Goal: Task Accomplishment & Management: Complete application form

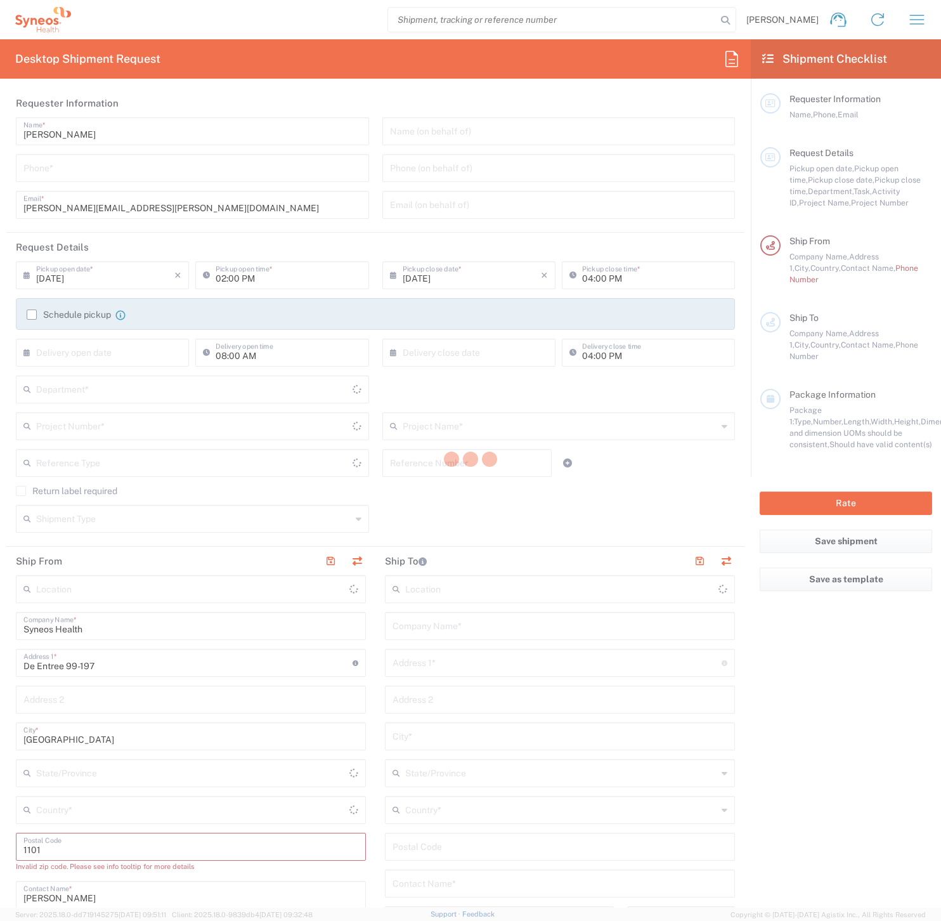
type input "8350"
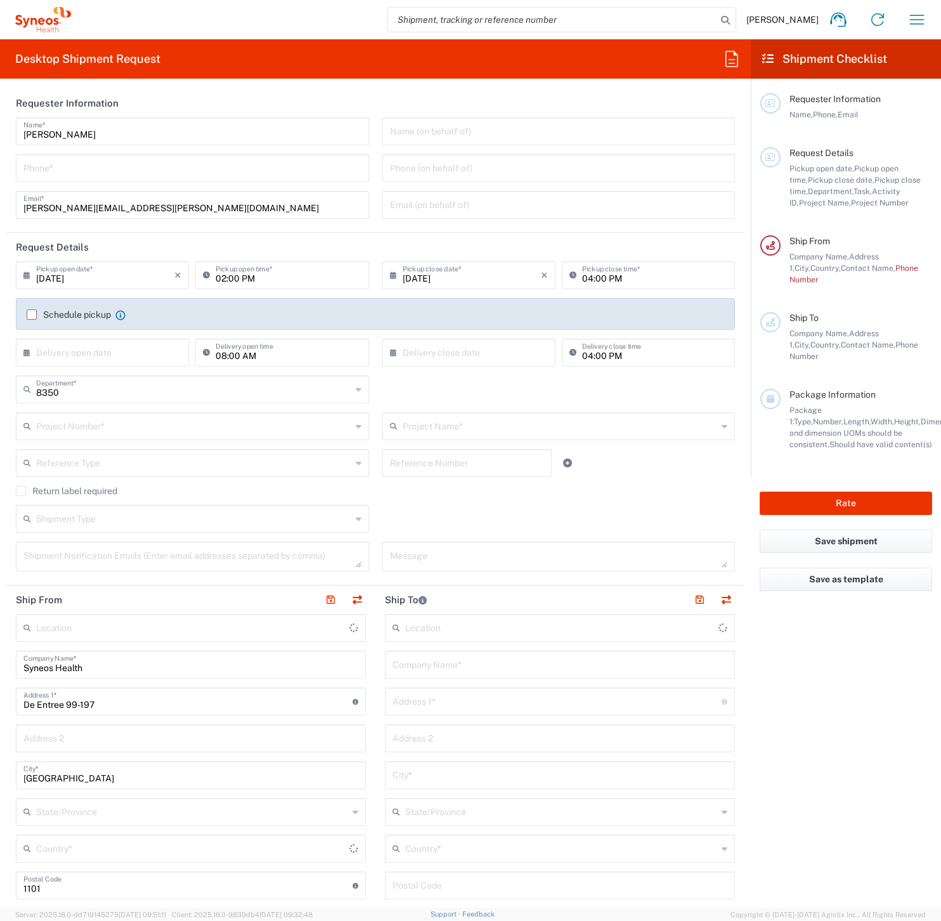
type input "[GEOGRAPHIC_DATA]"
type input "Syneos Health Netherlands B.V."
click at [113, 133] on input "Ramon Kermer" at bounding box center [192, 130] width 338 height 22
drag, startPoint x: 100, startPoint y: 132, endPoint x: -3, endPoint y: 133, distance: 103.4
click at [0, 133] on html "Ramon Kermer Home Shipment estimator Shipment tracking Desktop shipment request…" at bounding box center [470, 460] width 941 height 921
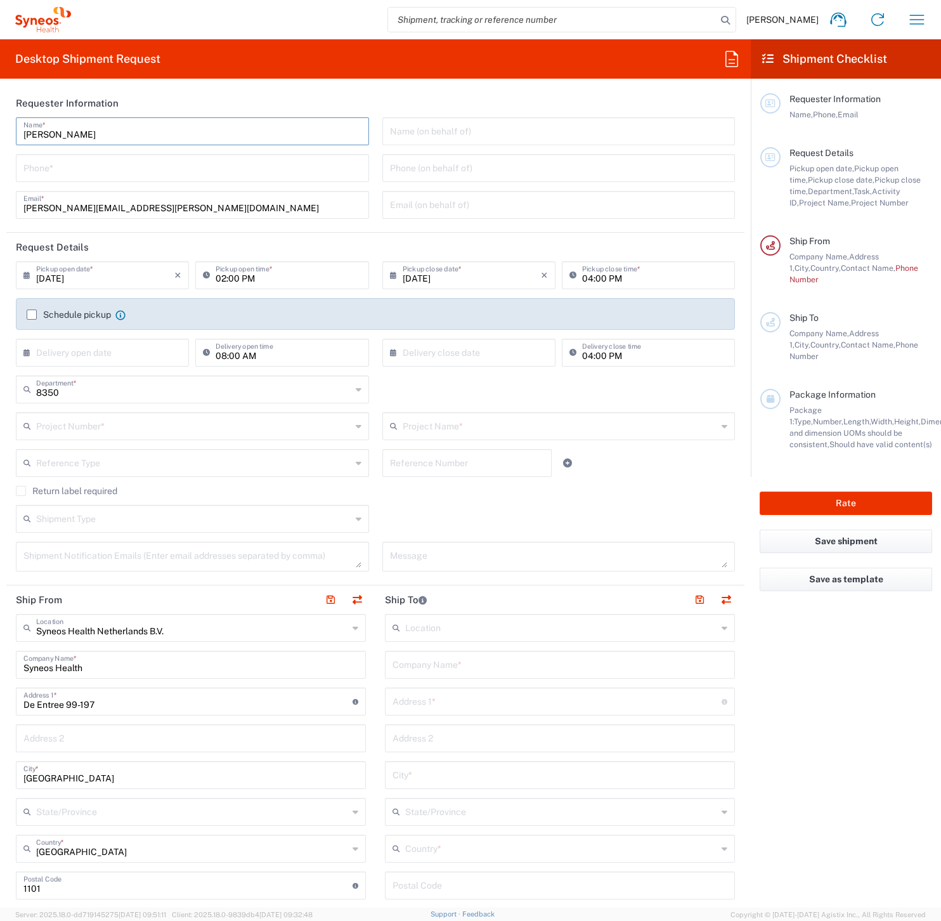
drag, startPoint x: 302, startPoint y: 131, endPoint x: 452, endPoint y: 132, distance: 149.7
click at [303, 131] on input "Ramon Kermer" at bounding box center [192, 130] width 338 height 22
click at [449, 132] on input "text" at bounding box center [559, 130] width 338 height 22
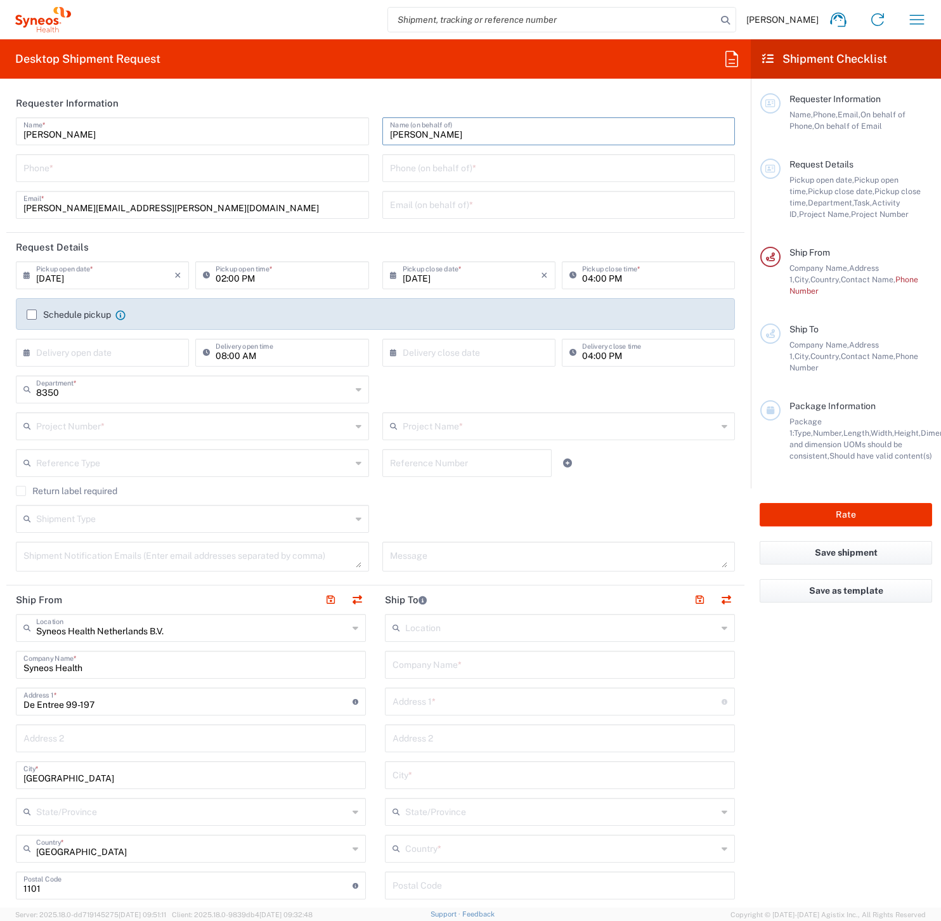
type input "Erna Botschuijver"
drag, startPoint x: 473, startPoint y: 163, endPoint x: 334, endPoint y: 169, distance: 139.7
click at [472, 163] on input "tel" at bounding box center [559, 167] width 338 height 22
drag, startPoint x: 269, startPoint y: 173, endPoint x: 252, endPoint y: 175, distance: 17.2
click at [268, 173] on input "tel" at bounding box center [192, 167] width 338 height 22
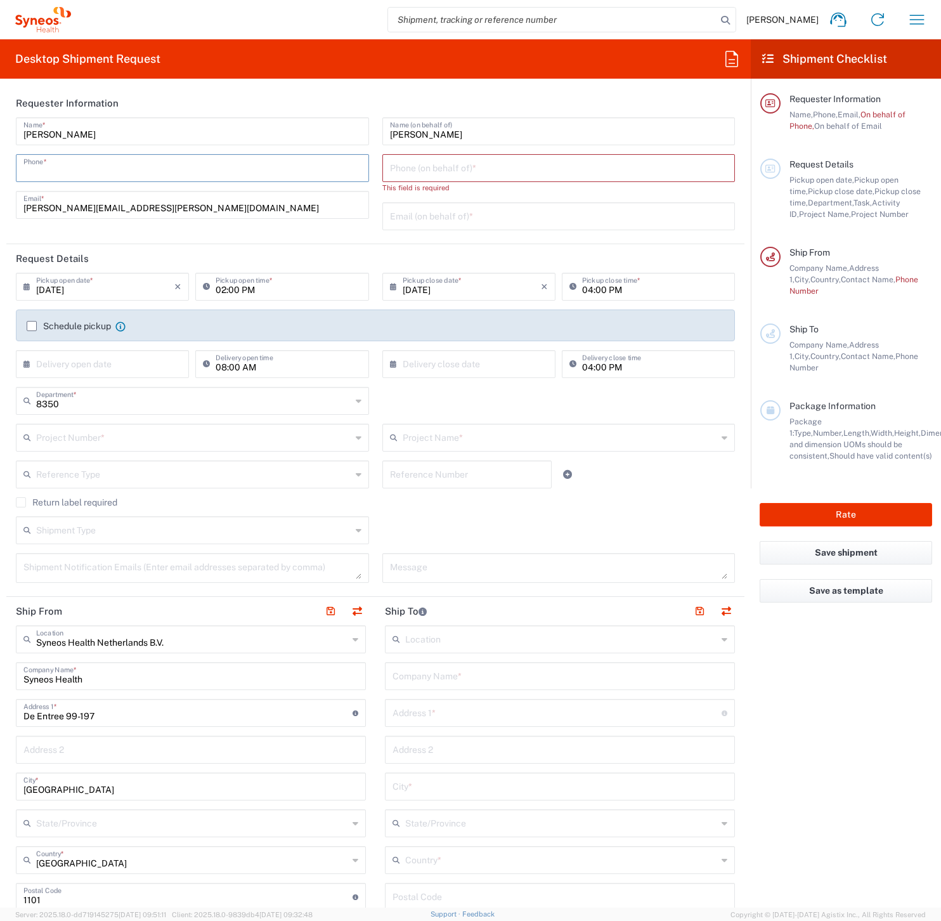
type input "0627347792"
click at [497, 172] on input "tel" at bounding box center [559, 167] width 338 height 22
type input "0627347792"
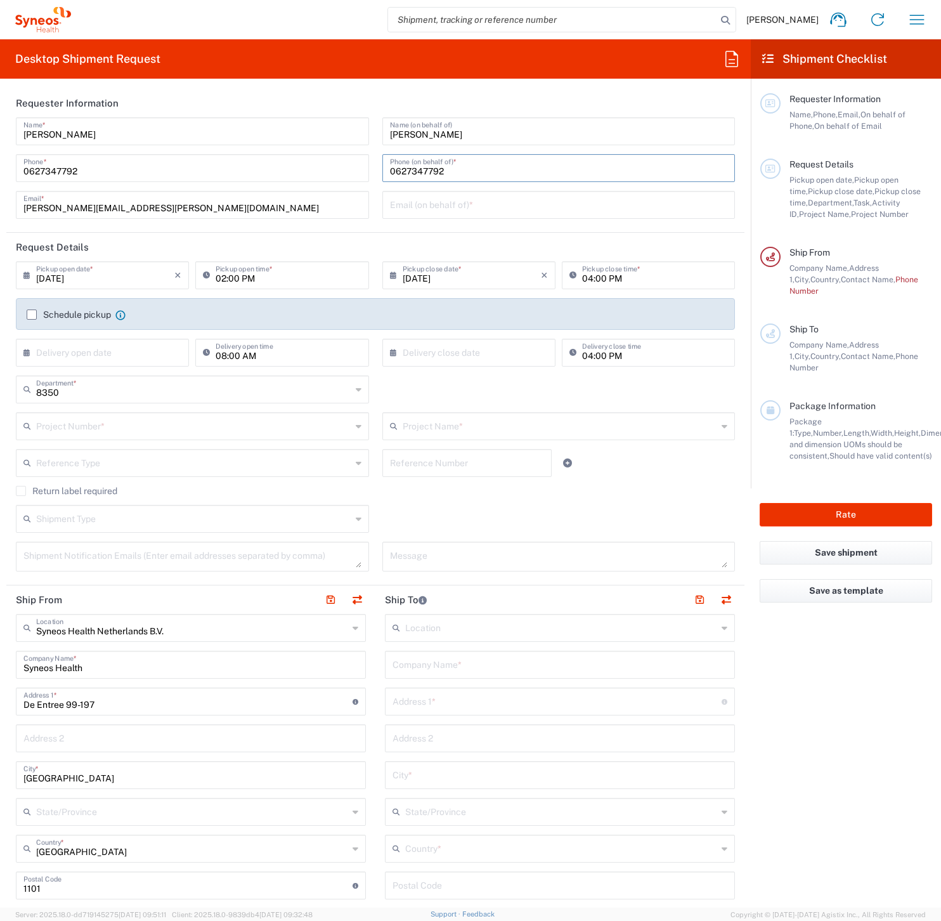
click at [418, 211] on input "text" at bounding box center [559, 204] width 338 height 22
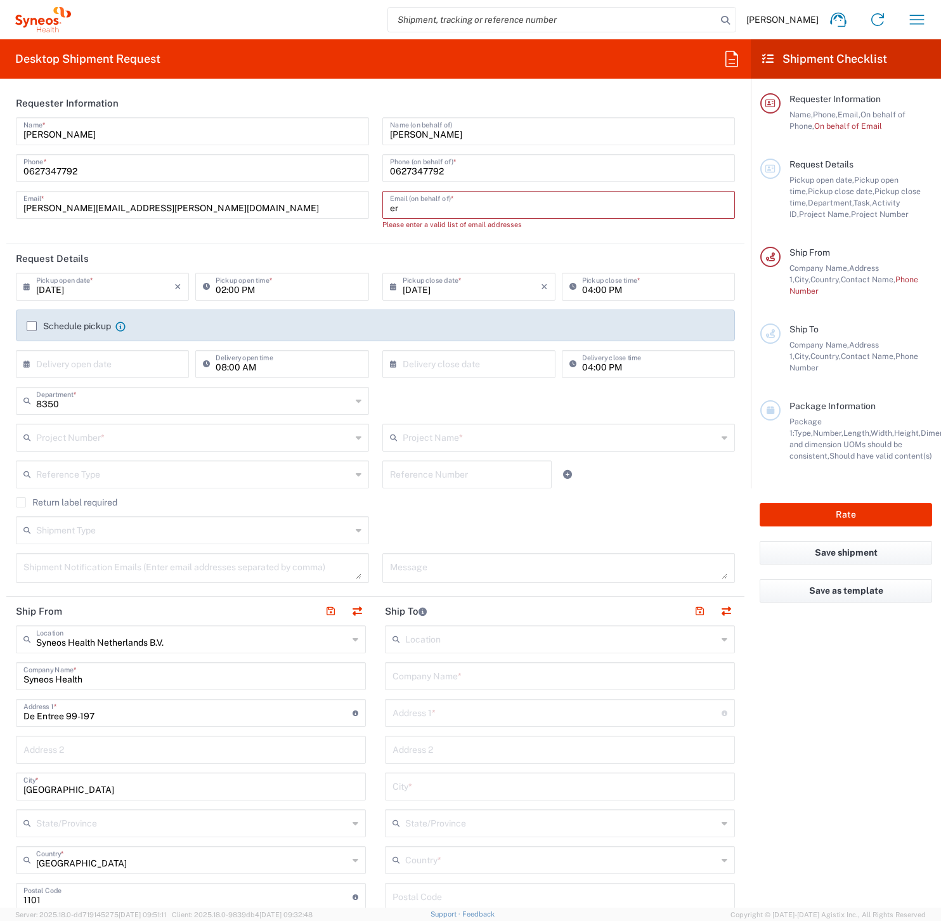
type input "e"
paste input "erna.botschuyver-bouma@syneoshealth.com"
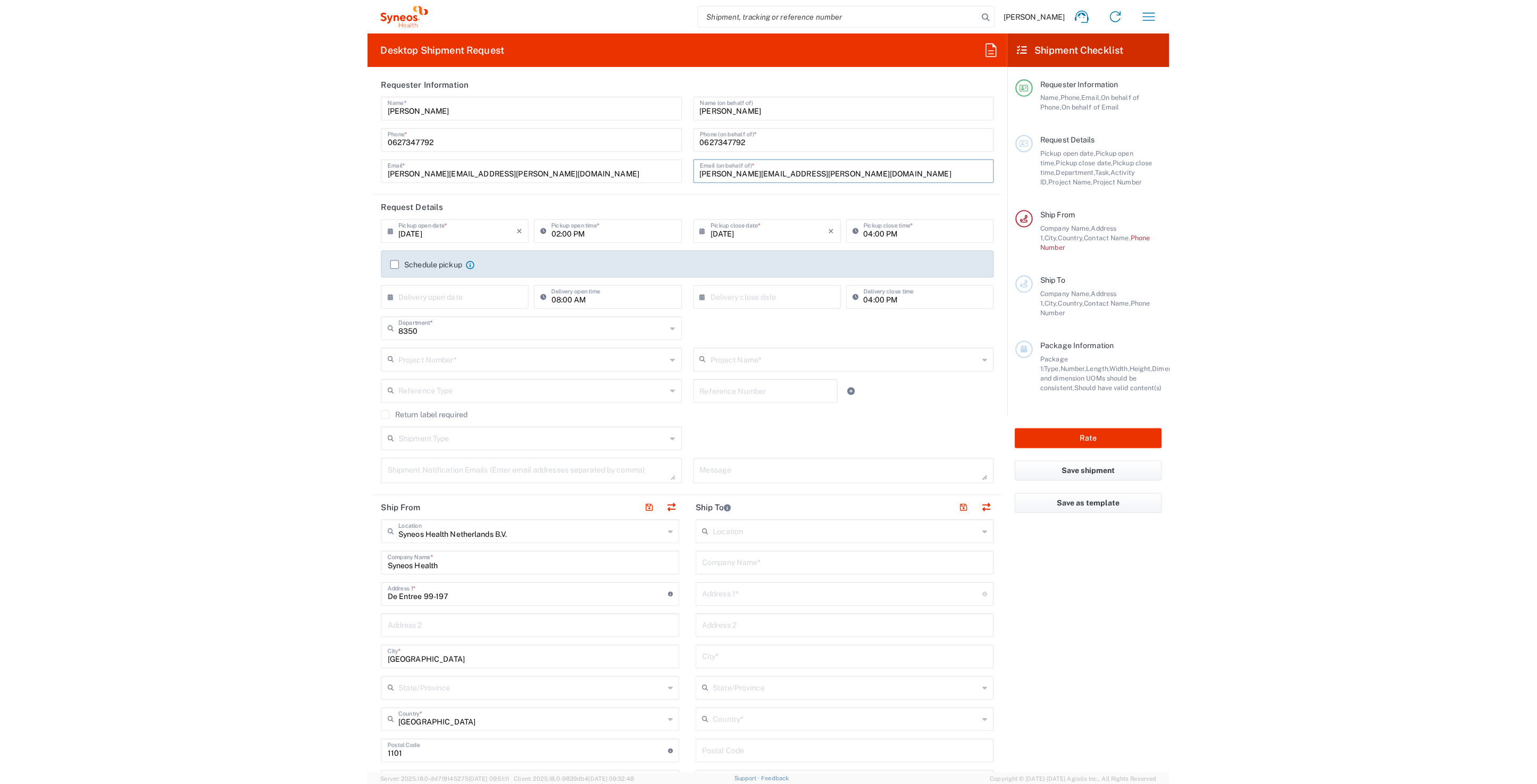
scroll to position [2, 0]
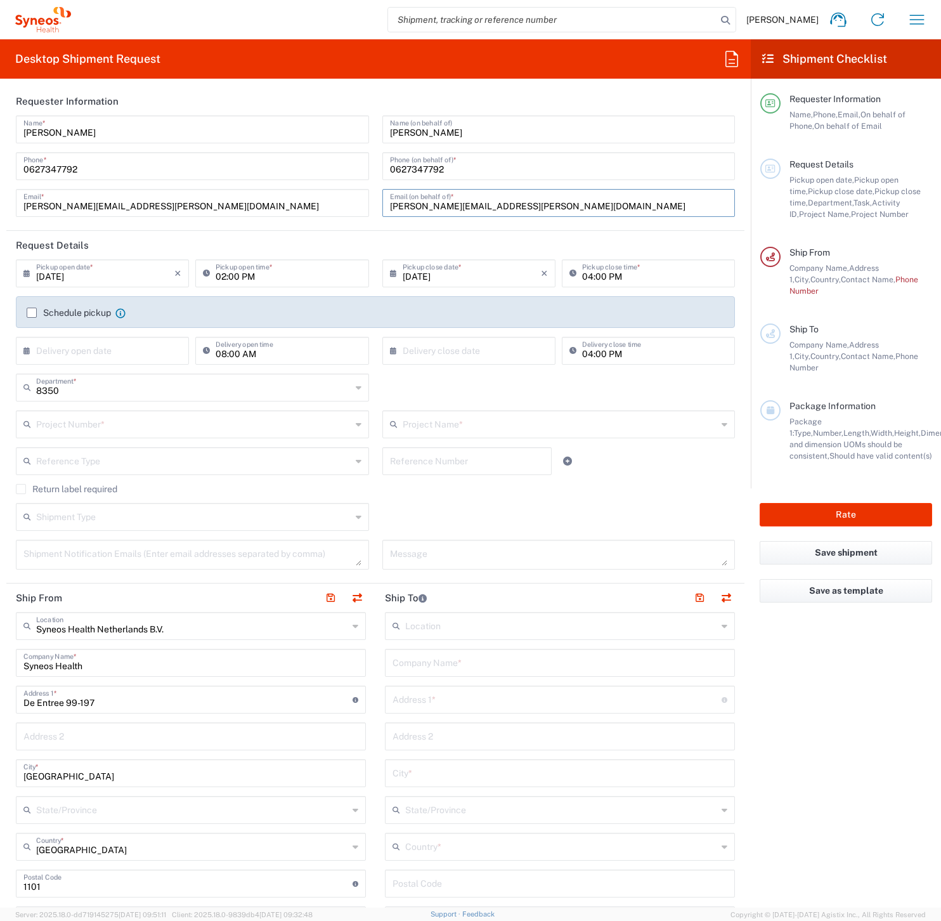
type input "erna.botschuyver-bouma@syneoshealth.com"
click at [30, 311] on label "Schedule pickup" at bounding box center [69, 313] width 84 height 10
click at [32, 313] on input "Schedule pickup" at bounding box center [32, 313] width 0 height 0
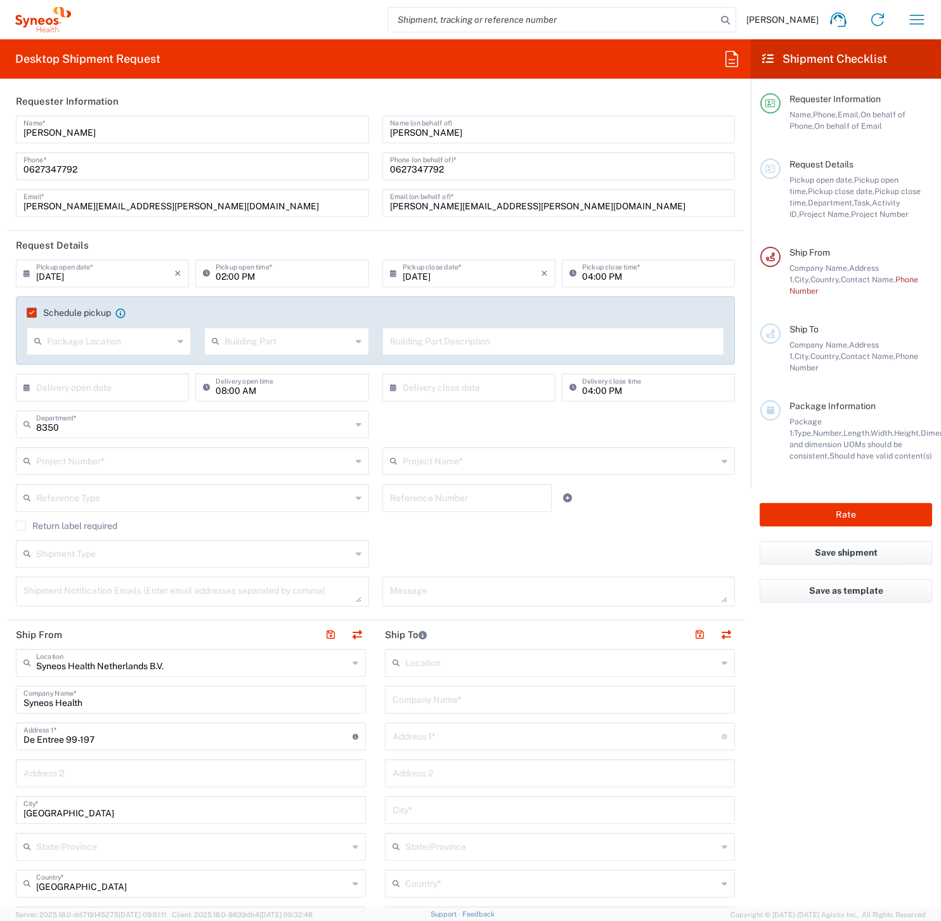
click at [174, 339] on div "Package Location" at bounding box center [109, 341] width 164 height 28
drag, startPoint x: 82, startPoint y: 348, endPoint x: 77, endPoint y: 342, distance: 7.7
click at [82, 348] on input "text" at bounding box center [110, 340] width 126 height 22
drag, startPoint x: 260, startPoint y: 341, endPoint x: 338, endPoint y: 341, distance: 78.0
click at [261, 341] on input "text" at bounding box center [288, 340] width 126 height 22
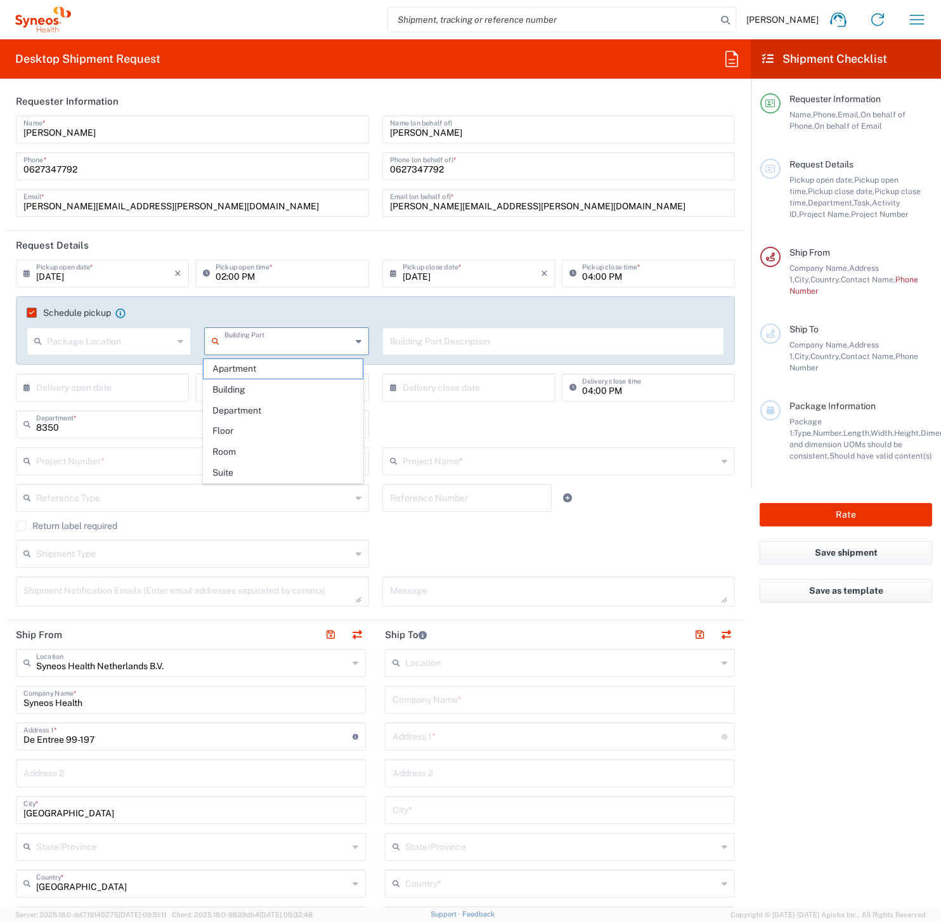
click at [380, 309] on agx-checkbox-control "Schedule pickup When scheduling a pickup please be sure to meet the following c…" at bounding box center [376, 312] width 698 height 11
click at [462, 337] on input "text" at bounding box center [553, 340] width 327 height 22
click at [96, 341] on input "text" at bounding box center [110, 340] width 126 height 22
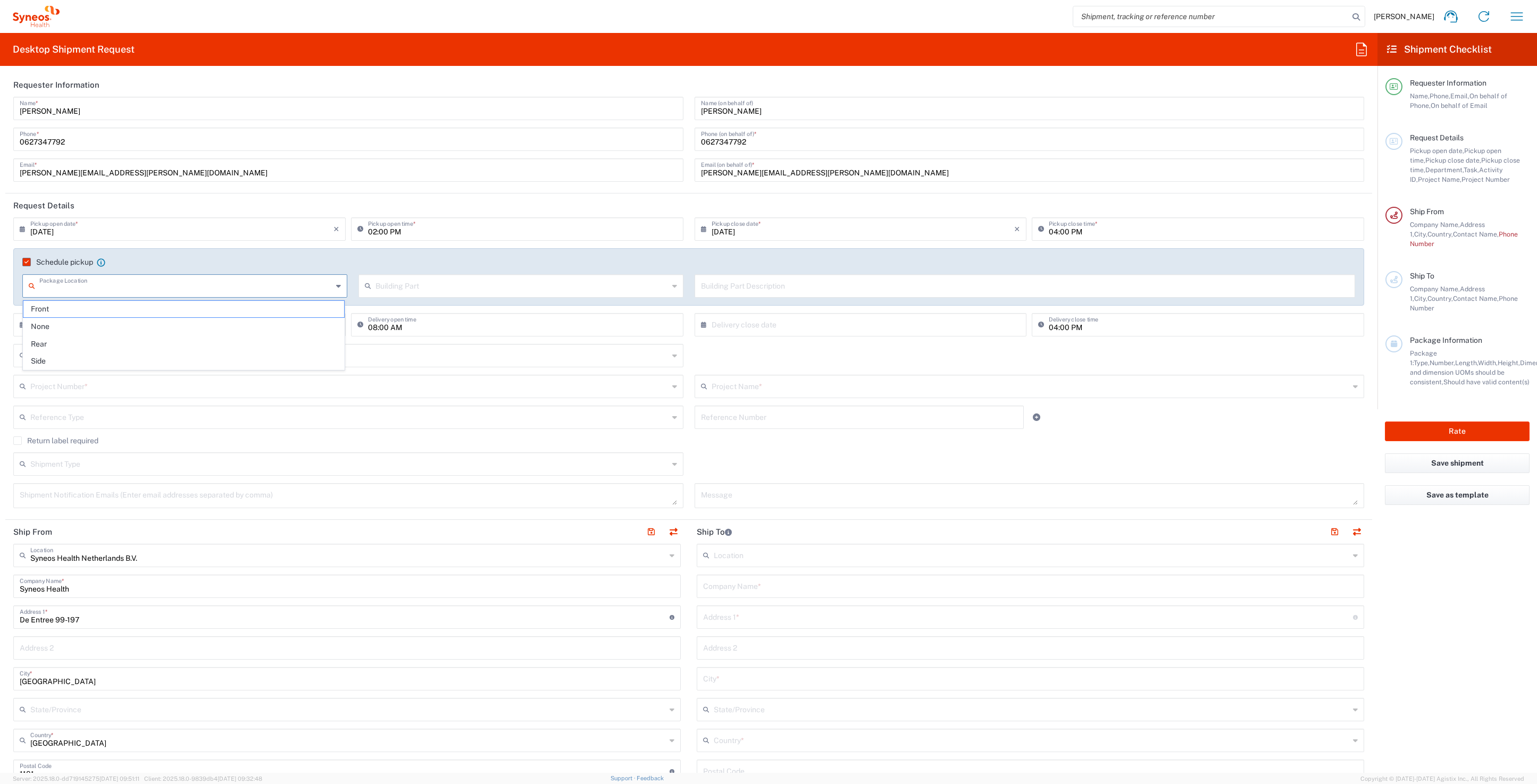
scroll to position [0, 0]
click at [95, 293] on input "text" at bounding box center [185, 287] width 293 height 18
type input "In the house"
click at [450, 293] on input "text" at bounding box center [522, 287] width 293 height 18
drag, startPoint x: 387, startPoint y: 325, endPoint x: 709, endPoint y: 307, distance: 322.5
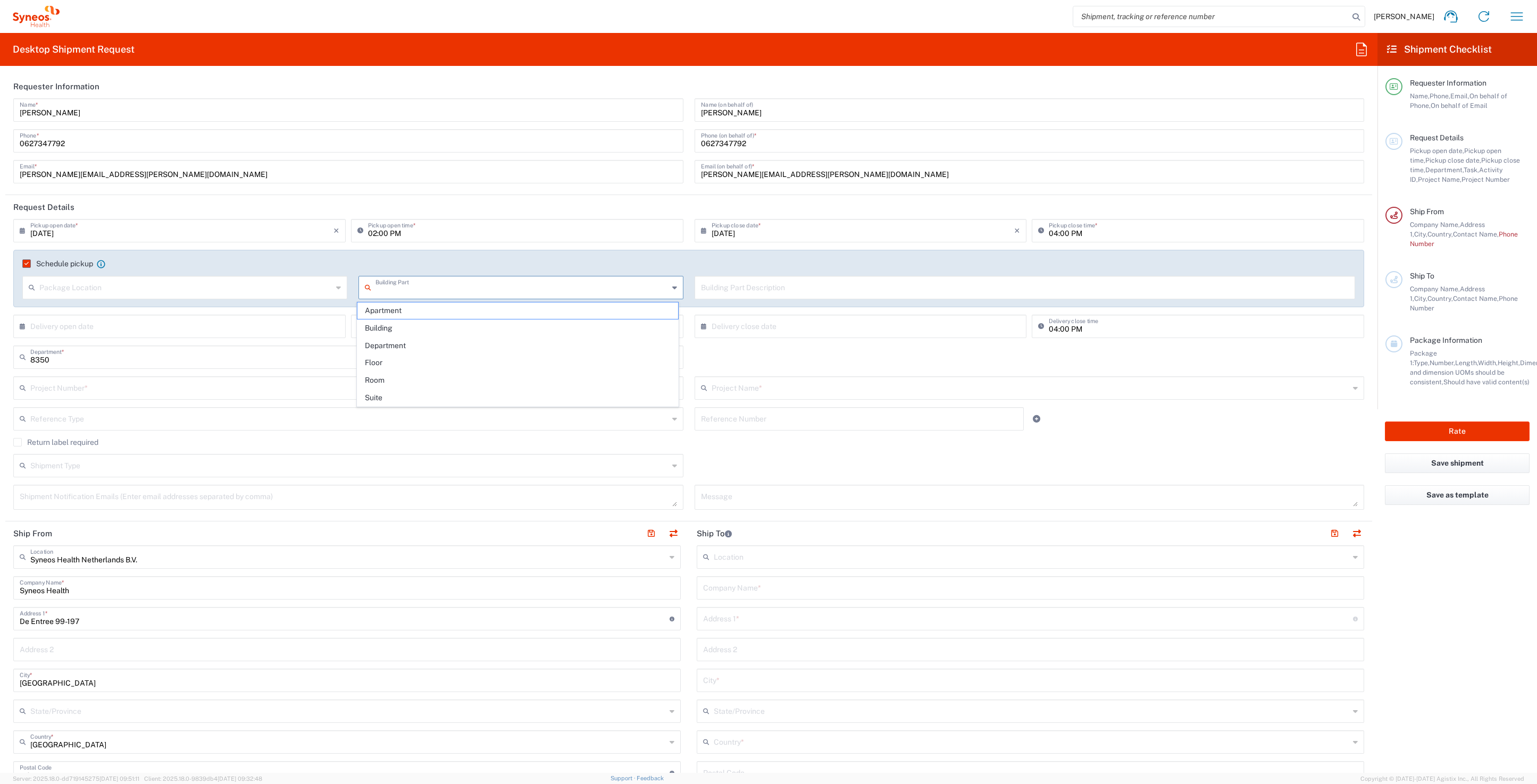
click at [387, 325] on span "Building" at bounding box center [517, 329] width 320 height 17
type input "Building"
click at [750, 290] on input "text" at bounding box center [1025, 287] width 648 height 18
type input "localita indicatore zona F/52"
click at [191, 327] on input "text" at bounding box center [181, 325] width 303 height 18
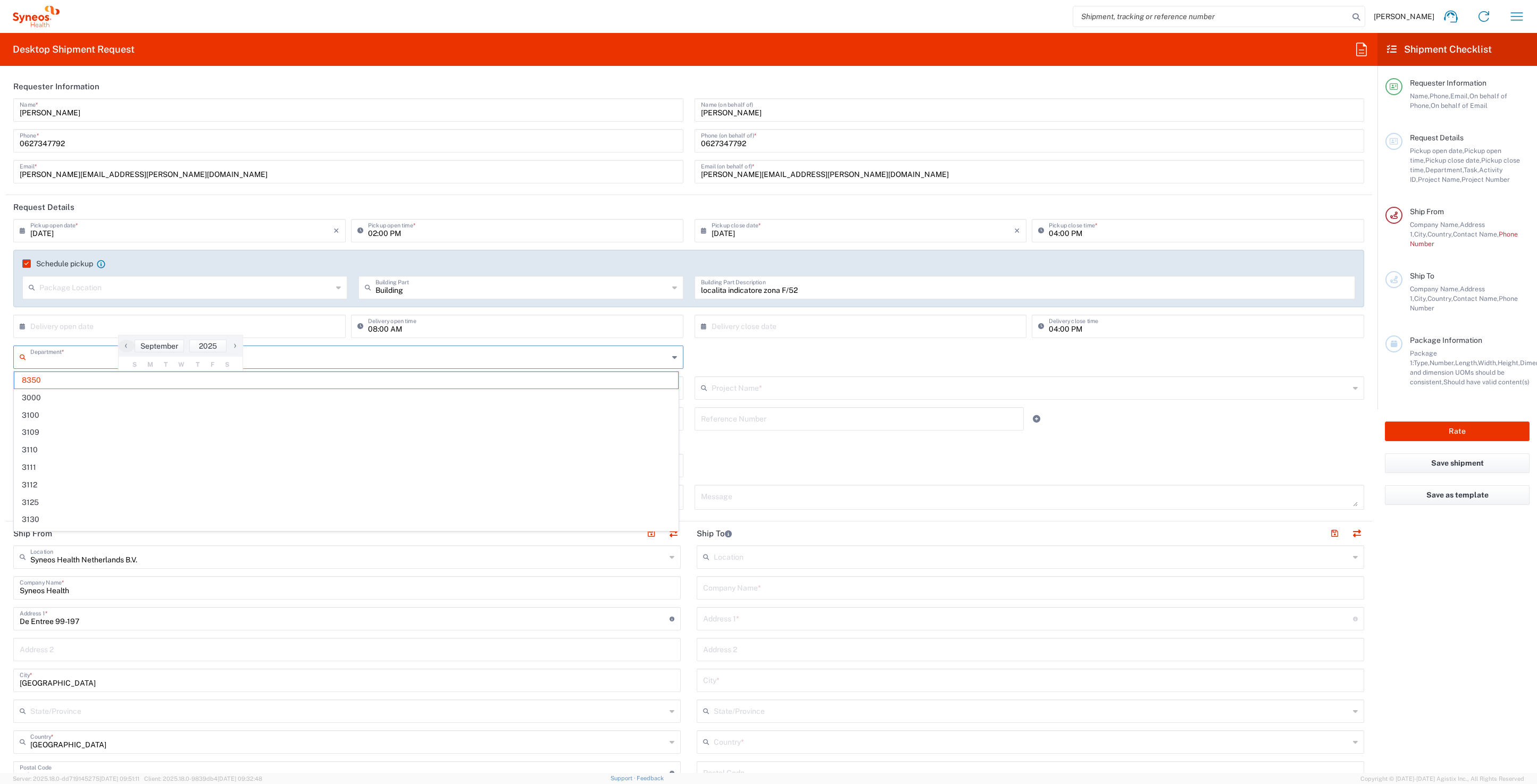
click at [397, 364] on input "text" at bounding box center [349, 356] width 638 height 18
drag, startPoint x: 482, startPoint y: 362, endPoint x: 766, endPoint y: 364, distance: 284.0
click at [490, 361] on input "text" at bounding box center [349, 356] width 638 height 18
click at [780, 363] on div "Department * 8350 3000 3100 3109 3110 3111 3112 3125 3130 3135 3136 3150 3155 3…" at bounding box center [689, 361] width 1362 height 31
type input "8350"
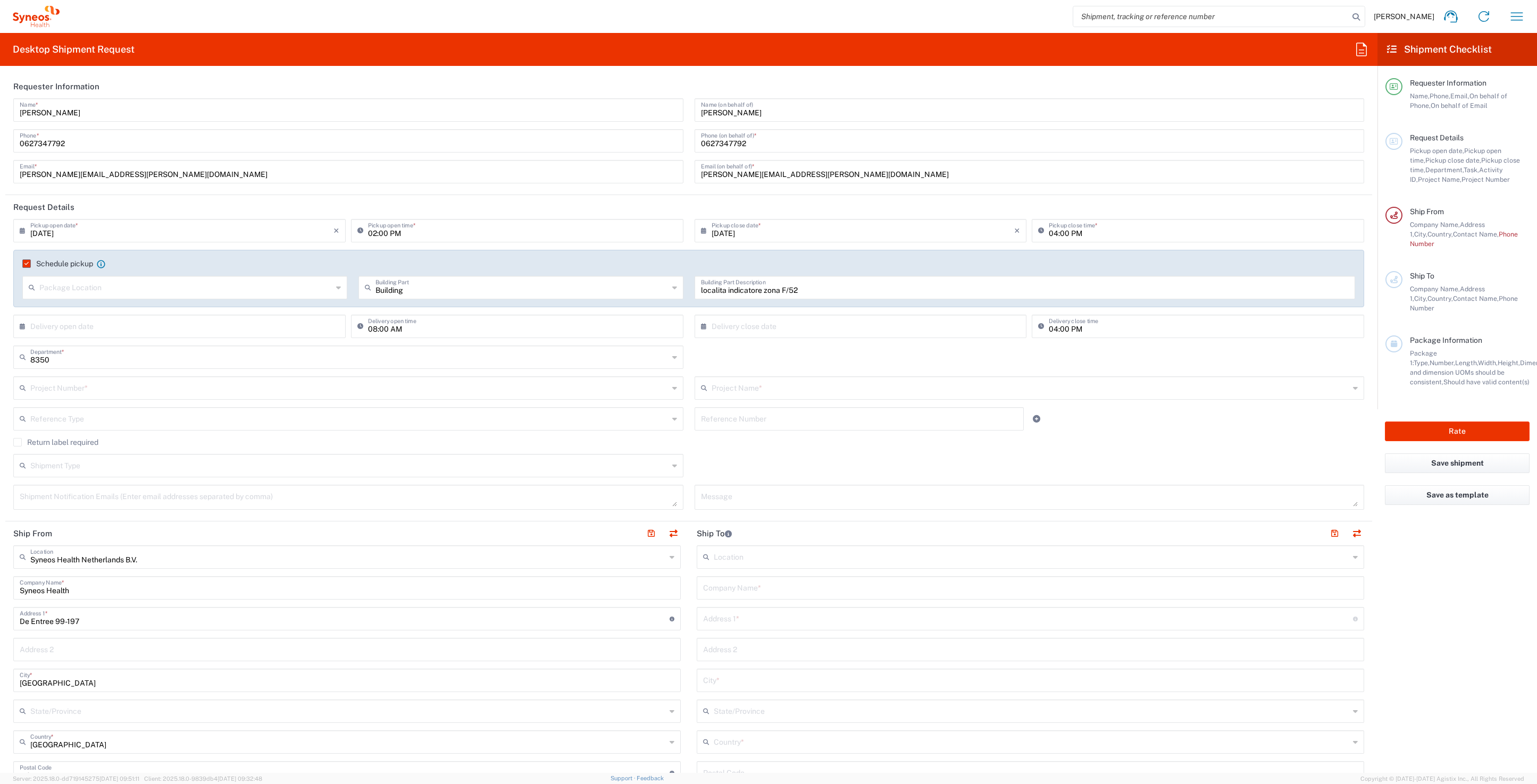
click at [672, 358] on icon at bounding box center [675, 357] width 5 height 17
drag, startPoint x: 737, startPoint y: 357, endPoint x: 624, endPoint y: 359, distance: 113.0
click at [737, 357] on div "Department * 8350 3000 3100 3109 3110 3111 3112 3125 3130 3135 3136 3150 3155 3…" at bounding box center [689, 361] width 1362 height 31
type input "8350"
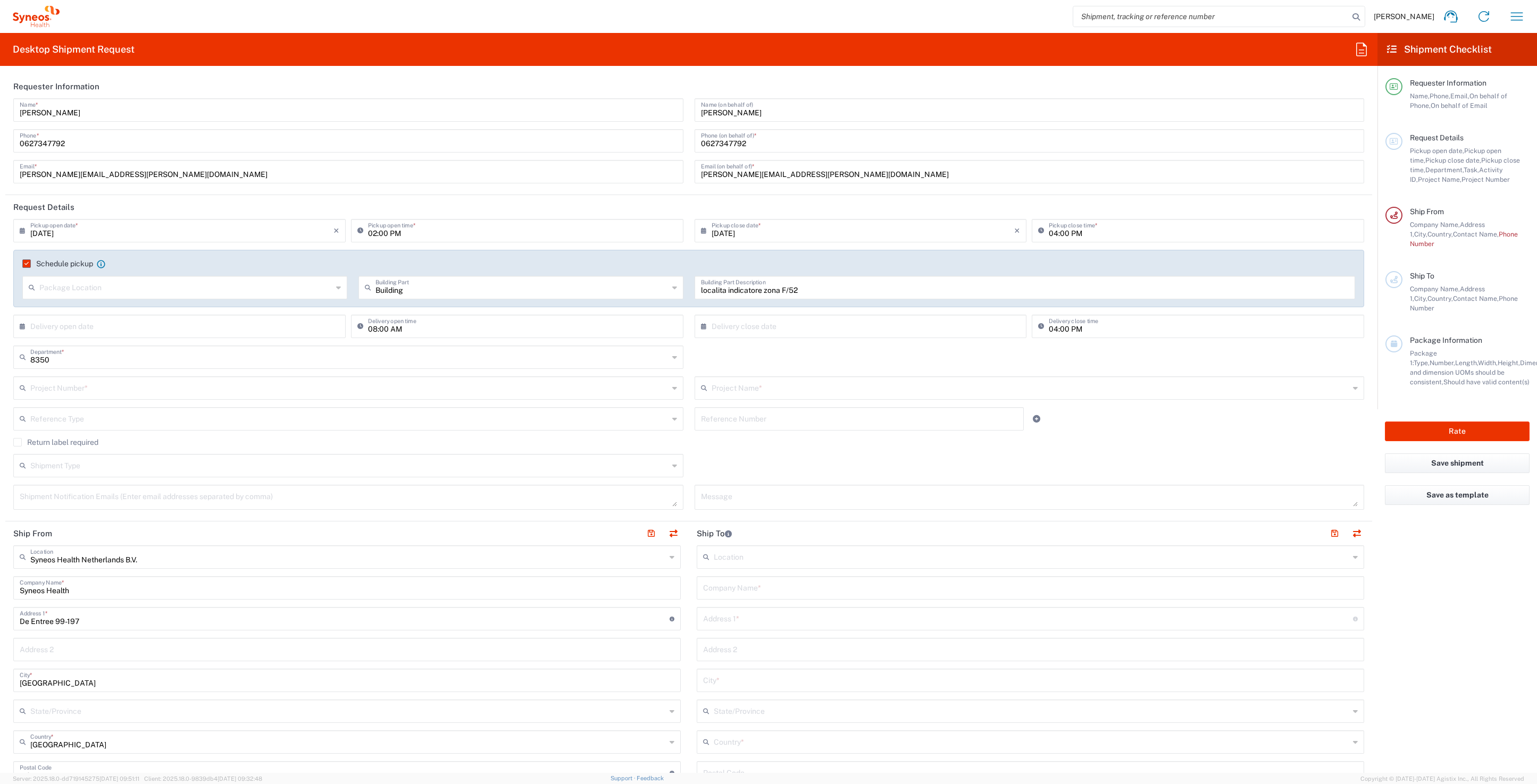
scroll to position [1, 0]
click at [129, 386] on input "text" at bounding box center [349, 387] width 638 height 18
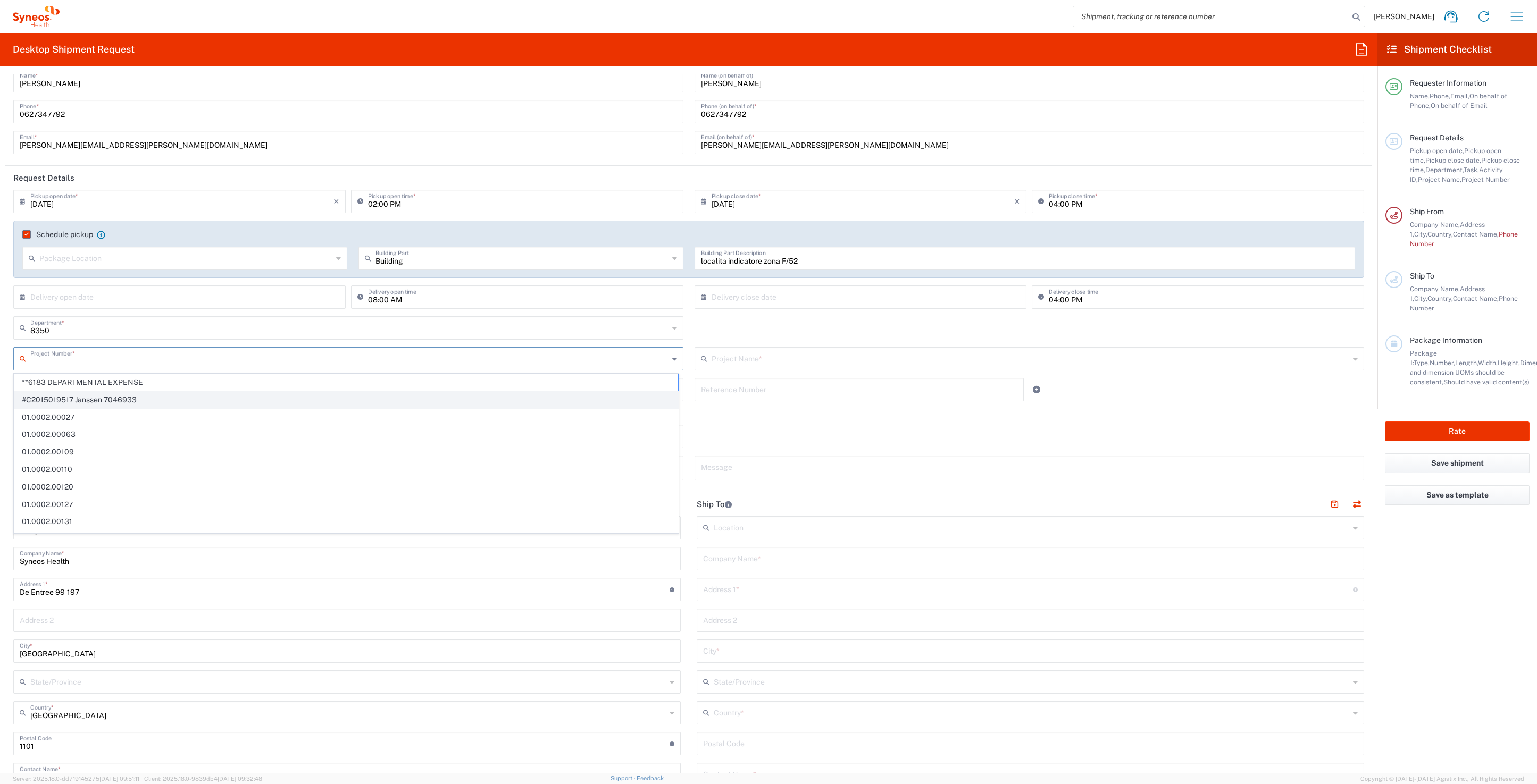
scroll to position [29, 0]
click at [127, 383] on span "**6183 DEPARTMENTAL EXPENSE" at bounding box center [345, 382] width 663 height 17
type input "**6183 DEPARTMENTAL EXPENSE"
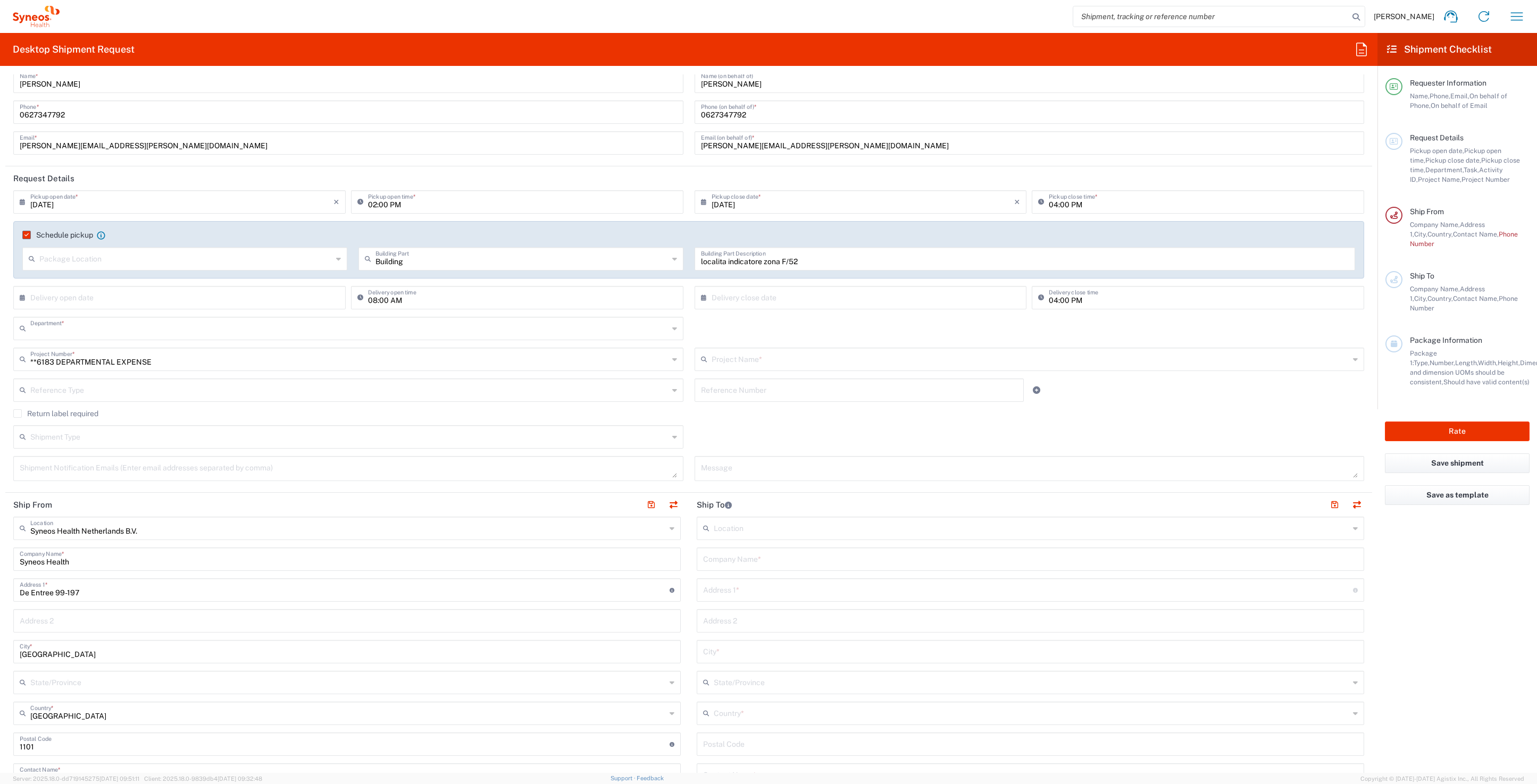
click at [112, 336] on input "text" at bounding box center [349, 328] width 638 height 18
type input "6183"
click at [80, 334] on input "text" at bounding box center [349, 330] width 638 height 18
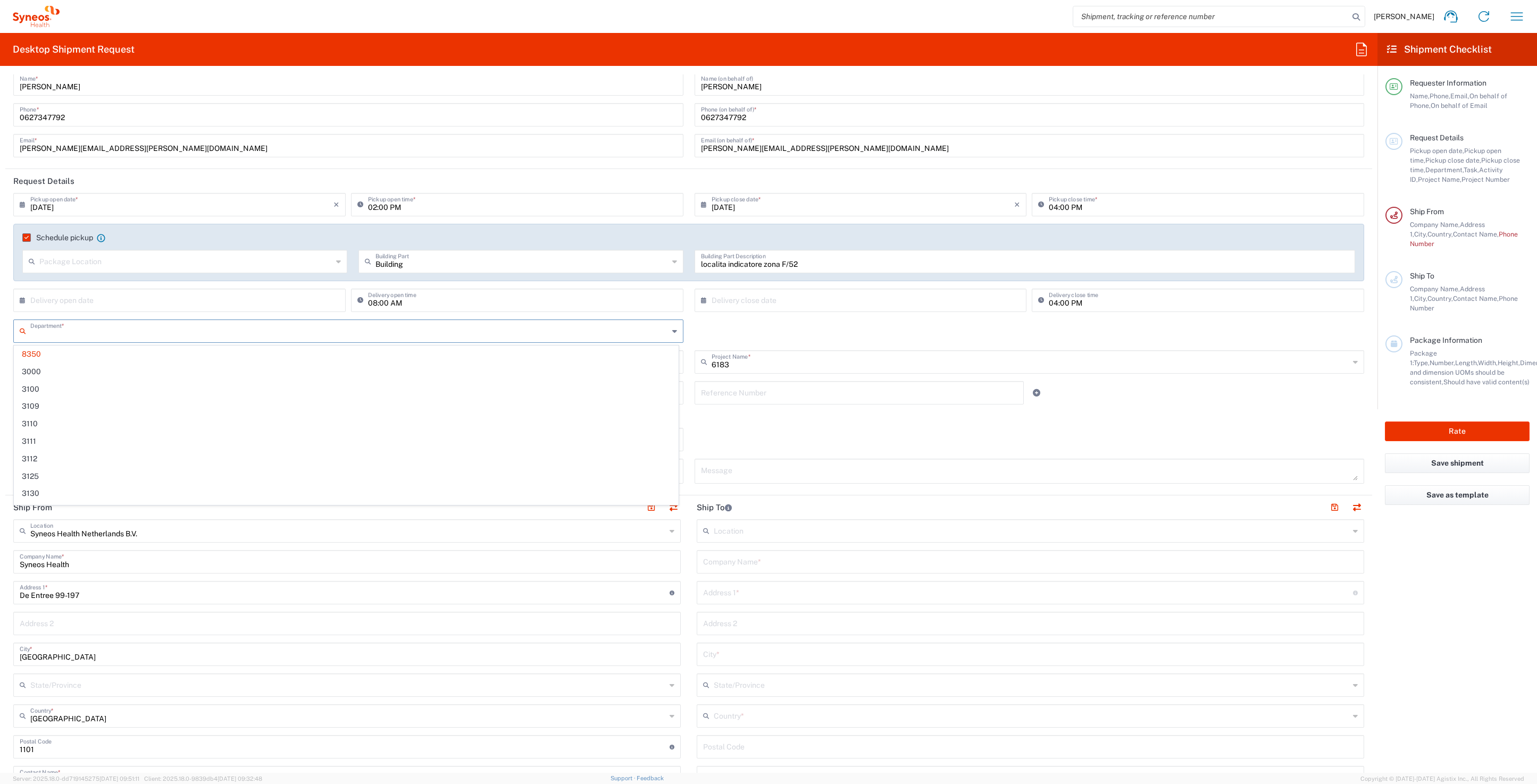
drag, startPoint x: 719, startPoint y: 339, endPoint x: 209, endPoint y: 330, distance: 510.1
click at [718, 339] on div "Department * 8350 3000 3100 3109 3110 3111 3112 3125 3130 3135 3136 3150 3155 3…" at bounding box center [689, 335] width 1362 height 31
type input "8350"
click at [91, 338] on input "text" at bounding box center [350, 330] width 639 height 18
click at [91, 335] on input "text" at bounding box center [349, 330] width 638 height 18
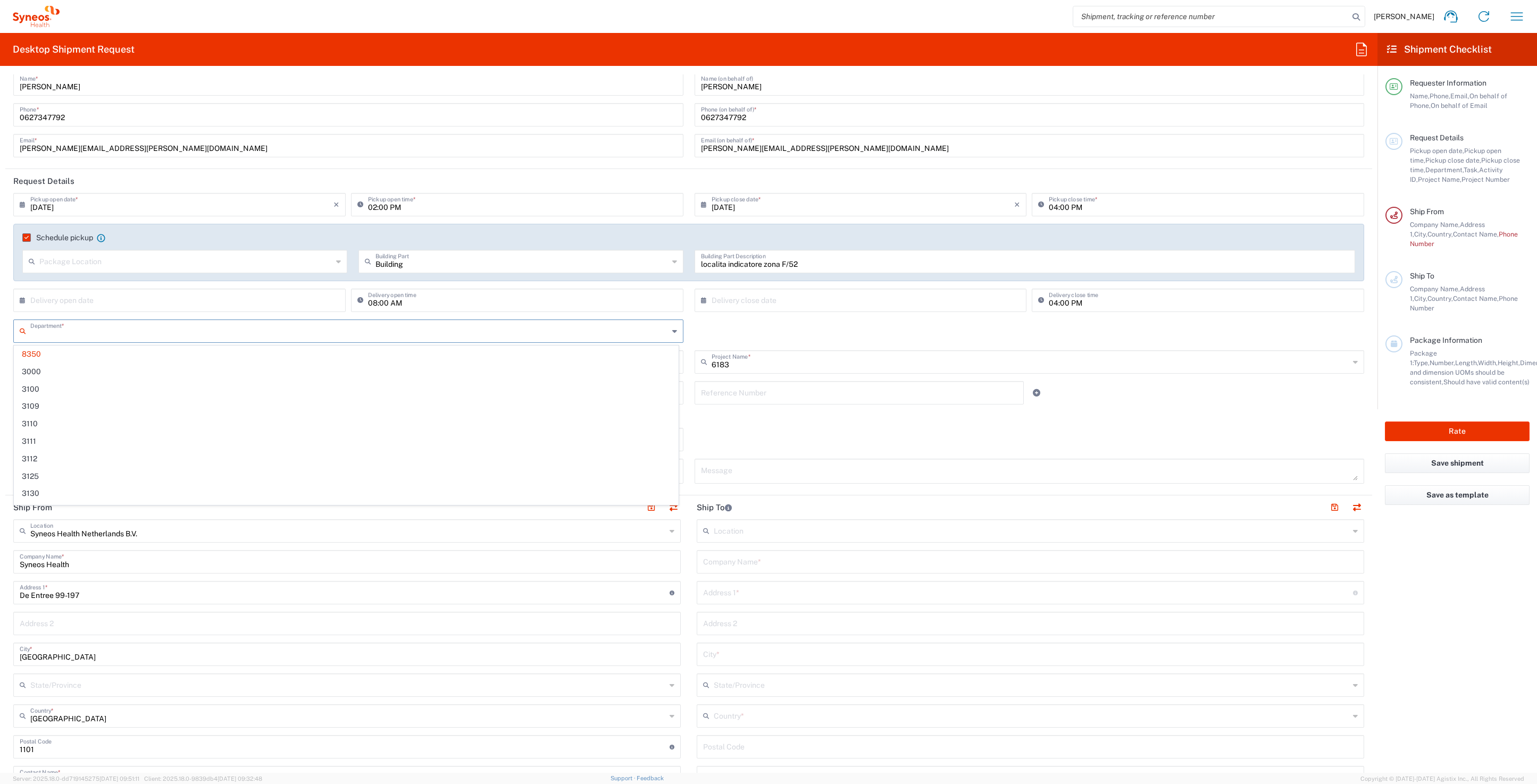
click at [766, 332] on div "Department * 8350 3000 3100 3109 3110 3111 3112 3125 3130 3135 3136 3150 3155 3…" at bounding box center [689, 335] width 1362 height 31
type input "8350"
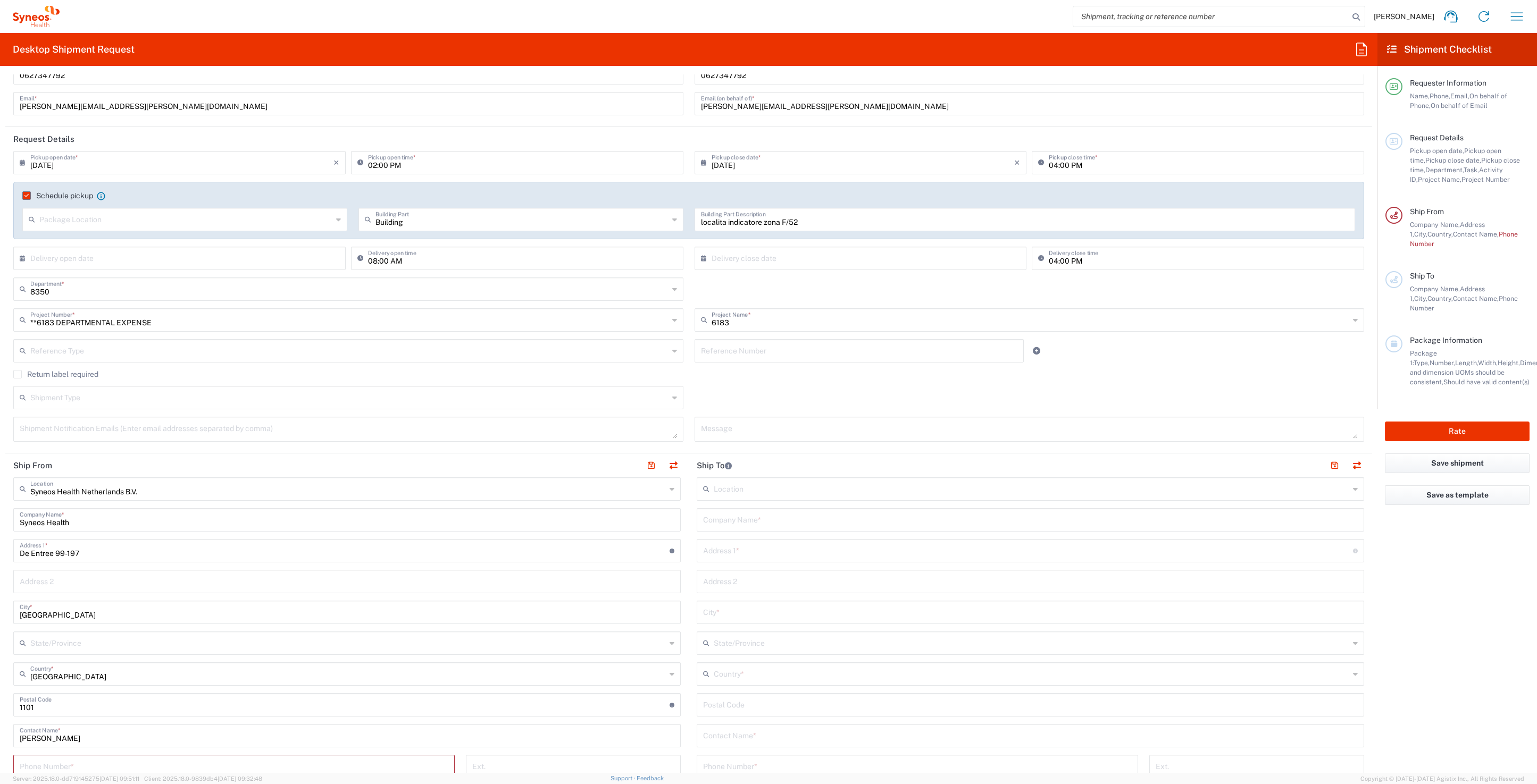
scroll to position [69, 0]
click at [672, 399] on icon at bounding box center [675, 397] width 5 height 17
click at [672, 396] on icon at bounding box center [675, 397] width 5 height 17
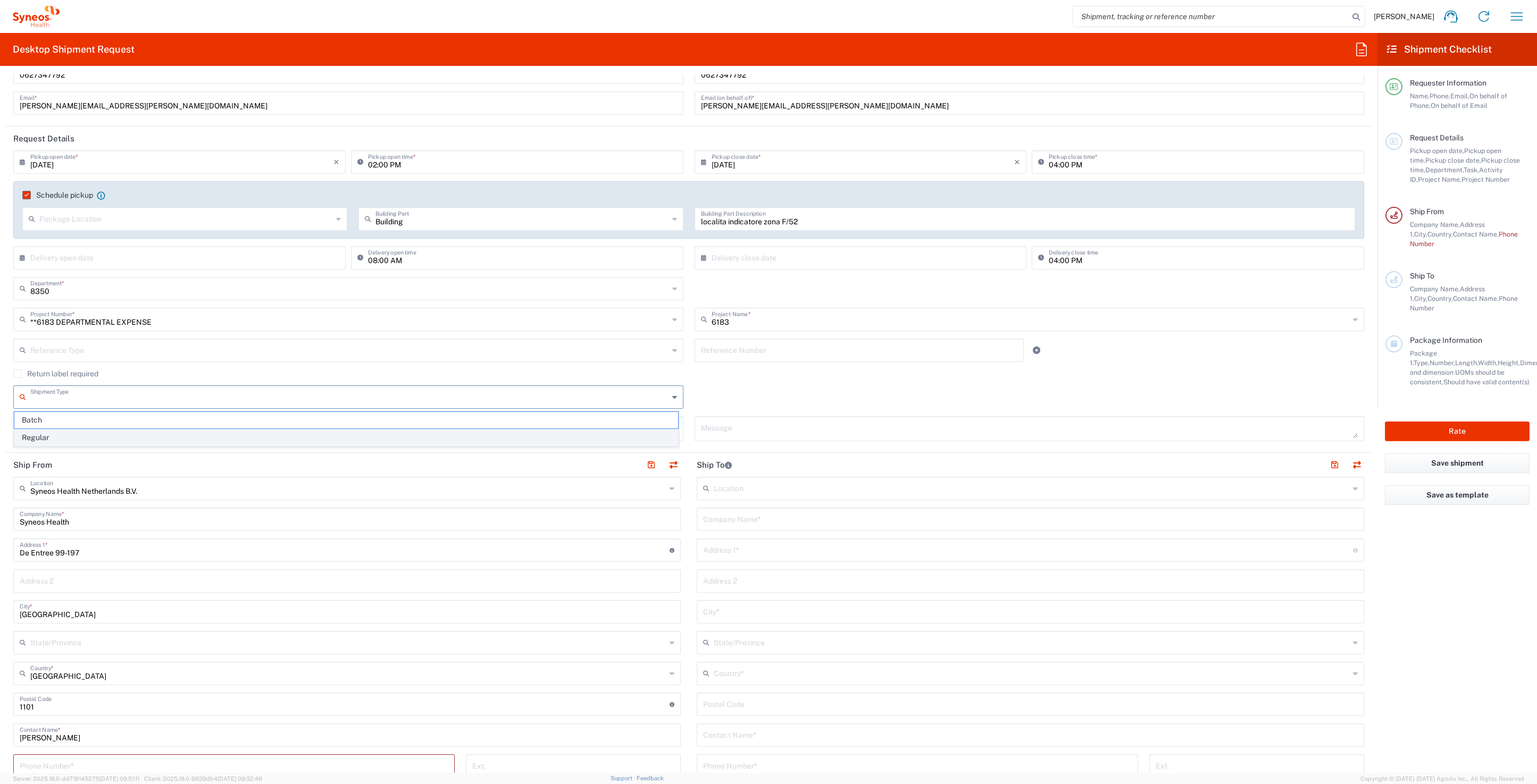
click at [46, 436] on span "Regular" at bounding box center [345, 438] width 663 height 17
type input "Regular"
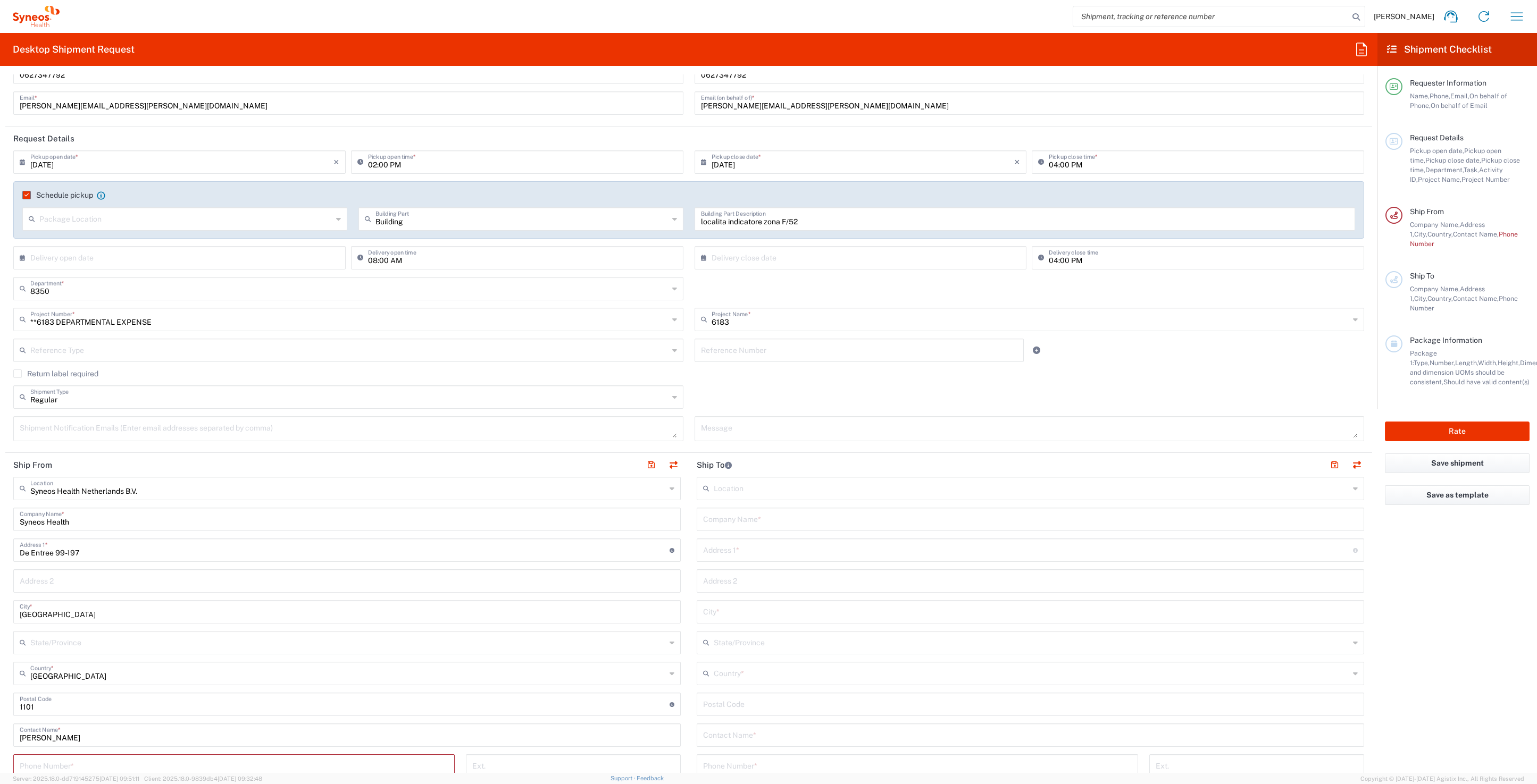
click at [117, 354] on input "text" at bounding box center [349, 350] width 638 height 18
click at [742, 382] on div "Return label required" at bounding box center [688, 377] width 1351 height 16
click at [210, 349] on input "text" at bounding box center [349, 350] width 638 height 18
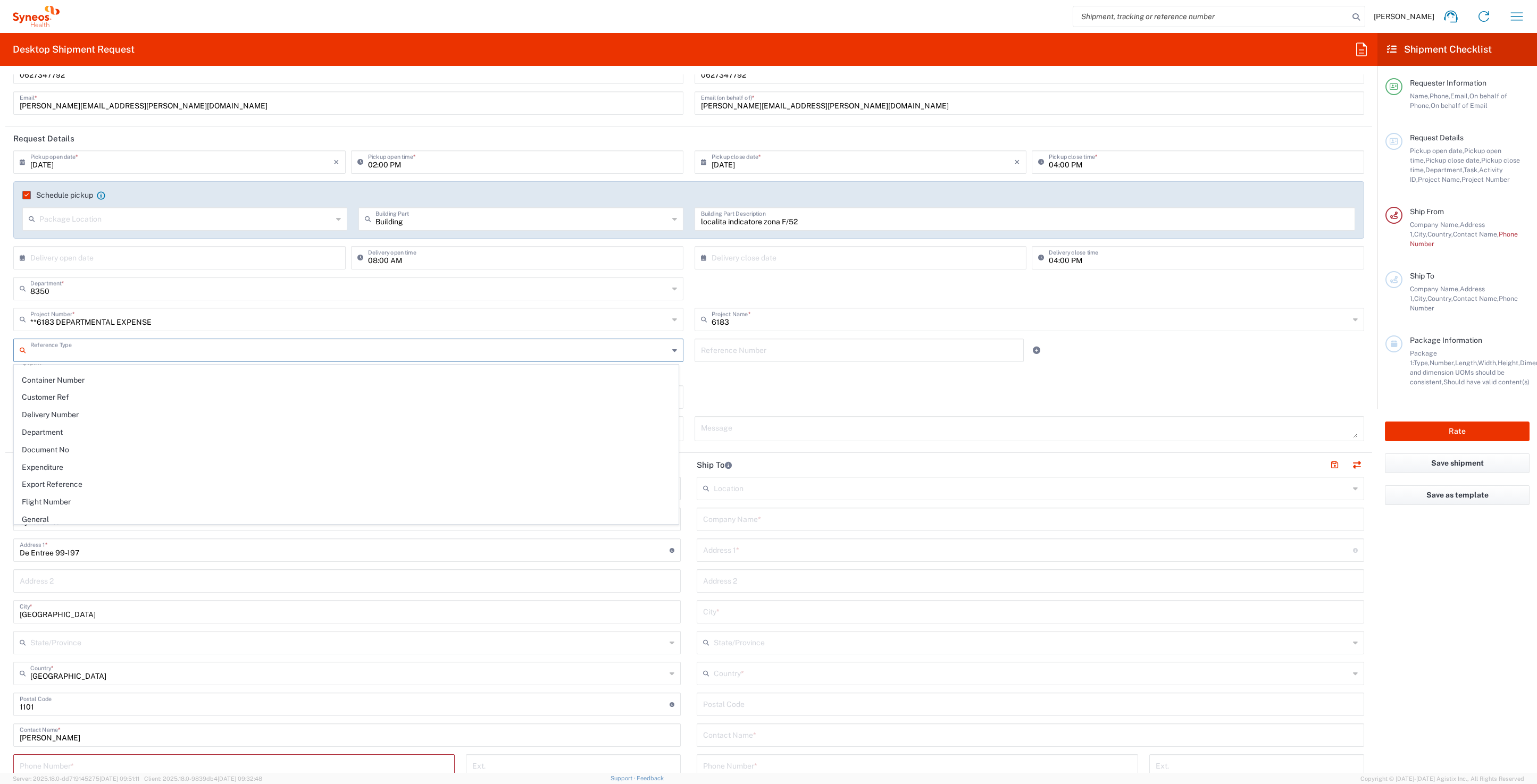
drag, startPoint x: 809, startPoint y: 385, endPoint x: 693, endPoint y: 382, distance: 116.0
click at [789, 385] on div "Return label required" at bounding box center [688, 377] width 1351 height 16
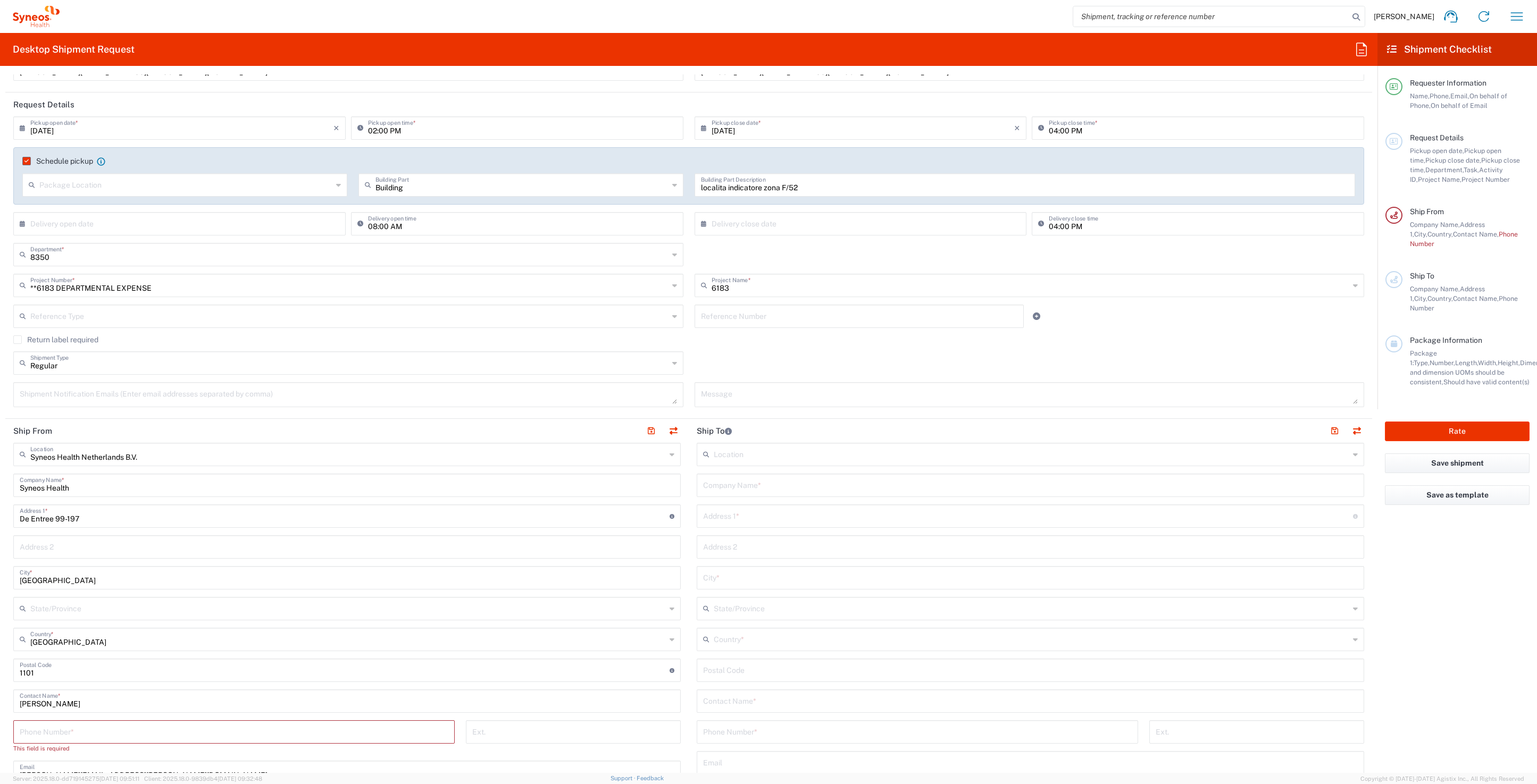
scroll to position [104, 0]
click at [89, 517] on input "De Entree 99-197" at bounding box center [344, 514] width 650 height 18
type input "De Entree 99-19"
type input "de entree 63"
type input "Alpha Tower 13th floor"
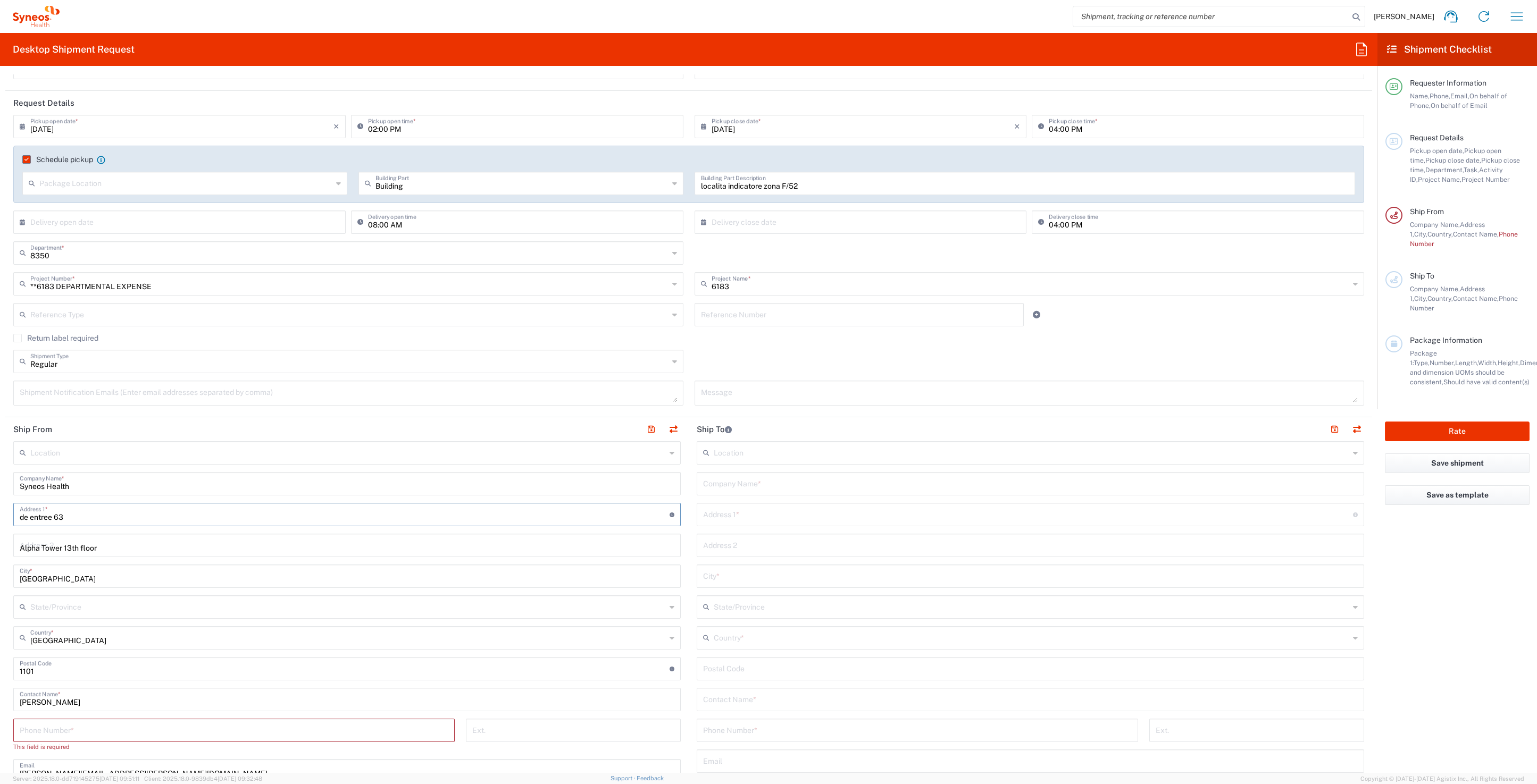
type input "0627347792"
click at [349, 449] on input "text" at bounding box center [348, 452] width 636 height 18
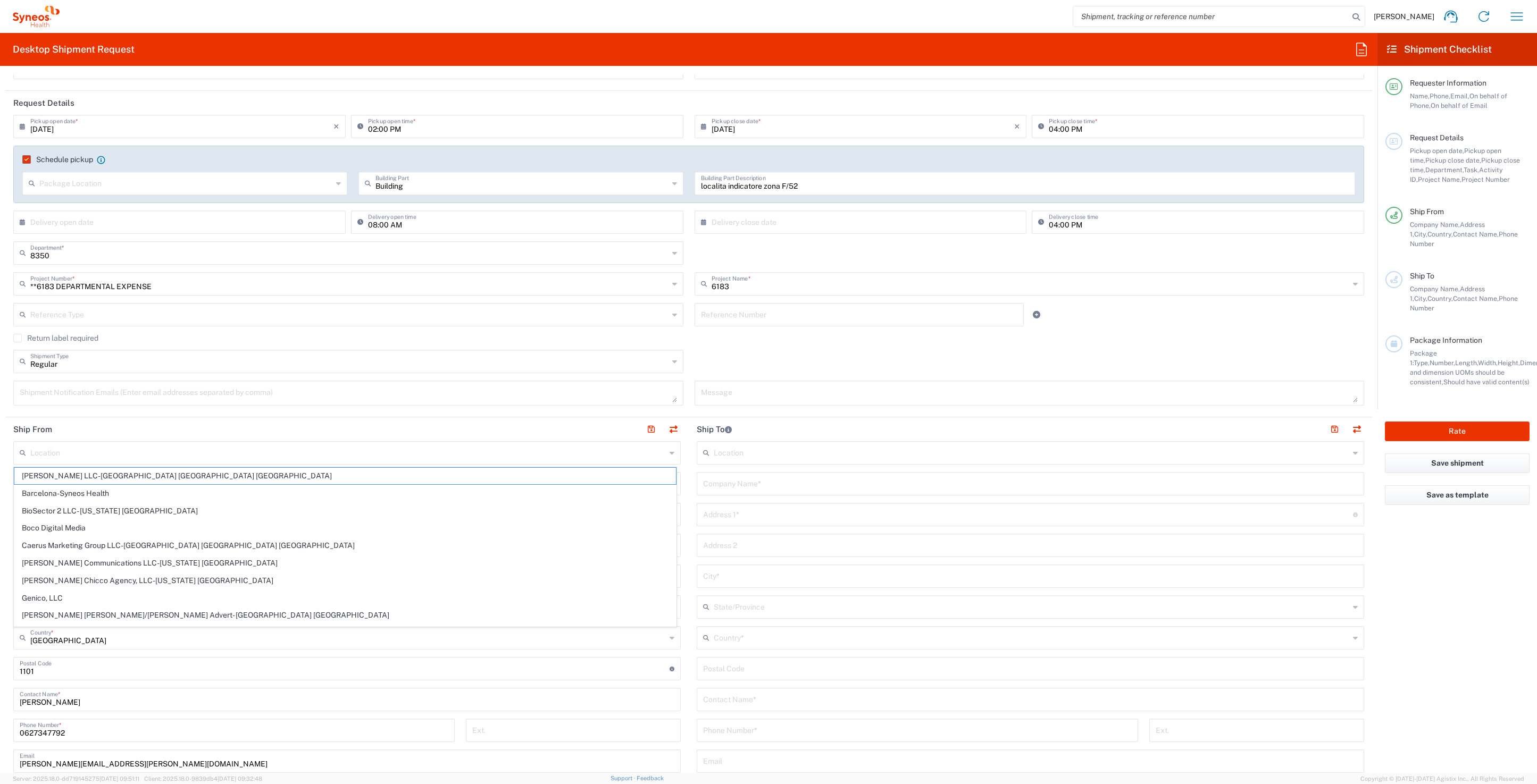
click at [789, 434] on header "Ship To" at bounding box center [1030, 429] width 683 height 24
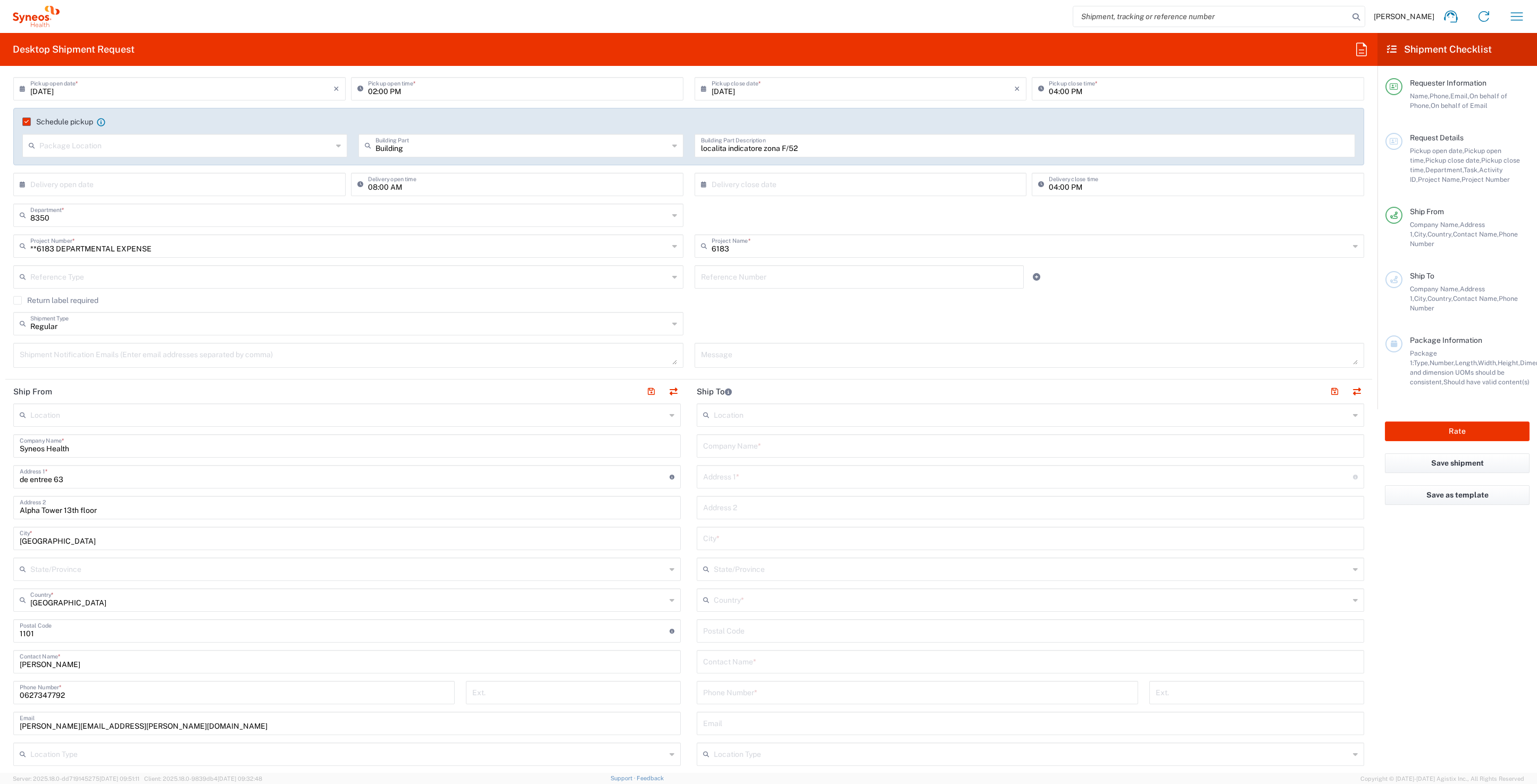
scroll to position [143, 0]
click at [730, 445] on input "text" at bounding box center [1030, 444] width 655 height 18
type input "s"
drag, startPoint x: 128, startPoint y: 455, endPoint x: 109, endPoint y: 443, distance: 22.5
click at [128, 454] on div "Syneos Health Company Name *" at bounding box center [347, 446] width 667 height 23
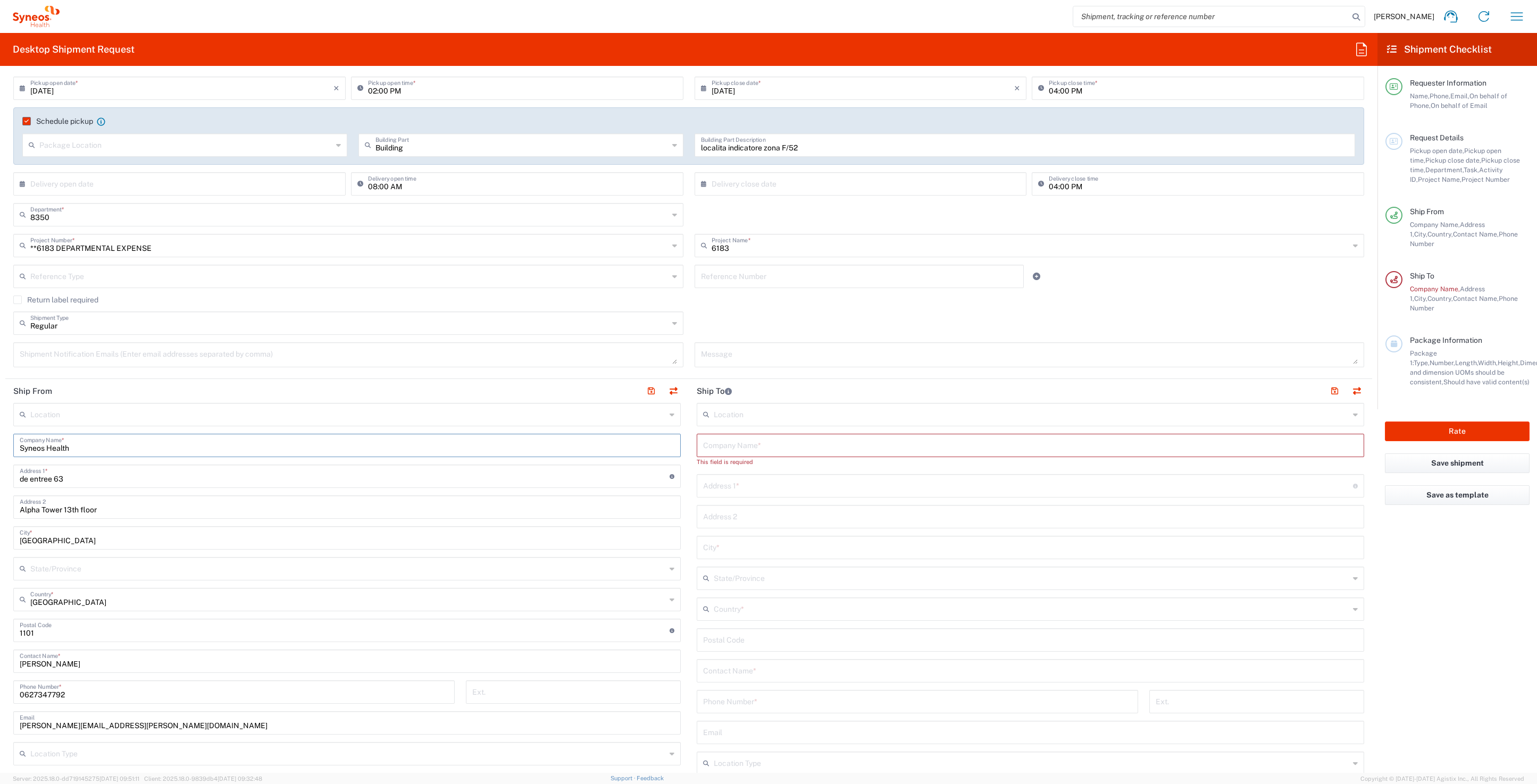
drag, startPoint x: 92, startPoint y: 449, endPoint x: 32, endPoint y: 451, distance: 60.0
click at [5, 449] on main "Location Addison Whitney LLC-Morrisvile NC US Barcelona-Syneos Health BioSector…" at bounding box center [346, 657] width 683 height 508
click at [719, 449] on input "text" at bounding box center [1030, 444] width 655 height 18
paste input "Syneos Health"
type input "Syneos Health Netherlands"
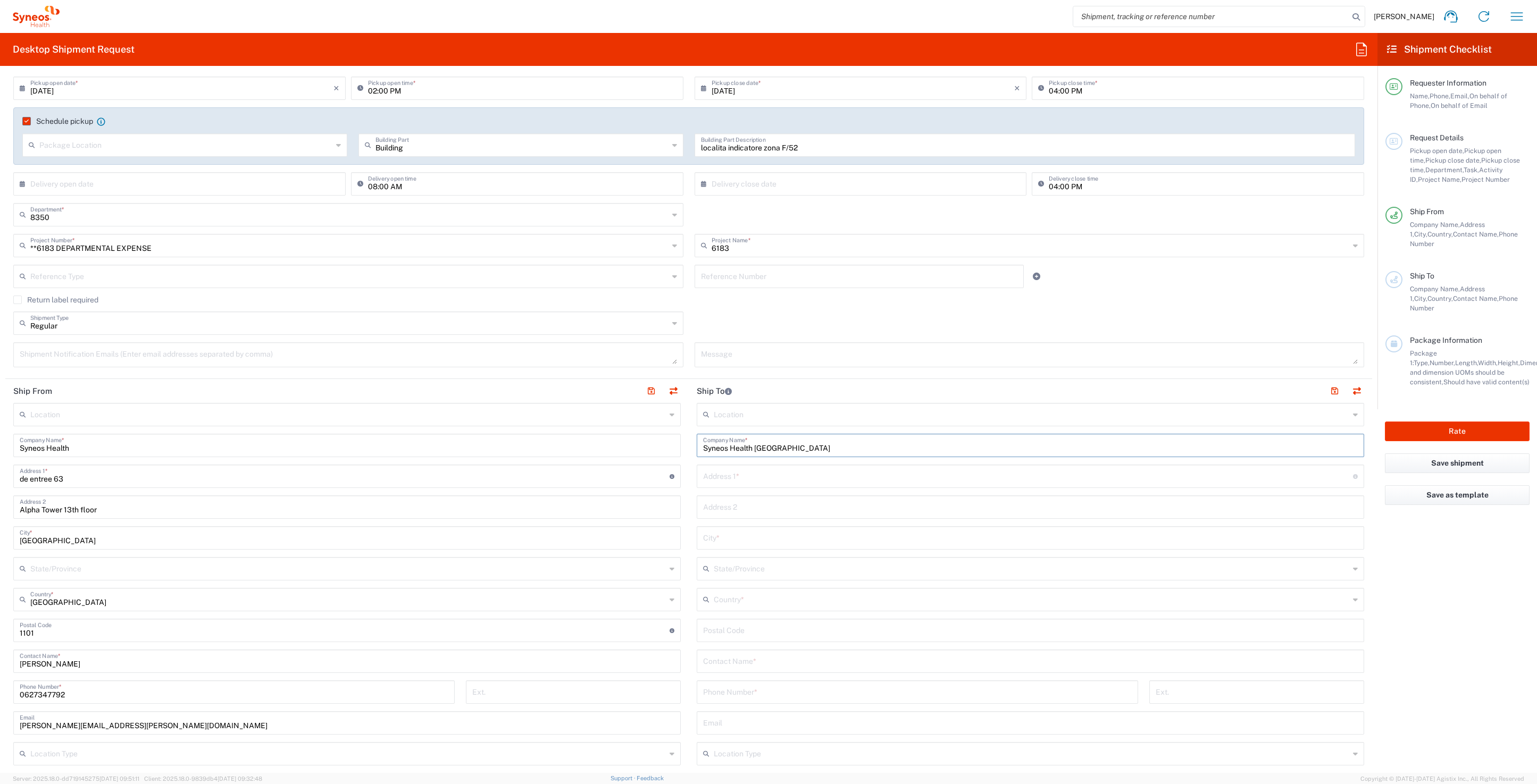
drag, startPoint x: 247, startPoint y: 510, endPoint x: 128, endPoint y: 486, distance: 121.4
click at [244, 509] on input "Alpha Tower 13th floor" at bounding box center [346, 506] width 655 height 18
drag, startPoint x: 85, startPoint y: 479, endPoint x: 17, endPoint y: 477, distance: 68.0
click at [13, 477] on div "de entree 63 Address 1 * For cross streets use street names with '&' or 'and' i…" at bounding box center [347, 476] width 667 height 23
click at [736, 478] on input "text" at bounding box center [1027, 475] width 650 height 18
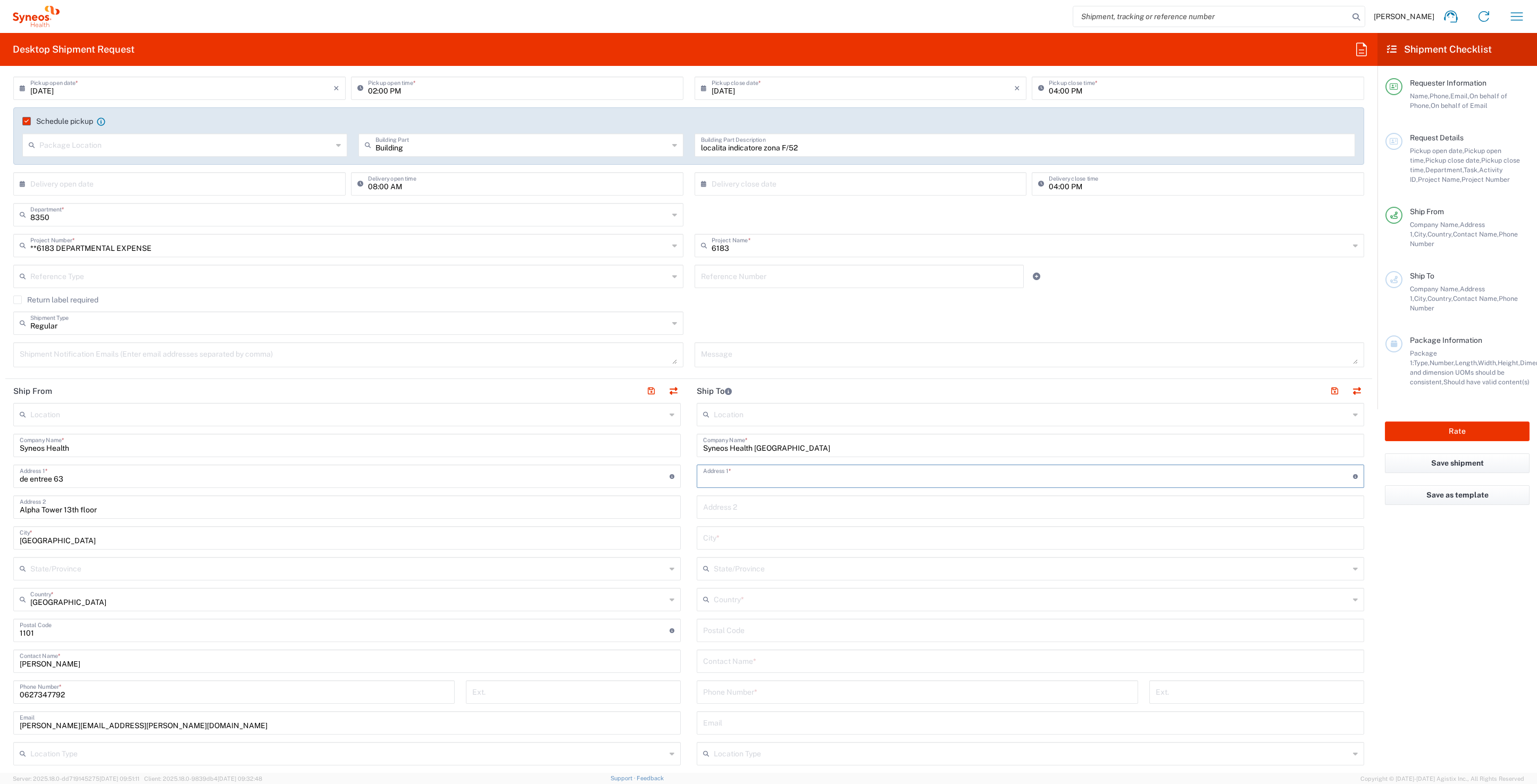
type input "de entree 63"
type input "Alpha Tower 13th floor"
type input "Amsterdam"
type input "Netherlands"
type input "1101BH"
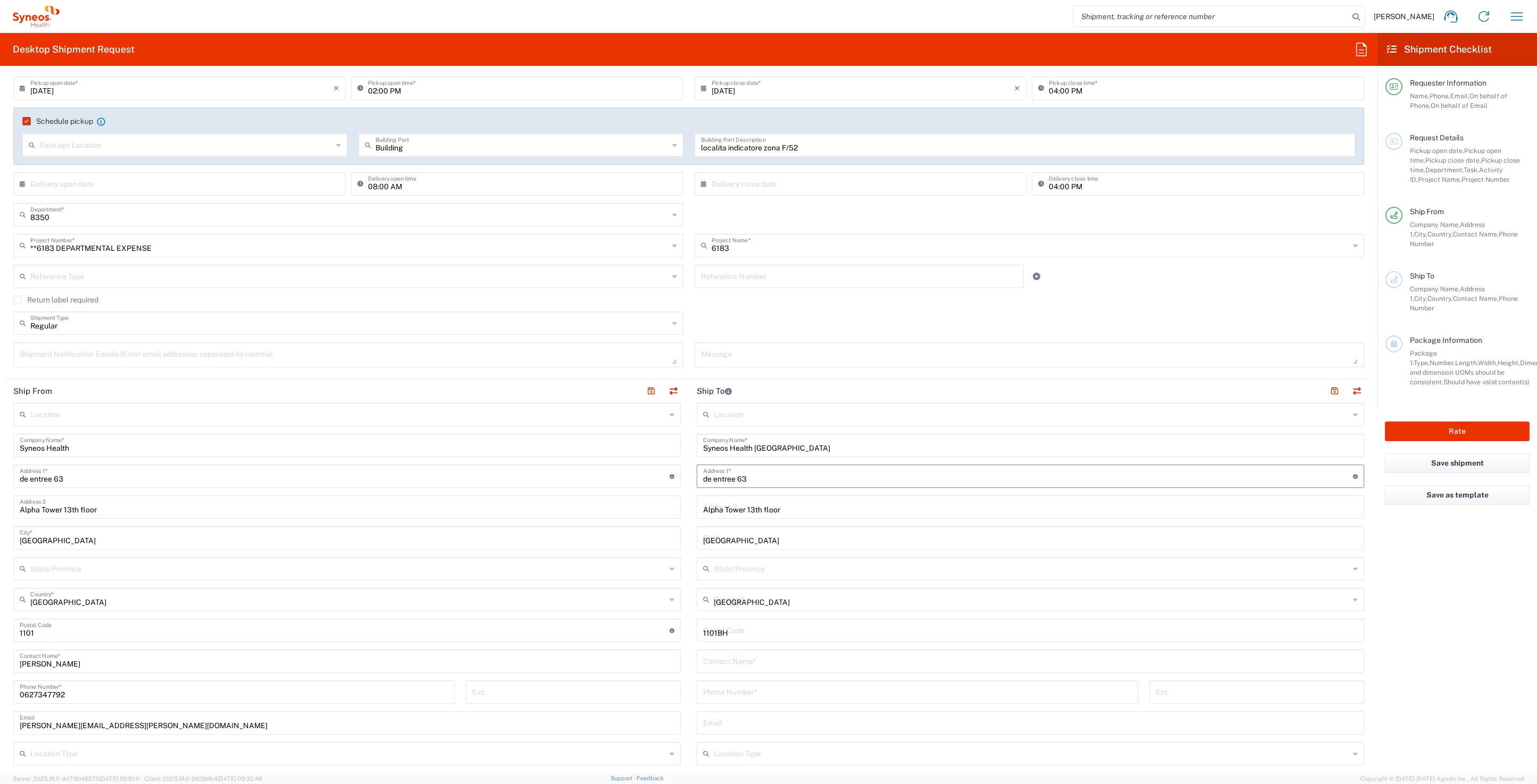
type input "0627347792"
drag, startPoint x: 92, startPoint y: 449, endPoint x: -6, endPoint y: 443, distance: 98.2
click at [0, 443] on html "Ramon Kermer Home Shipment estimator Shipment tracking Desktop shipment request…" at bounding box center [768, 392] width 1537 height 784
click at [745, 567] on input "text" at bounding box center [1031, 569] width 636 height 18
type input "Noord Holland"
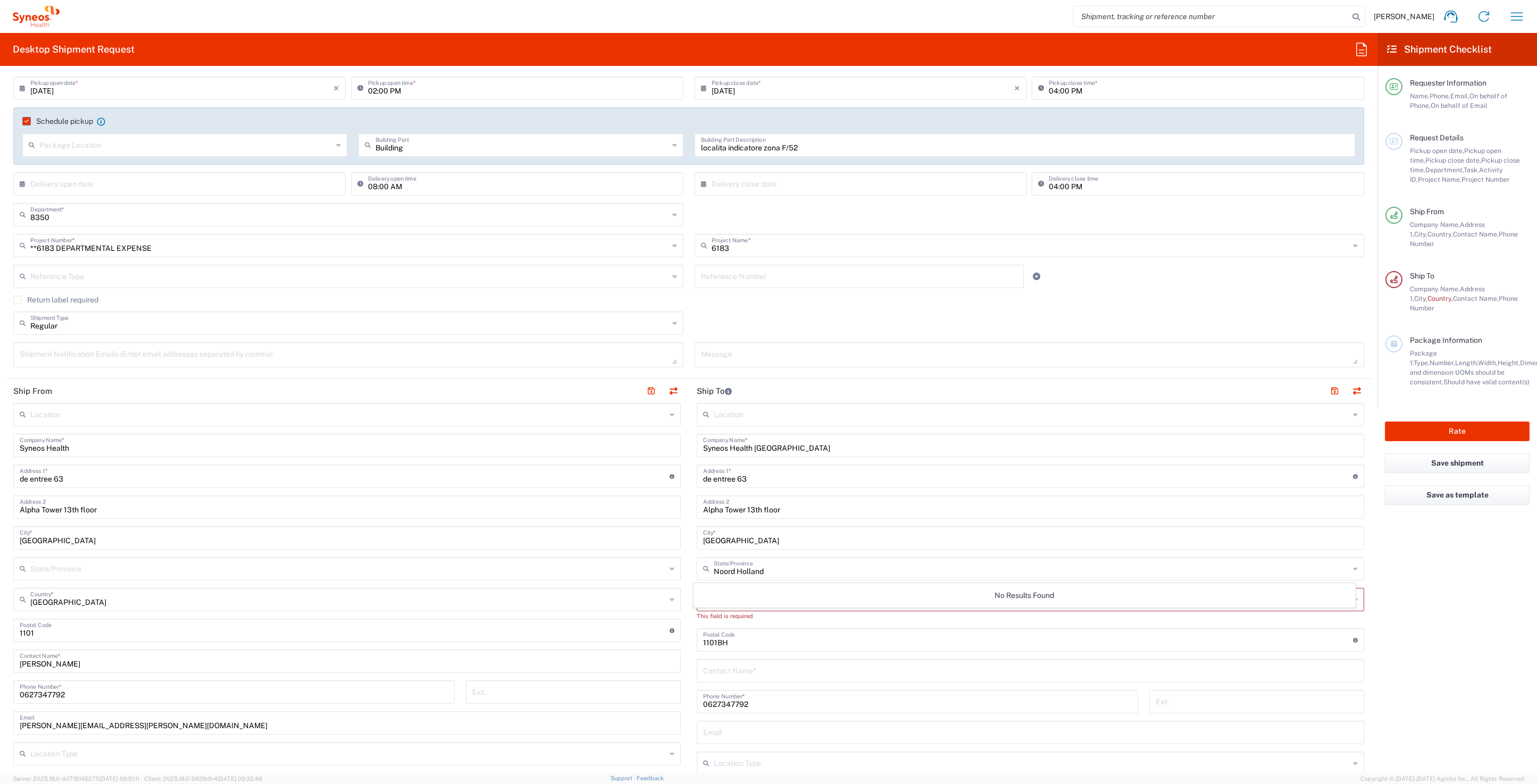
click at [789, 578] on div "Noord Holland State/Province" at bounding box center [1031, 569] width 667 height 23
click at [789, 569] on icon at bounding box center [1355, 569] width 5 height 17
drag, startPoint x: 747, startPoint y: 574, endPoint x: 815, endPoint y: 564, distance: 68.7
click at [667, 569] on div "Ship From Location Addison Whitney LLC-Morrisvile NC US Barcelona-Syneos Health…" at bounding box center [688, 647] width 1367 height 537
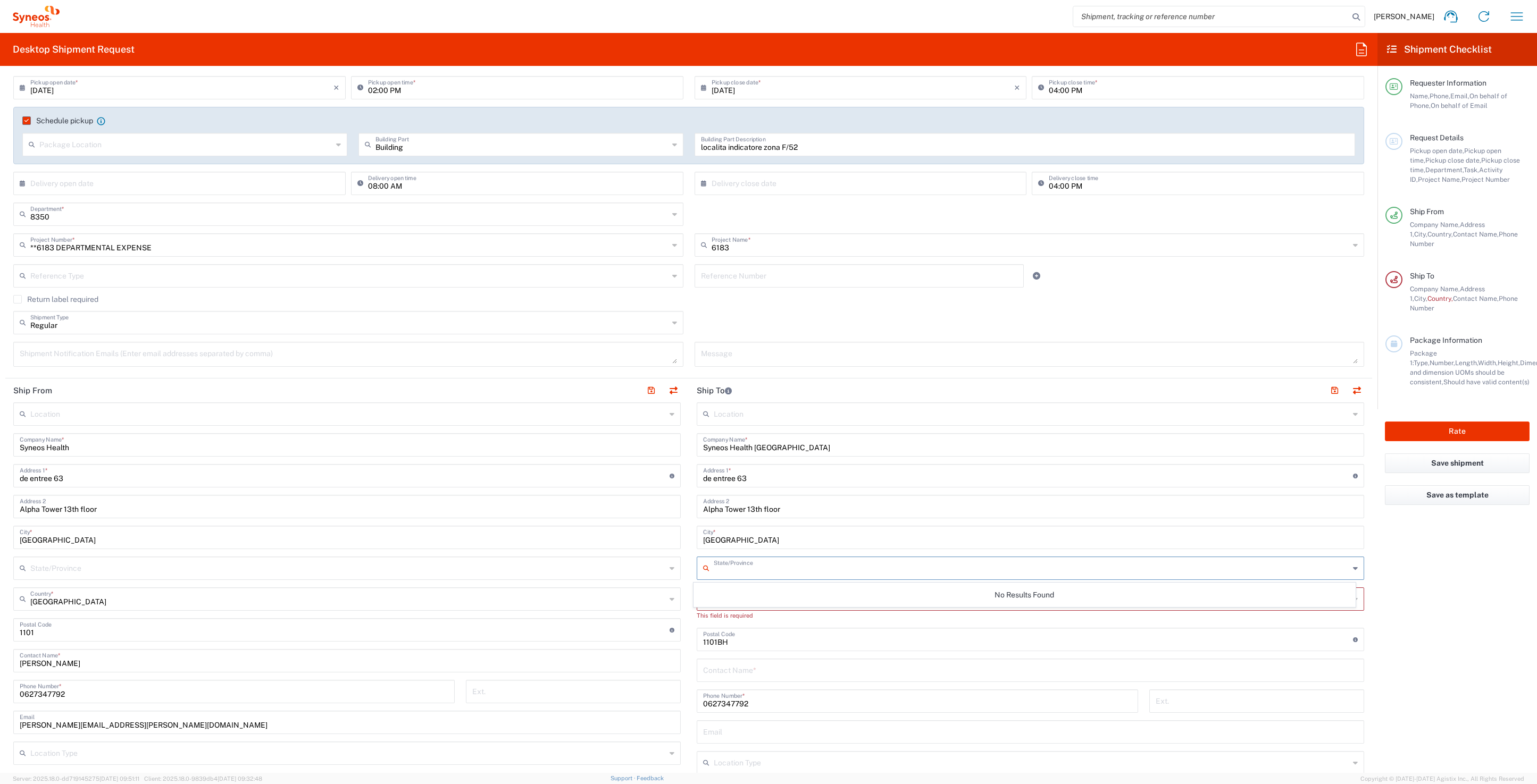
click at [789, 568] on icon at bounding box center [1355, 569] width 5 height 17
drag, startPoint x: 690, startPoint y: 628, endPoint x: 681, endPoint y: 629, distance: 9.1
click at [690, 629] on main "Location Addison Whitney LLC-Morrisvile NC US Barcelona-Syneos Health BioSector…" at bounding box center [1030, 631] width 683 height 456
click at [789, 600] on icon at bounding box center [1355, 600] width 5 height 17
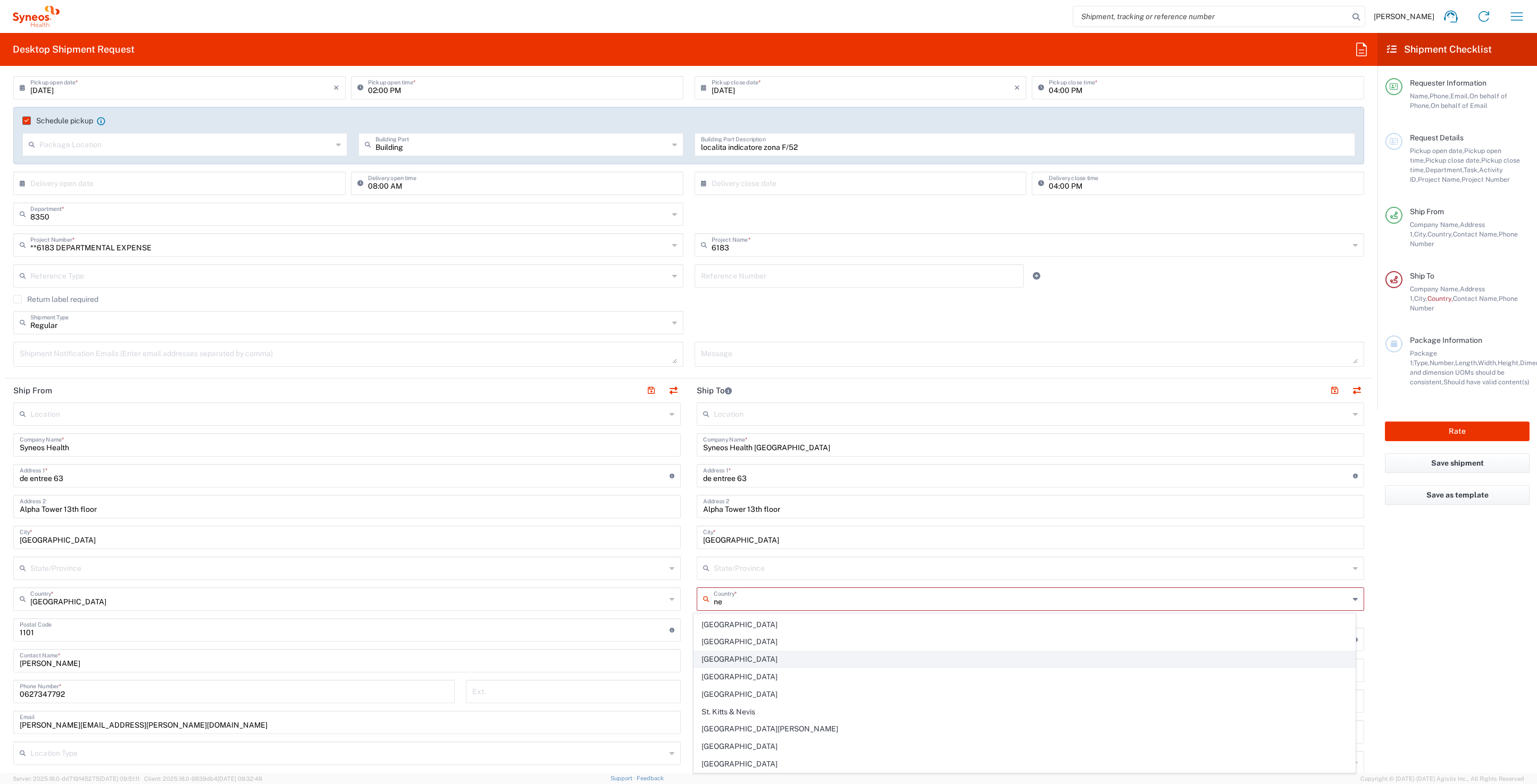
scroll to position [206, 0]
type input "Netherlands"
type input "DKI JAKARTA"
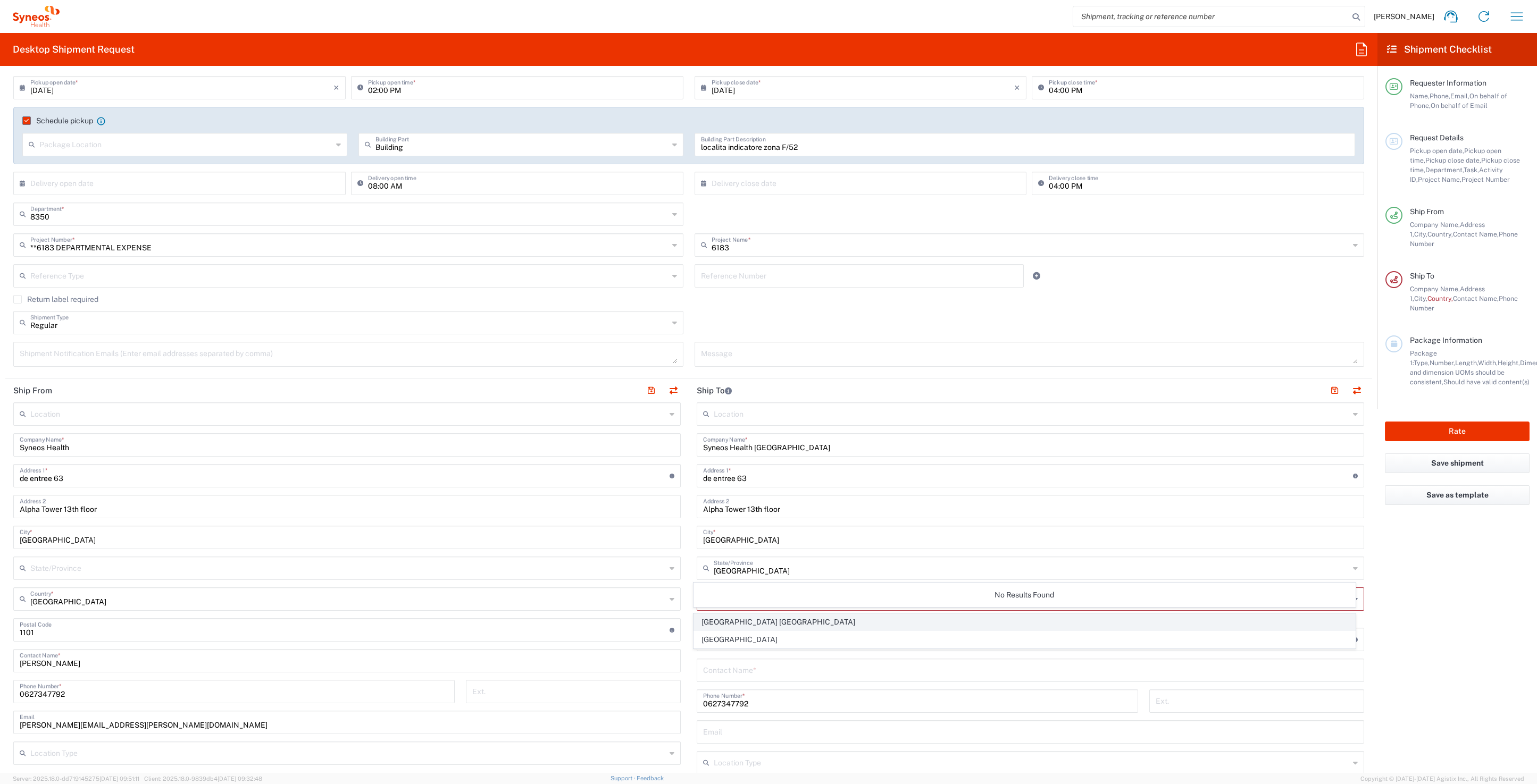
scroll to position [0, 0]
click at [766, 572] on input "DKI JAKARTA" at bounding box center [1031, 568] width 636 height 18
drag, startPoint x: 740, startPoint y: 569, endPoint x: 661, endPoint y: 566, distance: 79.1
click at [659, 566] on div "Ship From Location Addison Whitney LLC-Morrisvile NC US Barcelona-Syneos Health…" at bounding box center [688, 647] width 1367 height 537
click at [789, 617] on main "Location Addison Whitney LLC-Morrisvile NC US Barcelona-Syneos Health BioSector…" at bounding box center [1030, 631] width 683 height 456
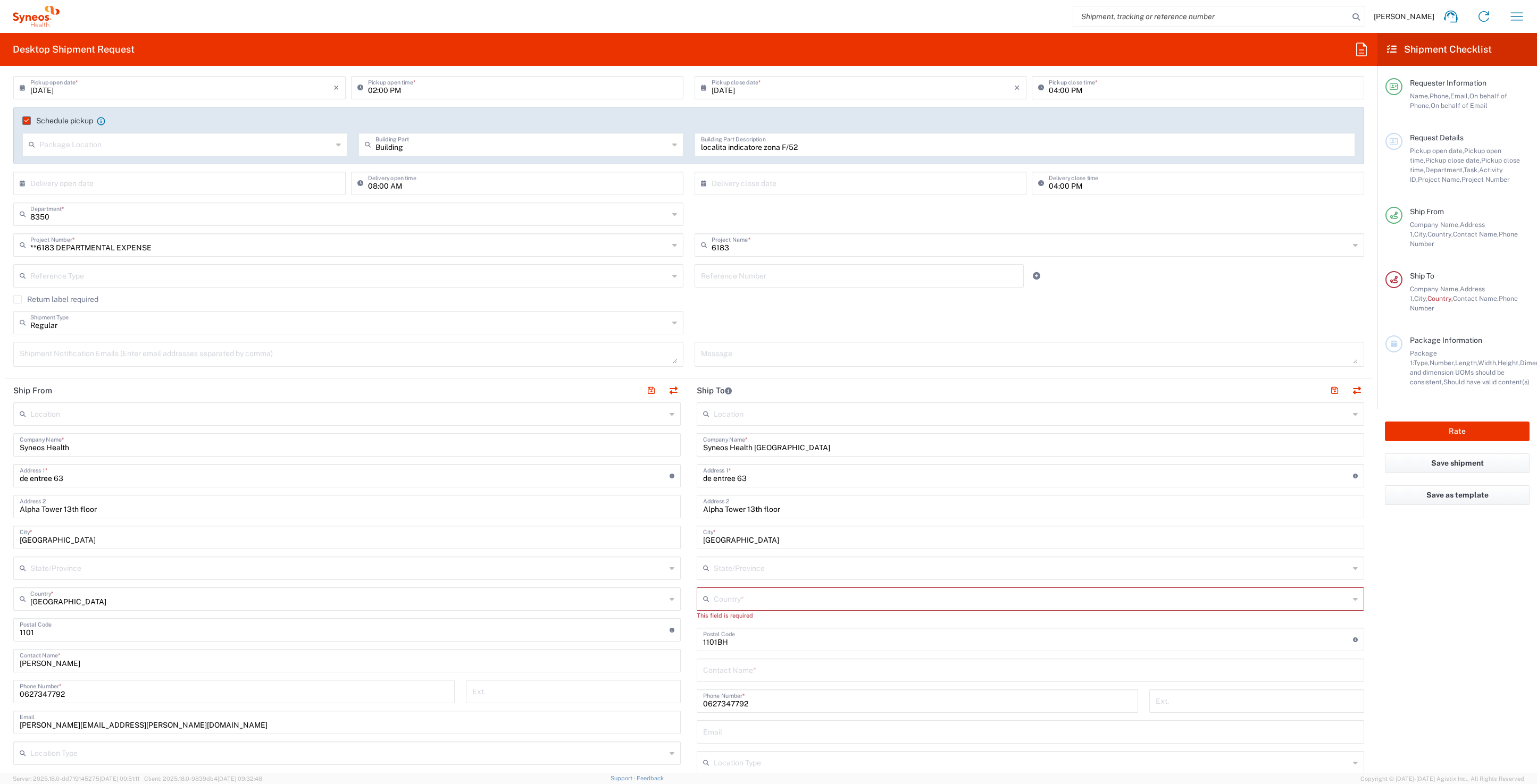
click at [789, 602] on input "text" at bounding box center [1031, 599] width 636 height 18
click at [710, 639] on span "Netherlands" at bounding box center [1025, 640] width 662 height 17
type input "Netherlands"
click at [751, 636] on input "undefined" at bounding box center [1027, 629] width 650 height 18
click at [789, 666] on input "text" at bounding box center [1030, 660] width 655 height 18
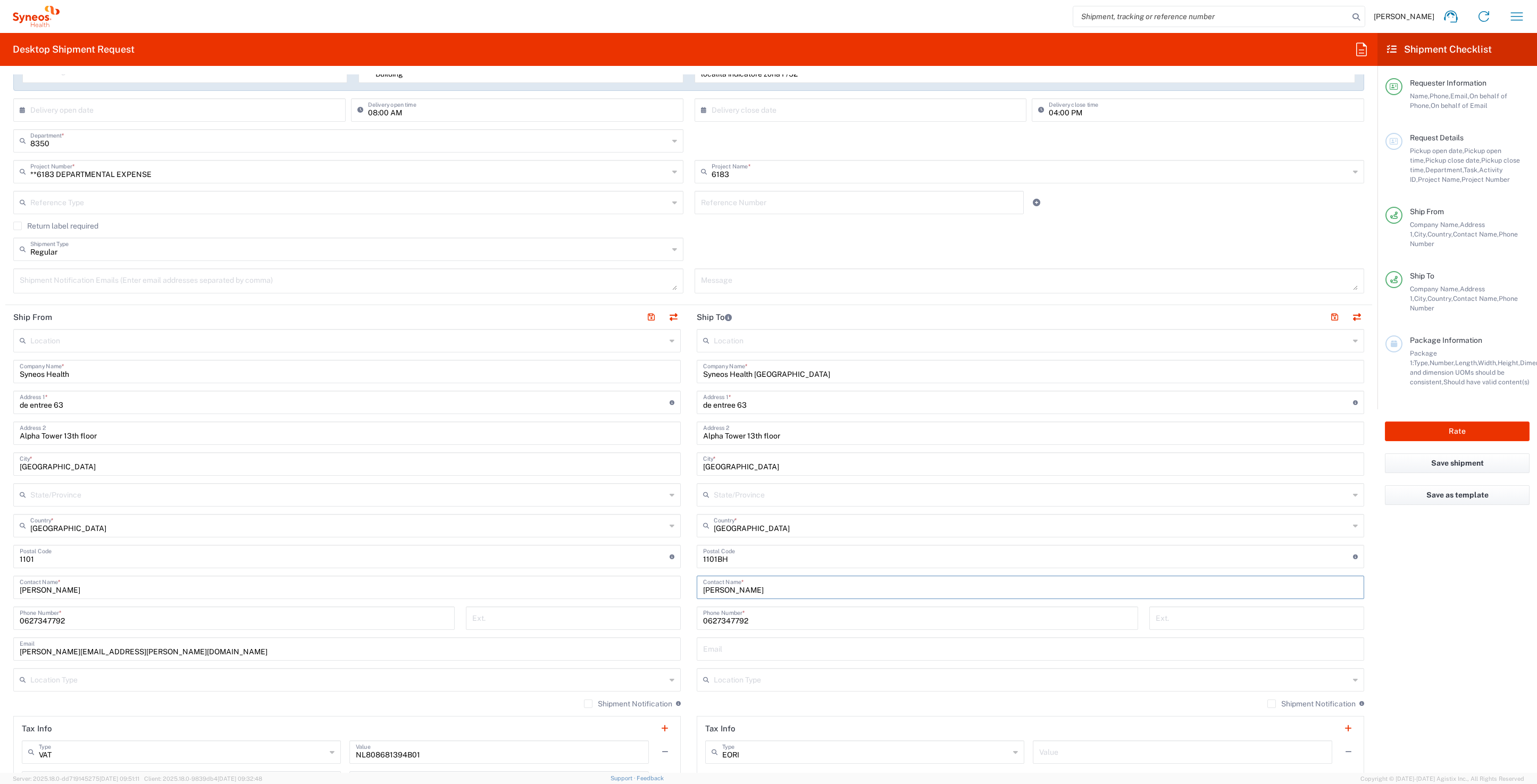
scroll to position [221, 0]
type input "Ramon Kermer"
click at [716, 640] on input "text" at bounding box center [1030, 645] width 655 height 18
type input "ramon.kermer@syneoshealth.com"
type input "Ramon Kermer"
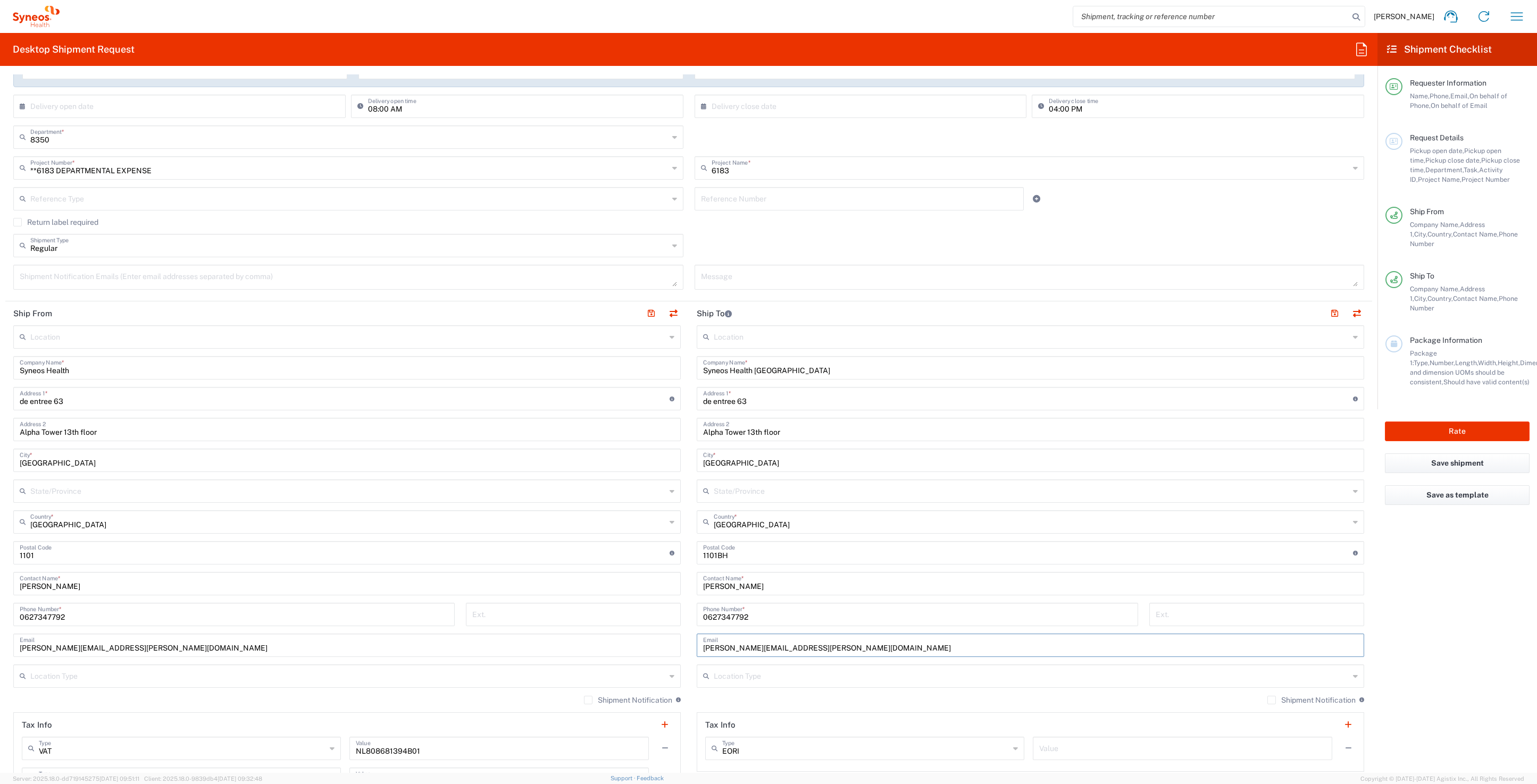
click at [101, 373] on input "Syneos Health" at bounding box center [346, 367] width 655 height 18
type input "S"
type input "IL"
click at [672, 138] on icon at bounding box center [675, 137] width 5 height 17
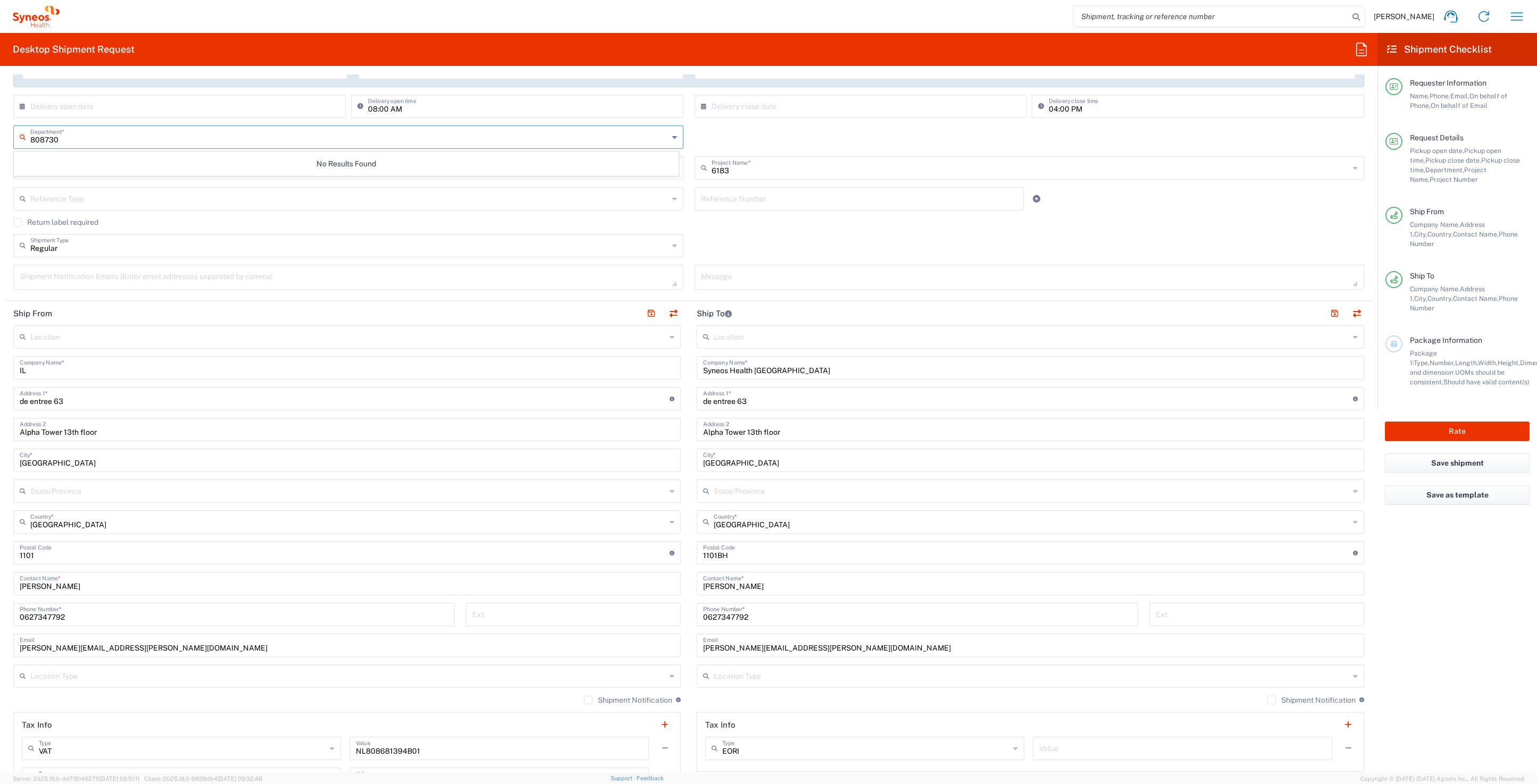
click at [41, 138] on input "808730" at bounding box center [349, 137] width 638 height 18
click at [57, 139] on input "8730" at bounding box center [349, 137] width 638 height 18
type input "8730"
click at [692, 138] on div "8730 Department * No Results Found" at bounding box center [689, 141] width 1362 height 31
drag, startPoint x: 617, startPoint y: 136, endPoint x: 540, endPoint y: 142, distance: 77.2
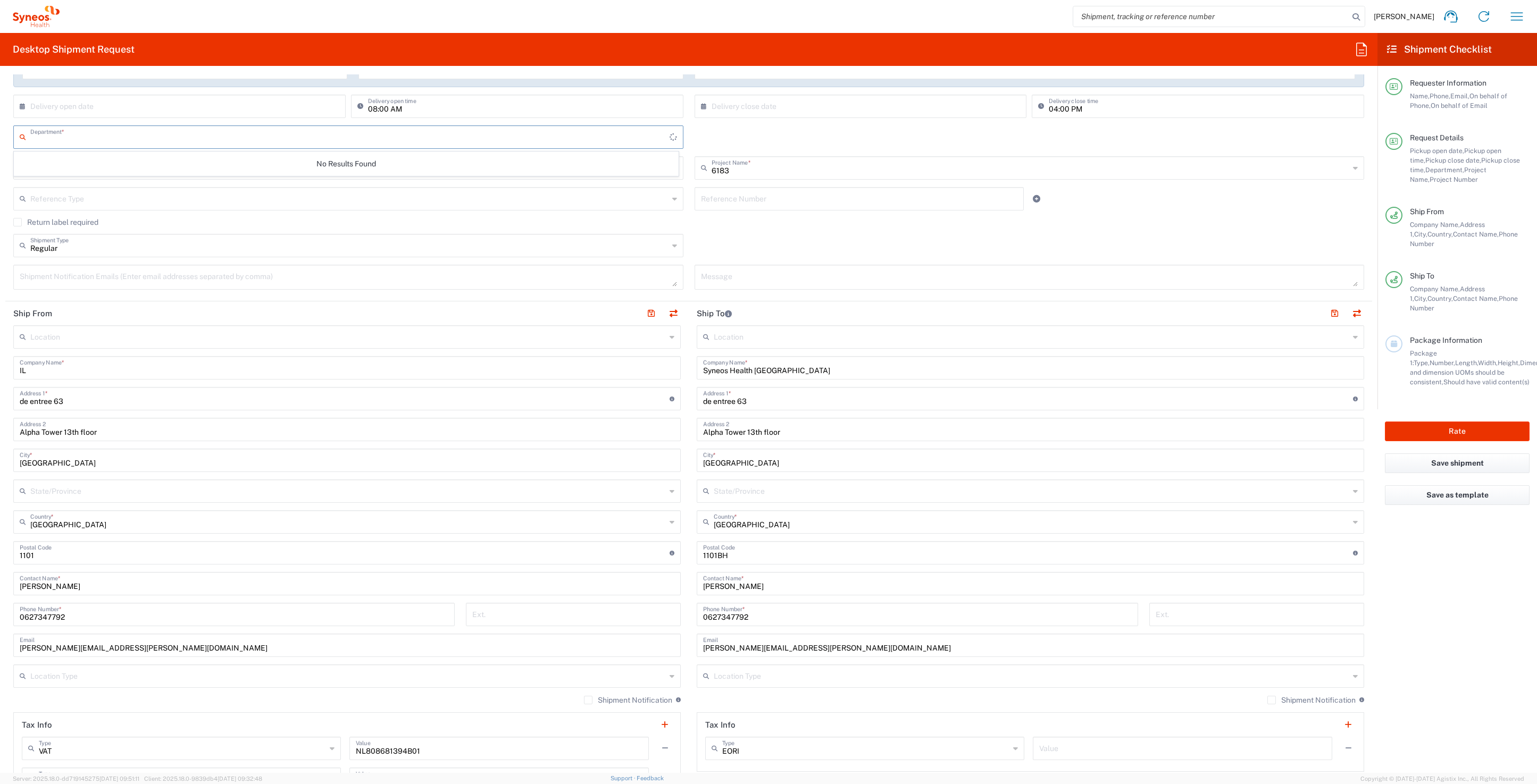
click at [617, 136] on input "text" at bounding box center [350, 137] width 639 height 18
click at [80, 145] on input "87" at bounding box center [349, 141] width 638 height 18
type input "8"
click at [42, 183] on span "808730" at bounding box center [345, 183] width 663 height 17
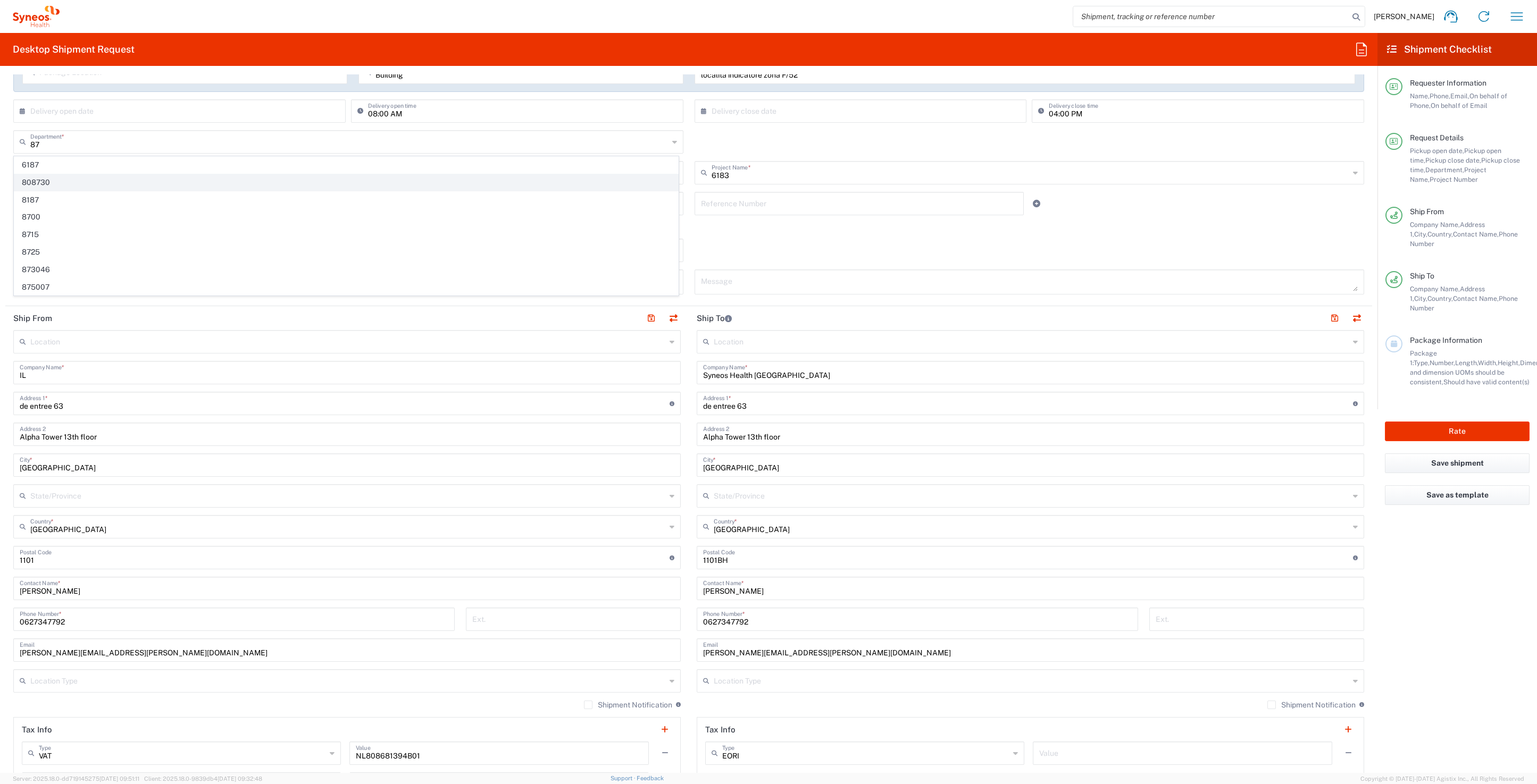
type input "808730"
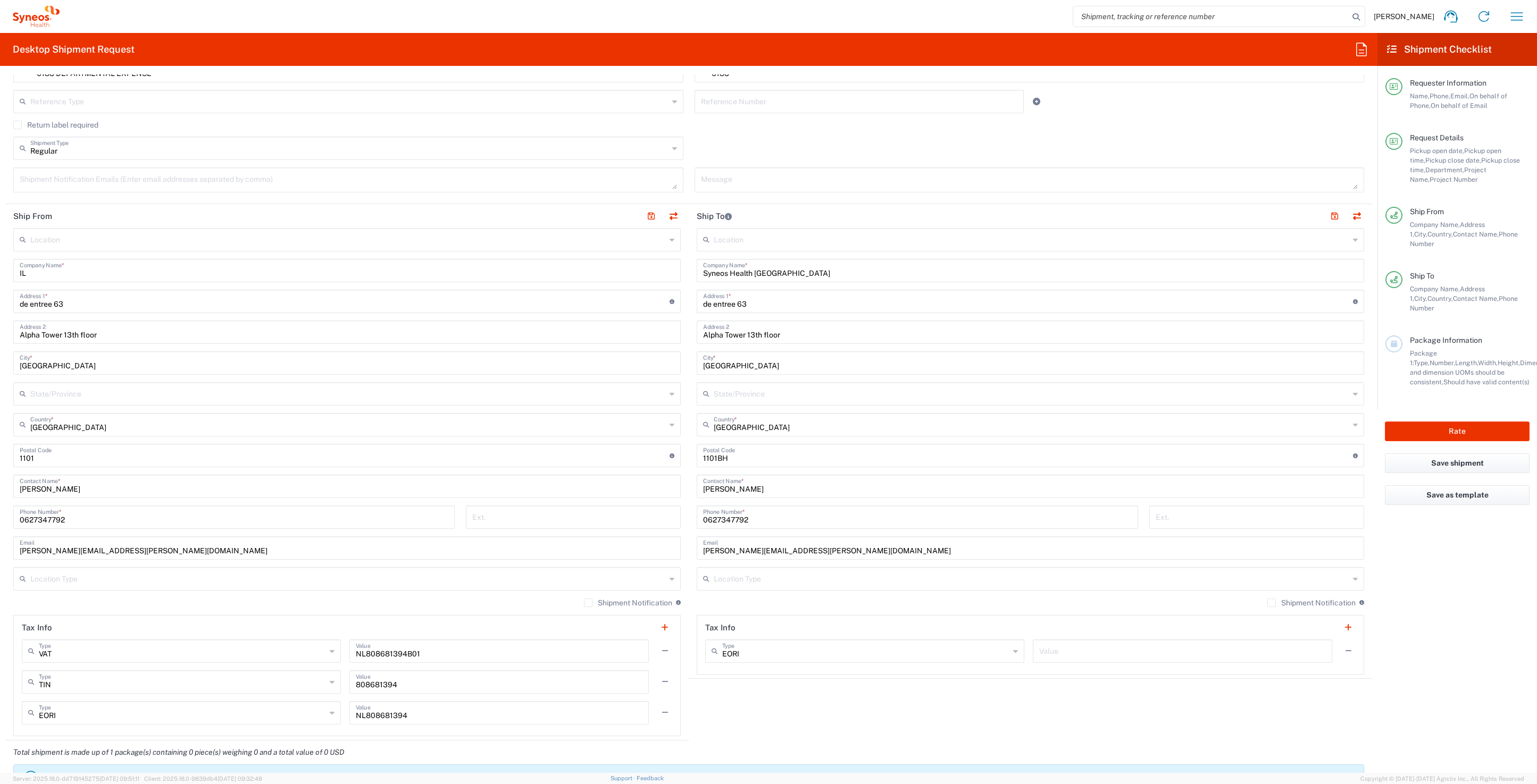
scroll to position [319, 0]
click at [96, 278] on div "IL Company Name *" at bounding box center [347, 268] width 667 height 23
drag, startPoint x: 94, startPoint y: 271, endPoint x: 37, endPoint y: 296, distance: 62.2
click at [93, 271] on input "IL" at bounding box center [346, 267] width 655 height 18
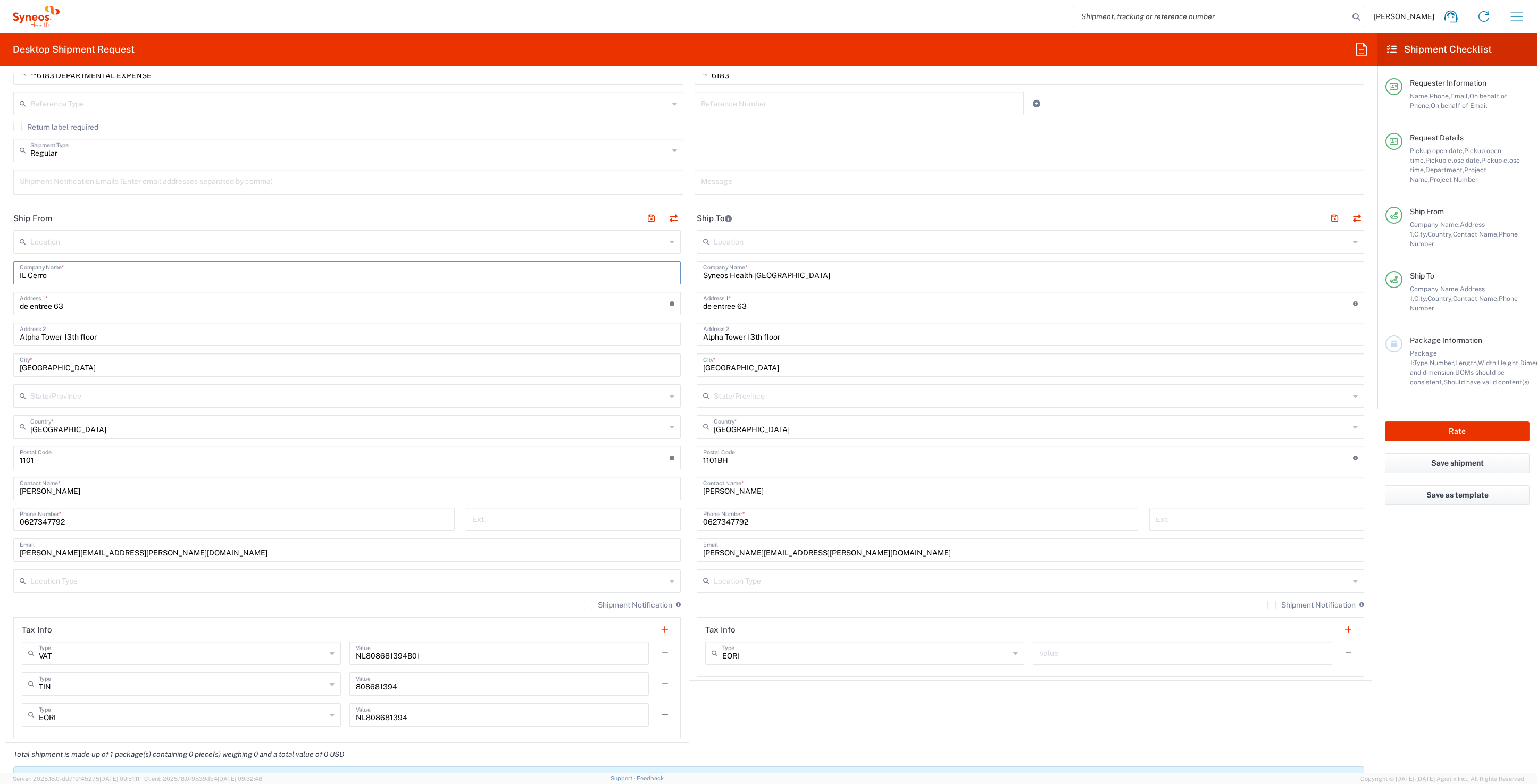
type input "IL Cerro"
drag, startPoint x: 104, startPoint y: 309, endPoint x: 96, endPoint y: 304, distance: 9.4
click at [104, 309] on input "de entree 63" at bounding box center [344, 303] width 650 height 18
drag, startPoint x: 59, startPoint y: 303, endPoint x: -6, endPoint y: 298, distance: 65.2
click at [0, 298] on html "Ramon Kermer Home Shipment estimator Shipment tracking Desktop shipment request…" at bounding box center [768, 392] width 1537 height 784
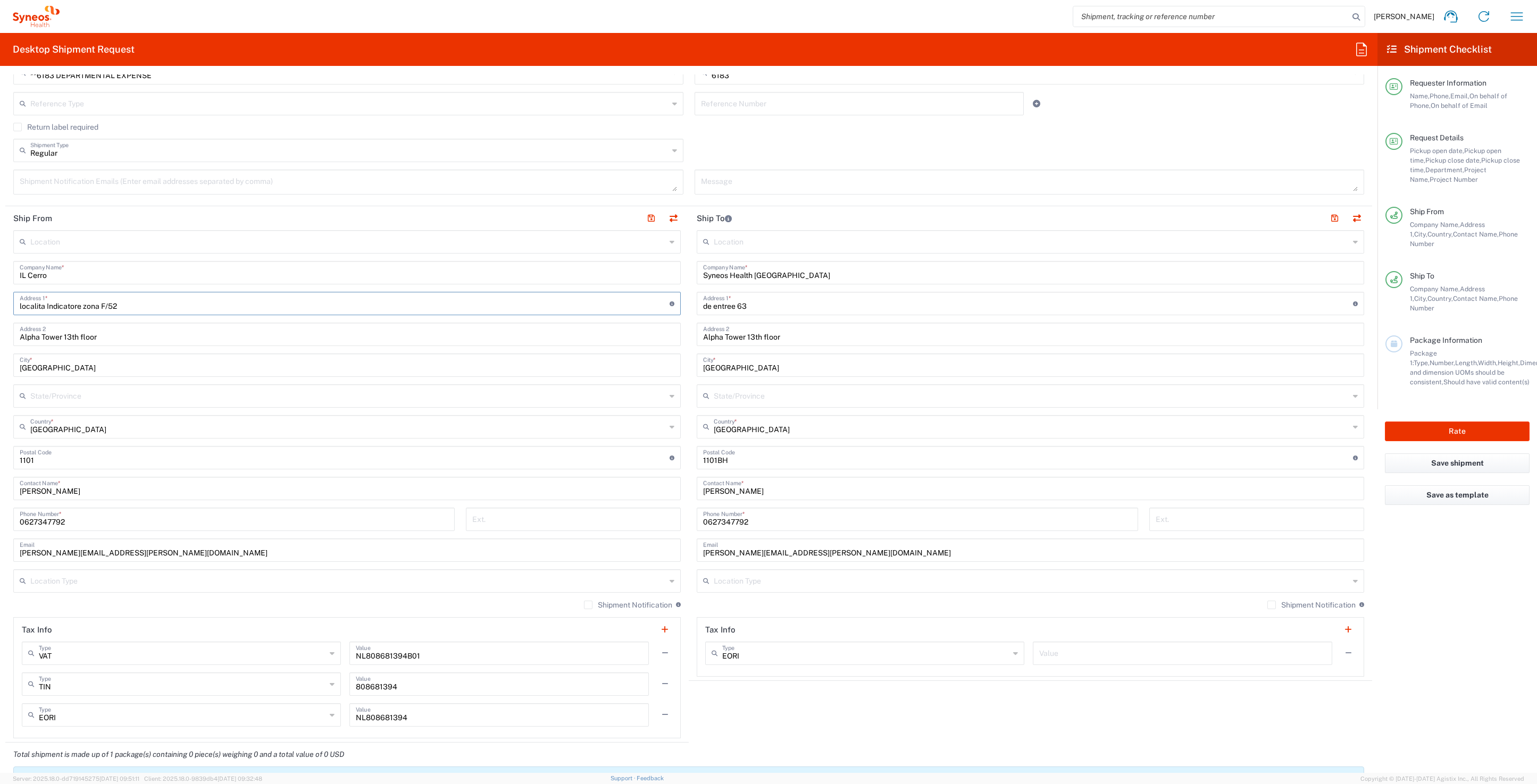
type input "localita Indicatore zona F/52"
click at [110, 337] on input "Alpha Tower 13th floor" at bounding box center [346, 334] width 655 height 18
drag, startPoint x: 106, startPoint y: 337, endPoint x: -4, endPoint y: 335, distance: 110.0
click at [0, 335] on html "Ramon Kermer Home Shipment estimator Shipment tracking Desktop shipment request…" at bounding box center [768, 392] width 1537 height 784
click at [101, 371] on input "Amsterdam" at bounding box center [346, 365] width 655 height 18
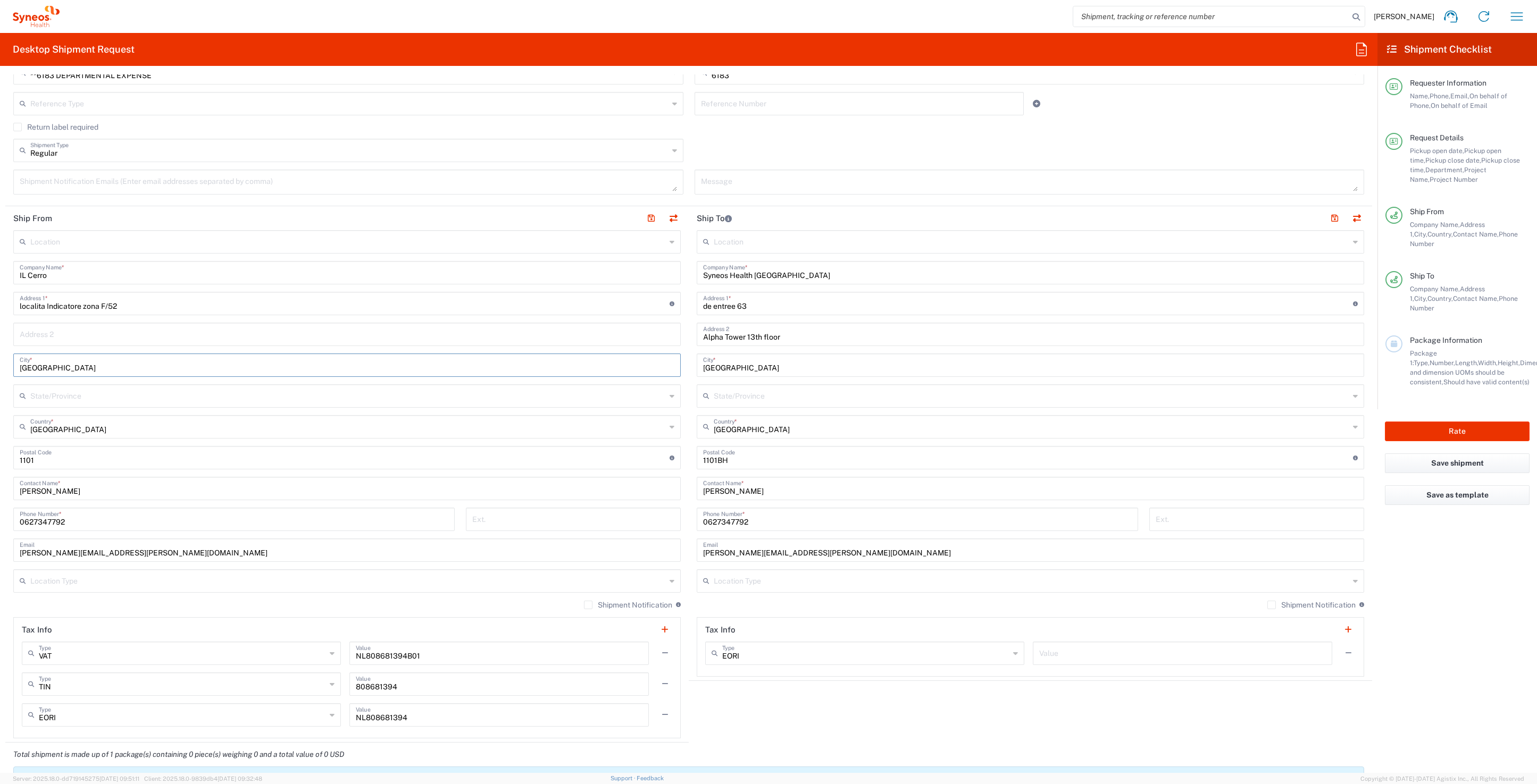
drag, startPoint x: 98, startPoint y: 369, endPoint x: -6, endPoint y: 366, distance: 104.0
click at [0, 366] on html "Ramon Kermer Home Shipment estimator Shipment tracking Desktop shipment request…" at bounding box center [768, 392] width 1537 height 784
click at [669, 427] on icon at bounding box center [672, 427] width 5 height 17
drag, startPoint x: 32, startPoint y: 540, endPoint x: 57, endPoint y: 459, distance: 84.8
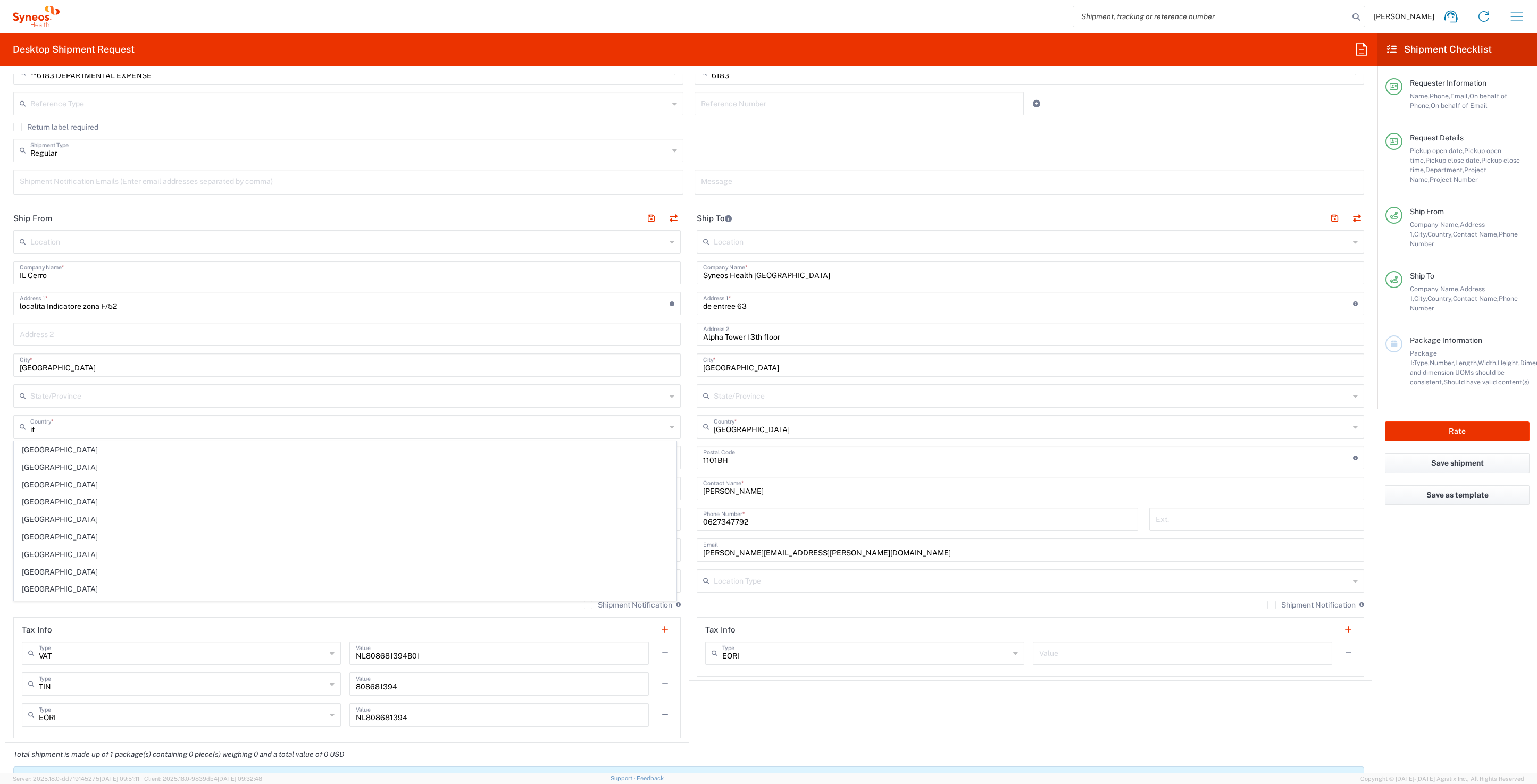
click at [32, 540] on span "Italy" at bounding box center [345, 537] width 662 height 17
type input "Italy"
type input "Sender/Shipper"
type input "Delivery Duty Paid"
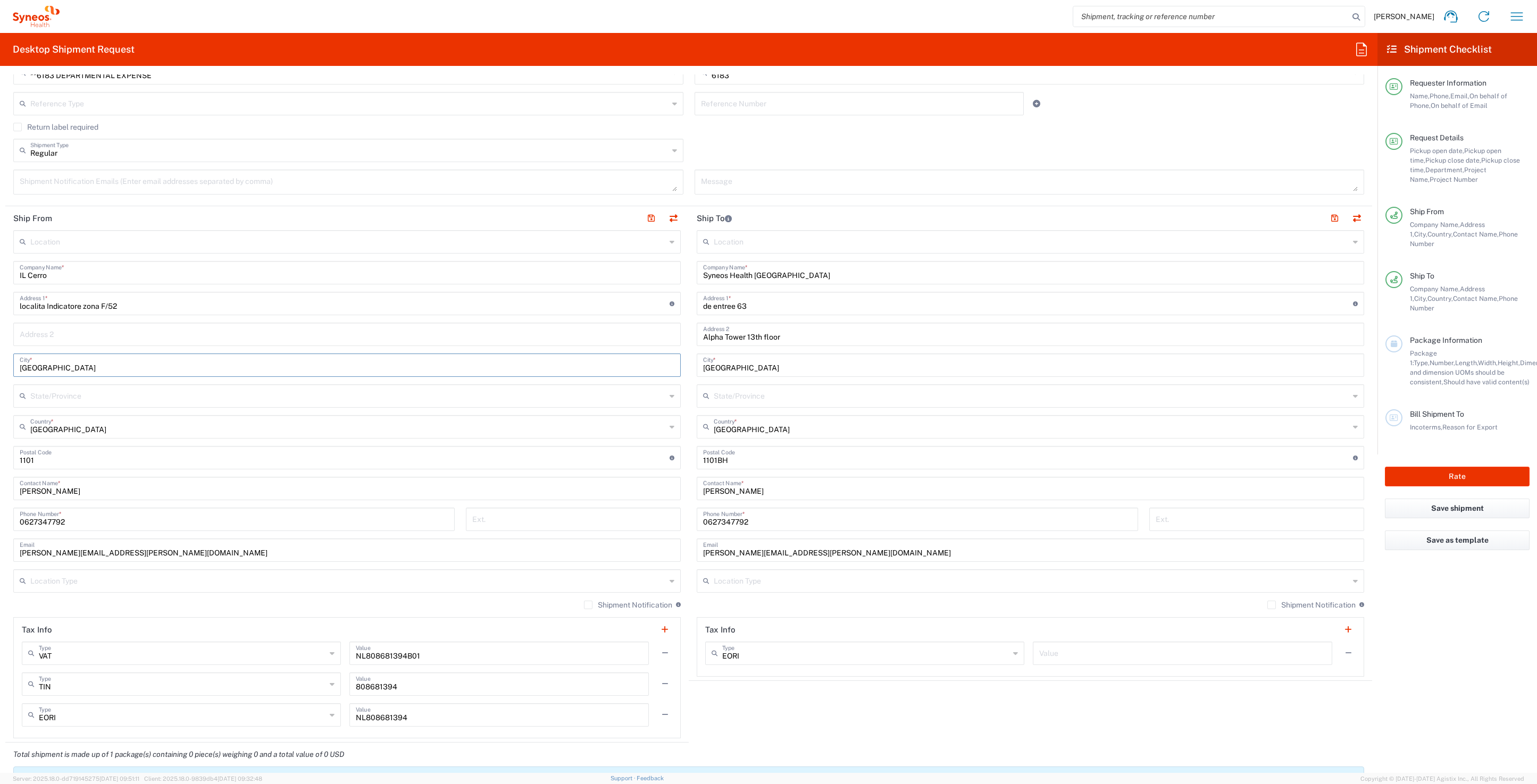
drag, startPoint x: 79, startPoint y: 366, endPoint x: -6, endPoint y: 366, distance: 85.0
click at [0, 366] on html "Ramon Kermer Home Shipment estimator Shipment tracking Desktop shipment request…" at bounding box center [768, 392] width 1537 height 784
type input "Arezzo"
click at [54, 335] on input "text" at bounding box center [346, 334] width 655 height 18
click at [169, 336] on input "text" at bounding box center [346, 334] width 655 height 18
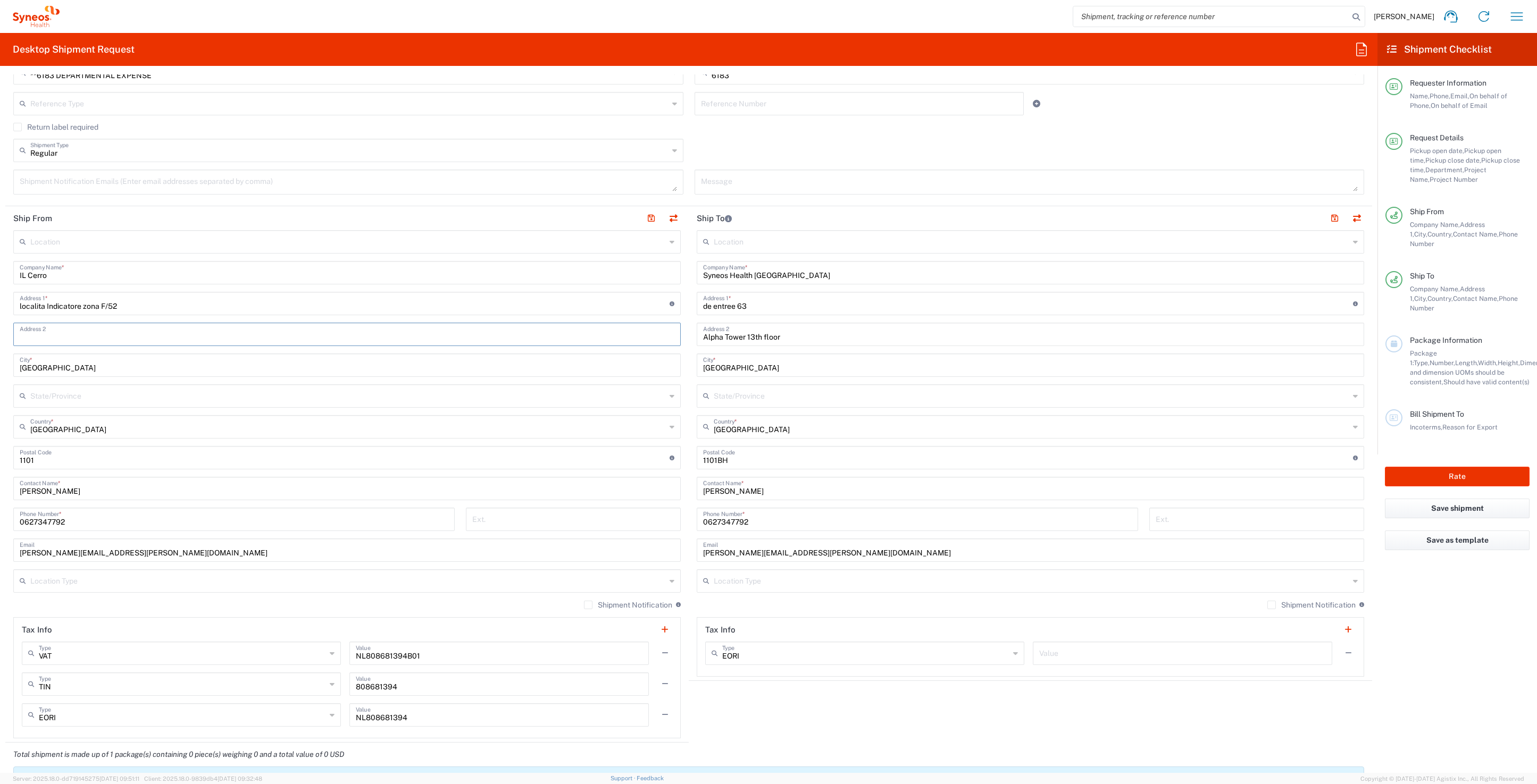
click at [283, 398] on input "text" at bounding box center [348, 395] width 636 height 18
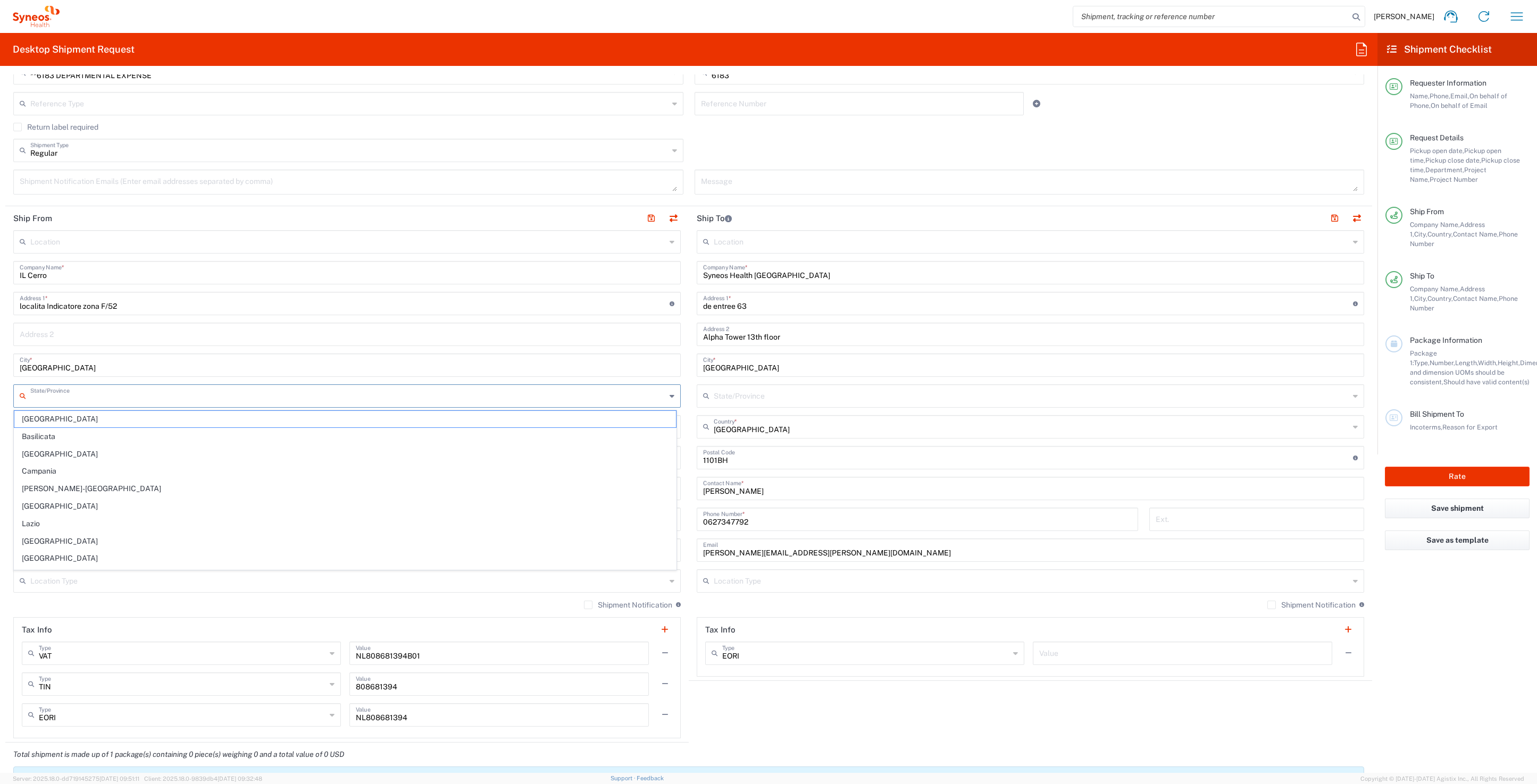
click at [274, 401] on input "text" at bounding box center [348, 395] width 636 height 18
click at [295, 372] on input "Arezzo" at bounding box center [346, 365] width 655 height 18
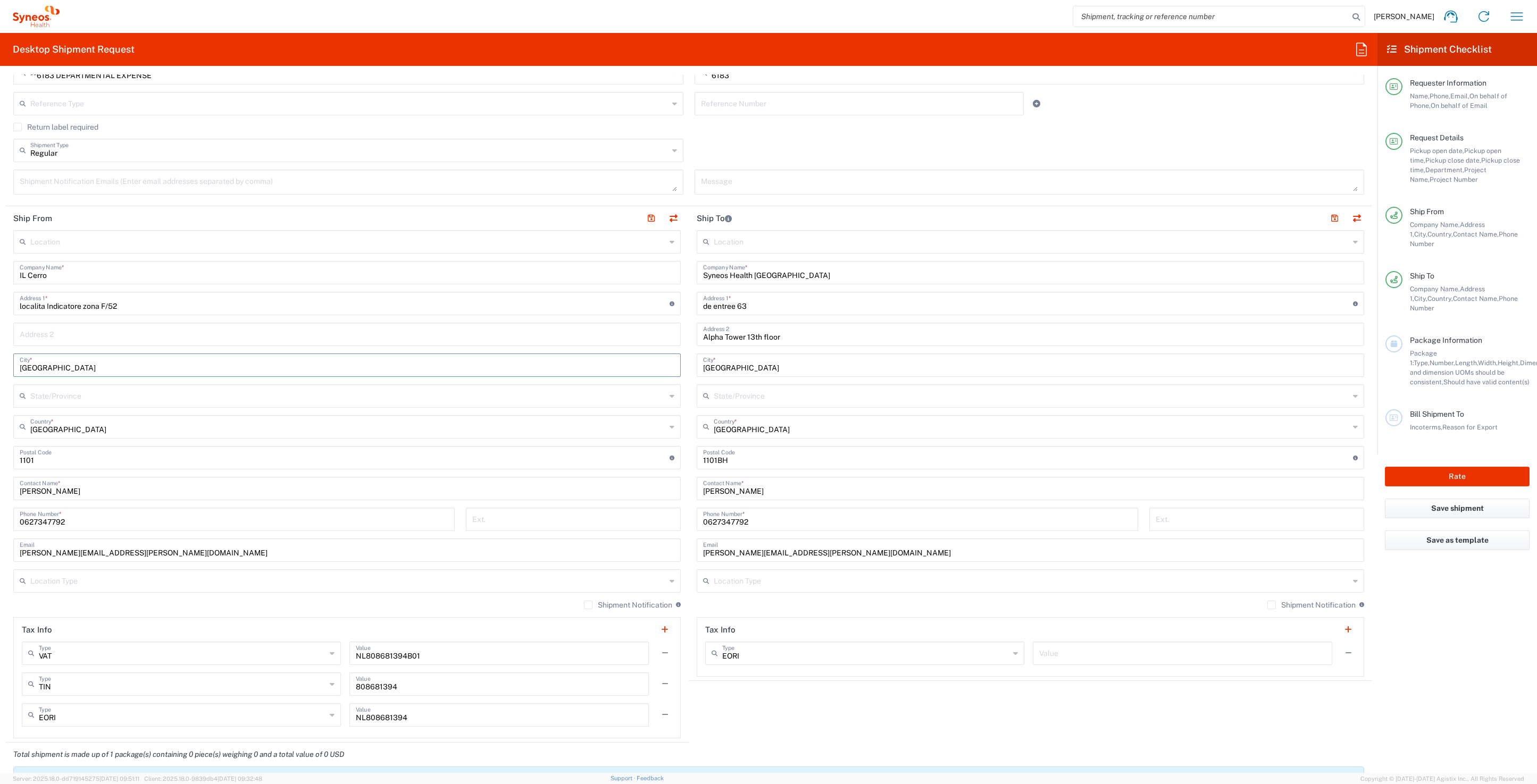
click at [229, 609] on div "Shipment Notification If checked, a shipment notification email will be sent to…" at bounding box center [347, 609] width 667 height 17
click at [50, 463] on input "undefined" at bounding box center [344, 457] width 650 height 18
type input "1"
type input "52100"
click at [86, 495] on input "Ramon Kermer" at bounding box center [346, 488] width 655 height 18
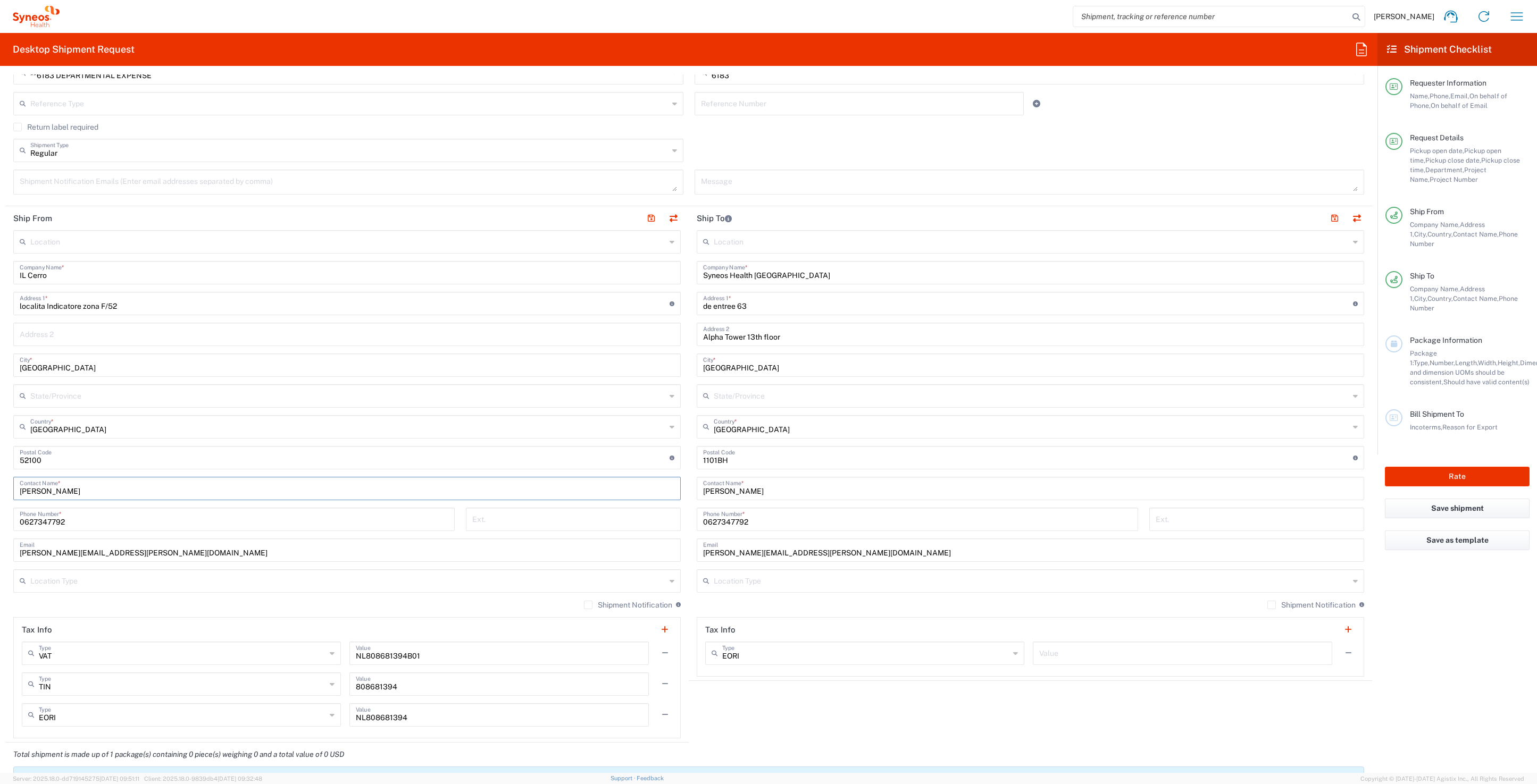
drag, startPoint x: 81, startPoint y: 494, endPoint x: 13, endPoint y: 492, distance: 68.0
click at [13, 492] on div "Ramon Kermer Contact Name *" at bounding box center [347, 489] width 667 height 23
drag, startPoint x: 86, startPoint y: 495, endPoint x: 9, endPoint y: 493, distance: 77.0
click at [9, 493] on main "Location Addison Whitney LLC-Morrisvile NC US Barcelona-Syneos Health BioSector…" at bounding box center [346, 487] width 683 height 508
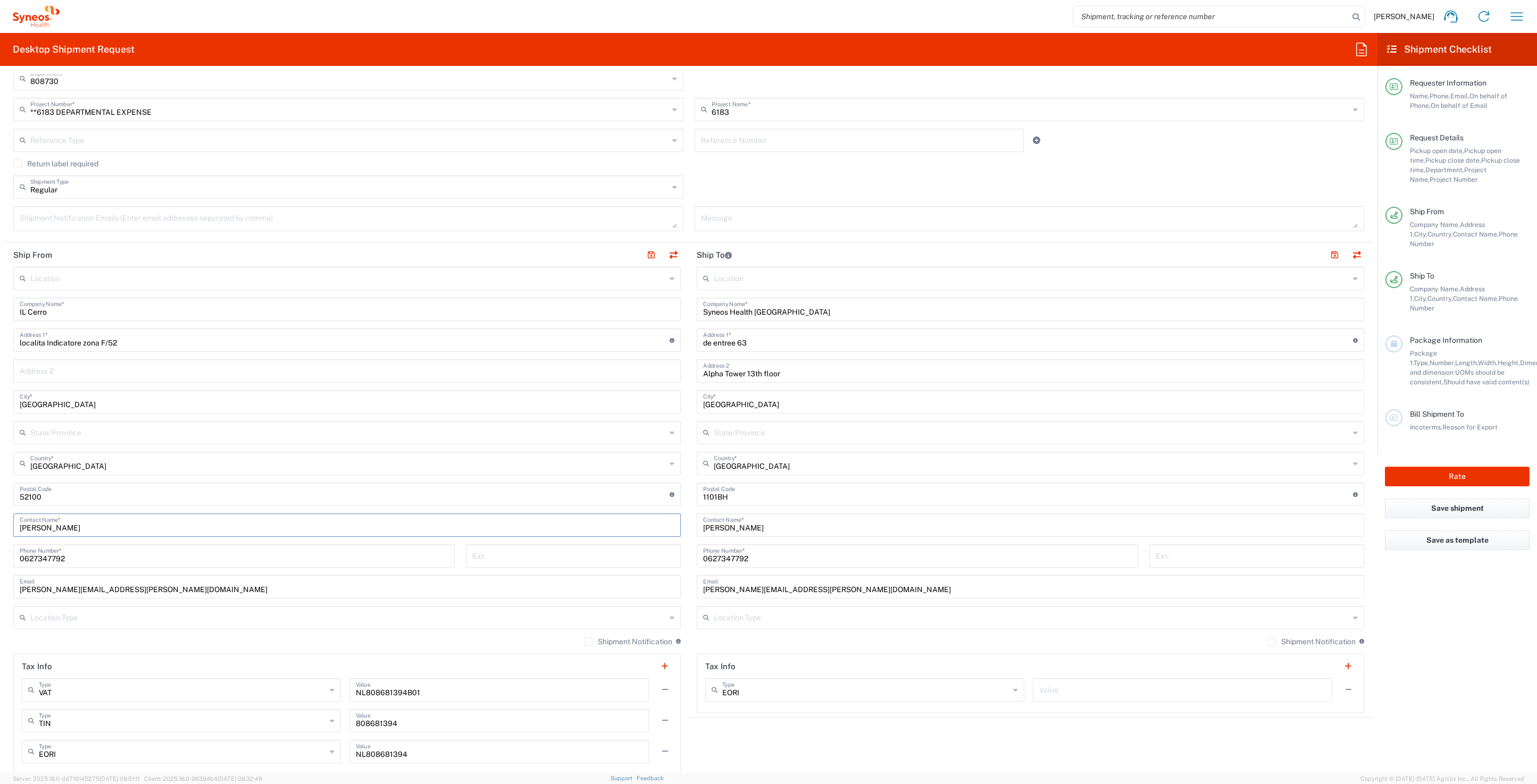
scroll to position [267, 0]
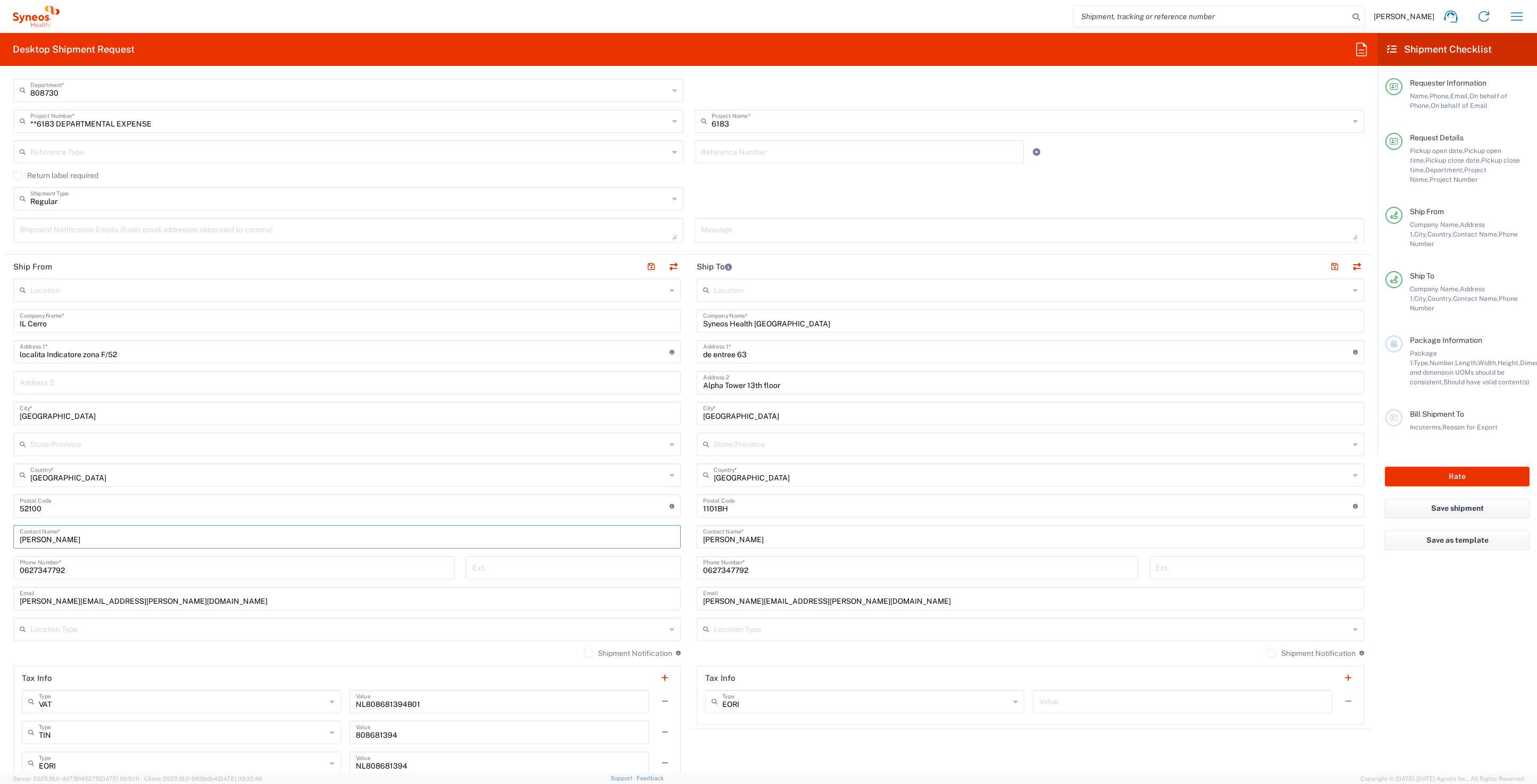
type input "Alessio"
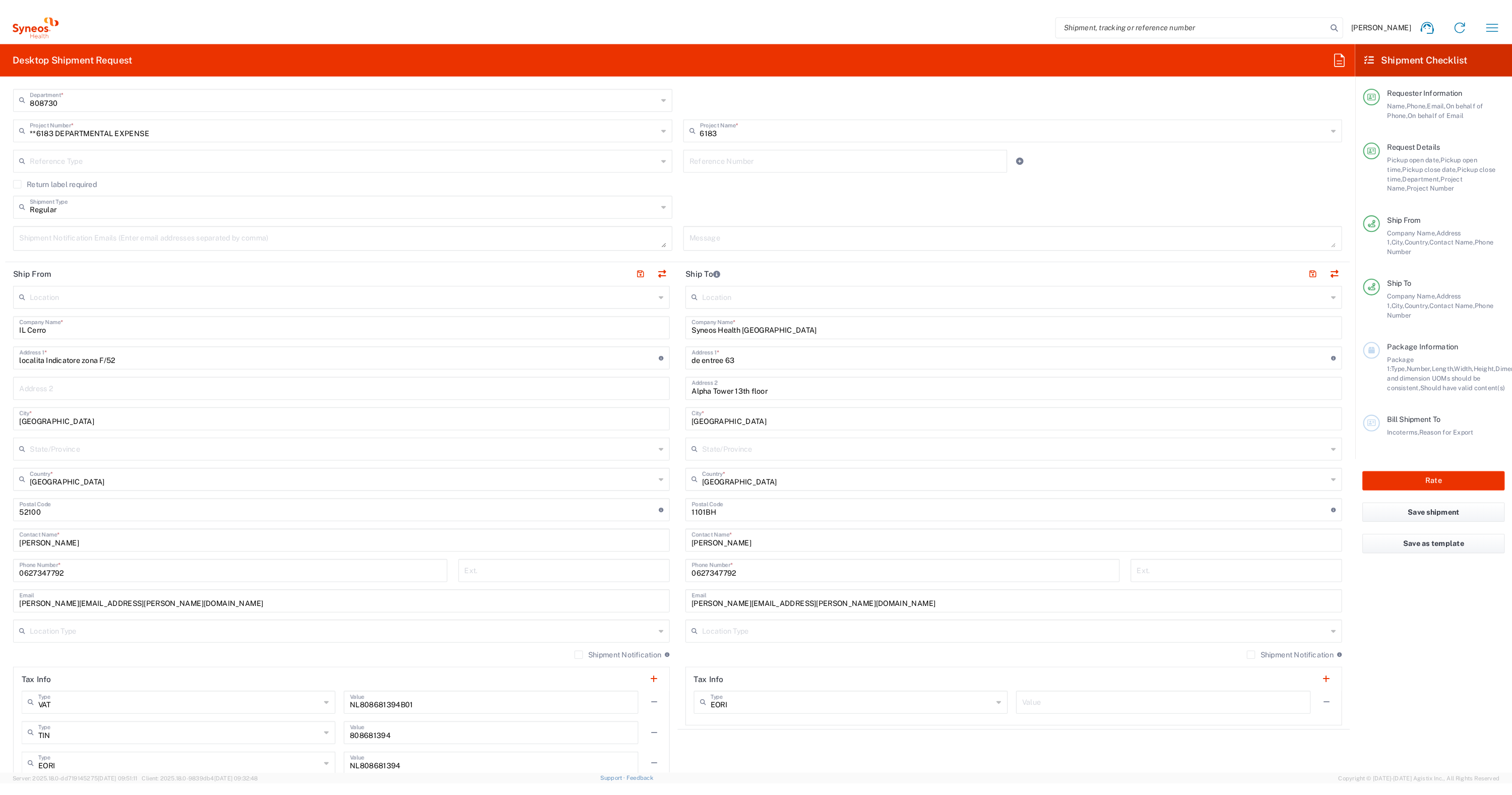
scroll to position [251, 0]
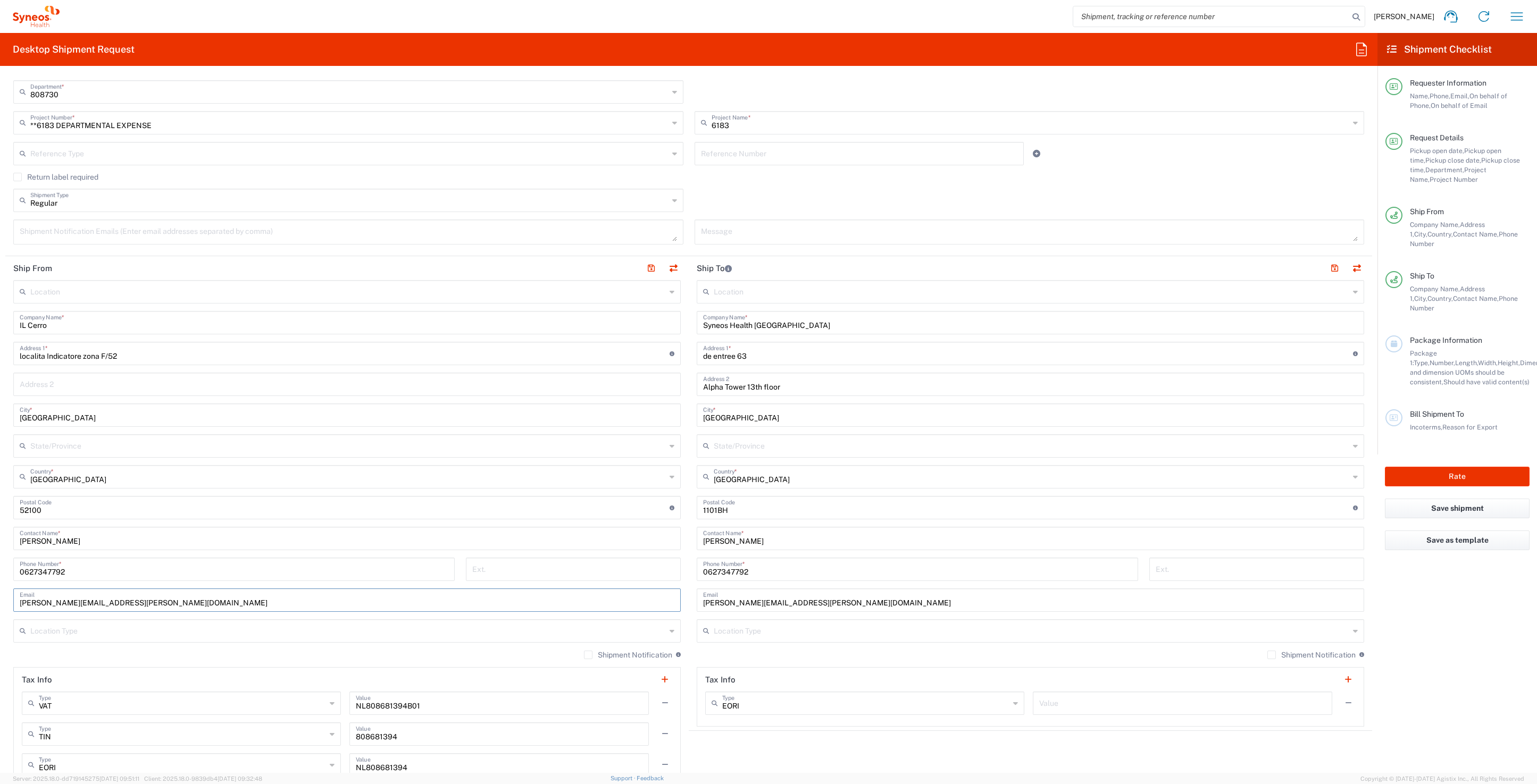
drag, startPoint x: 150, startPoint y: 604, endPoint x: 13, endPoint y: 598, distance: 137.1
click at [0, 600] on html "Ramon Kermer Home Shipment estimator Shipment tracking Desktop shipment request…" at bounding box center [768, 392] width 1537 height 784
paste input "alessio.toplifemagazine@gmail.com"
type input "alessio.toplifemagazine@gmail.com"
drag, startPoint x: 166, startPoint y: 565, endPoint x: 123, endPoint y: 567, distance: 43.0
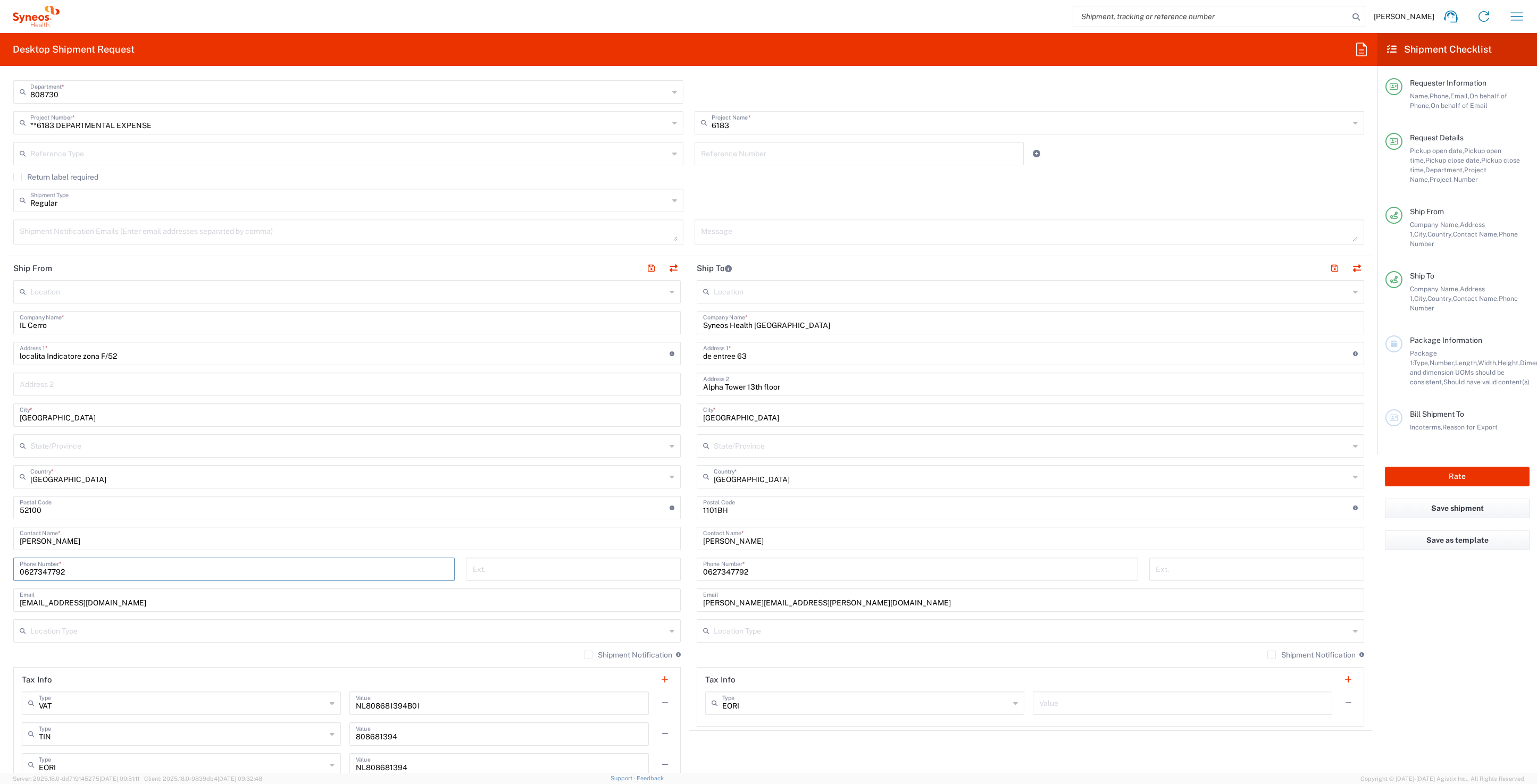
click at [166, 565] on input "0627347792" at bounding box center [233, 569] width 428 height 18
drag, startPoint x: 62, startPoint y: 566, endPoint x: 72, endPoint y: 574, distance: 12.8
click at [3, 565] on form "Requester Information Ramon Kermer Name * 0627347792 Phone * ramon.kermer@syneo…" at bounding box center [688, 423] width 1378 height 698
click at [74, 567] on input "0627347792" at bounding box center [233, 569] width 428 height 18
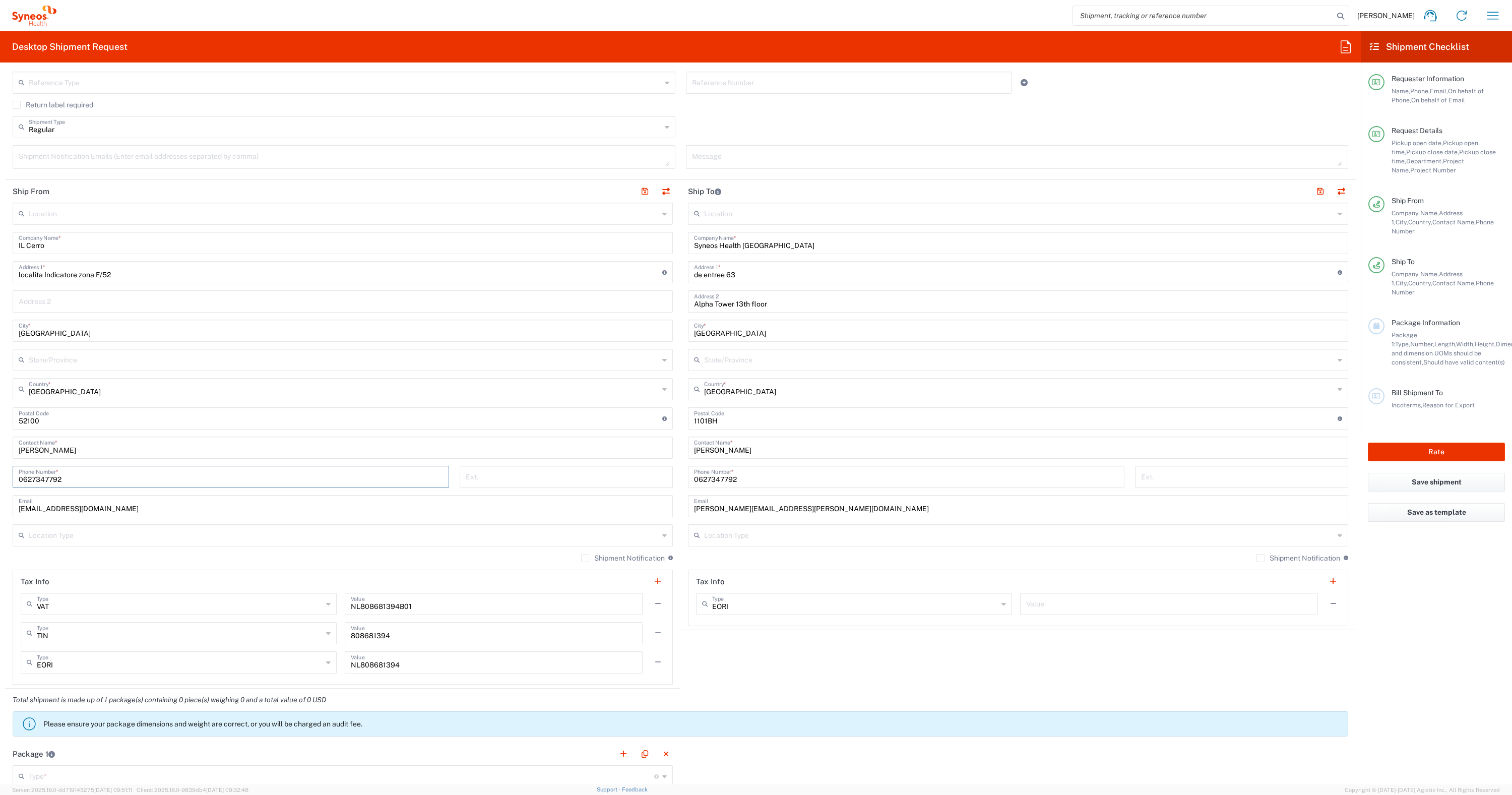
scroll to position [320, 0]
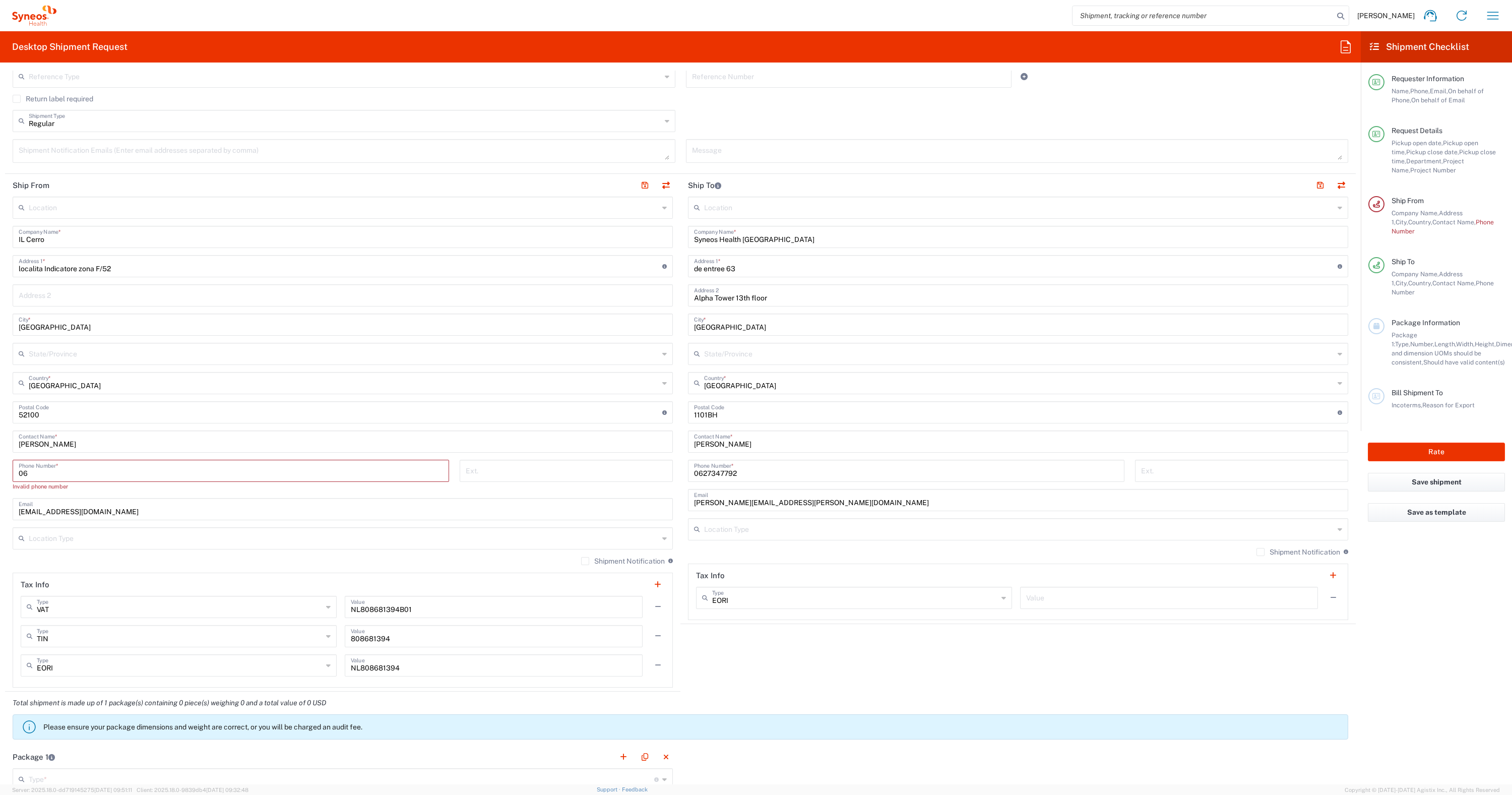
type input "0"
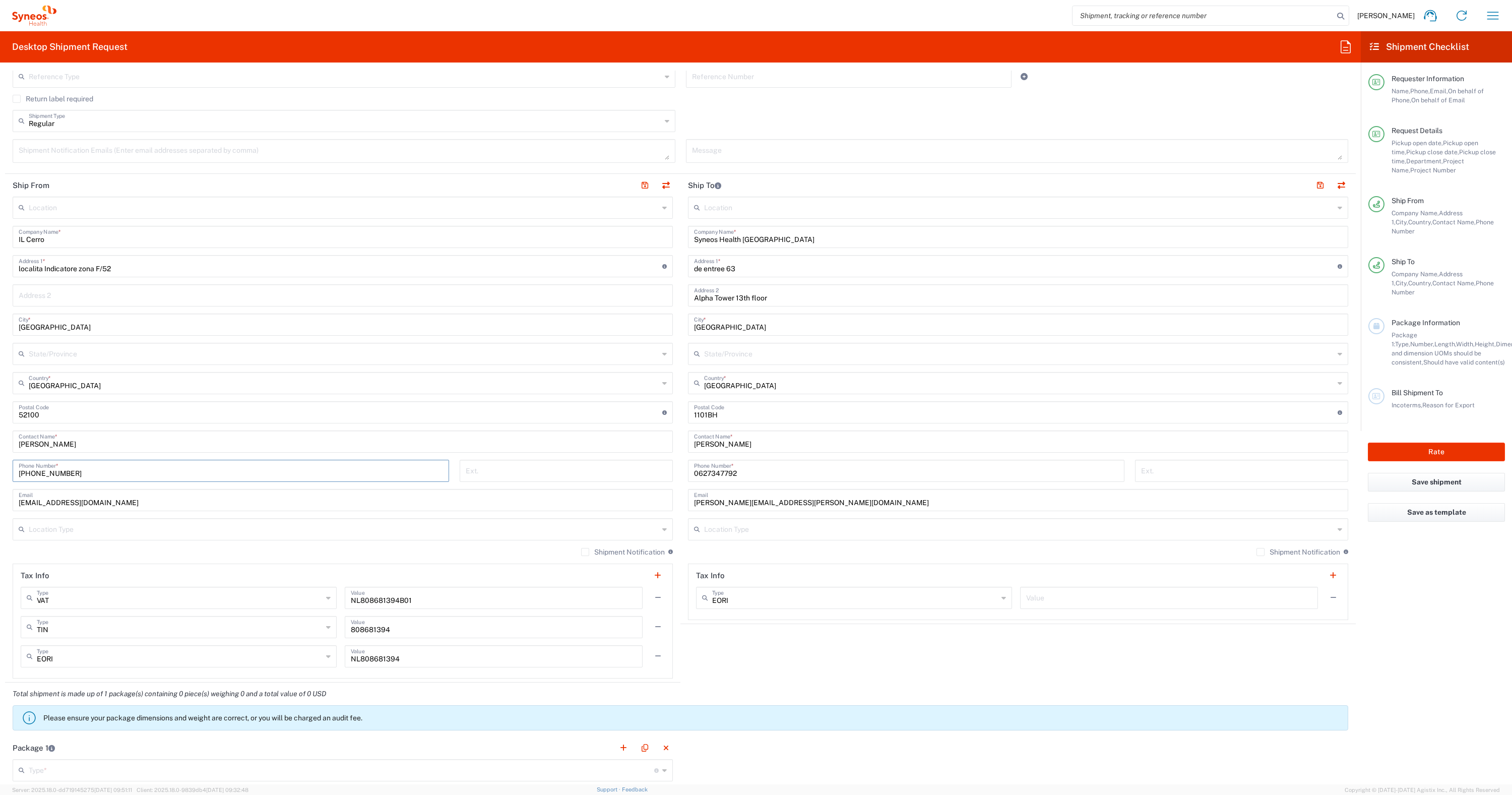
scroll to position [313, 0]
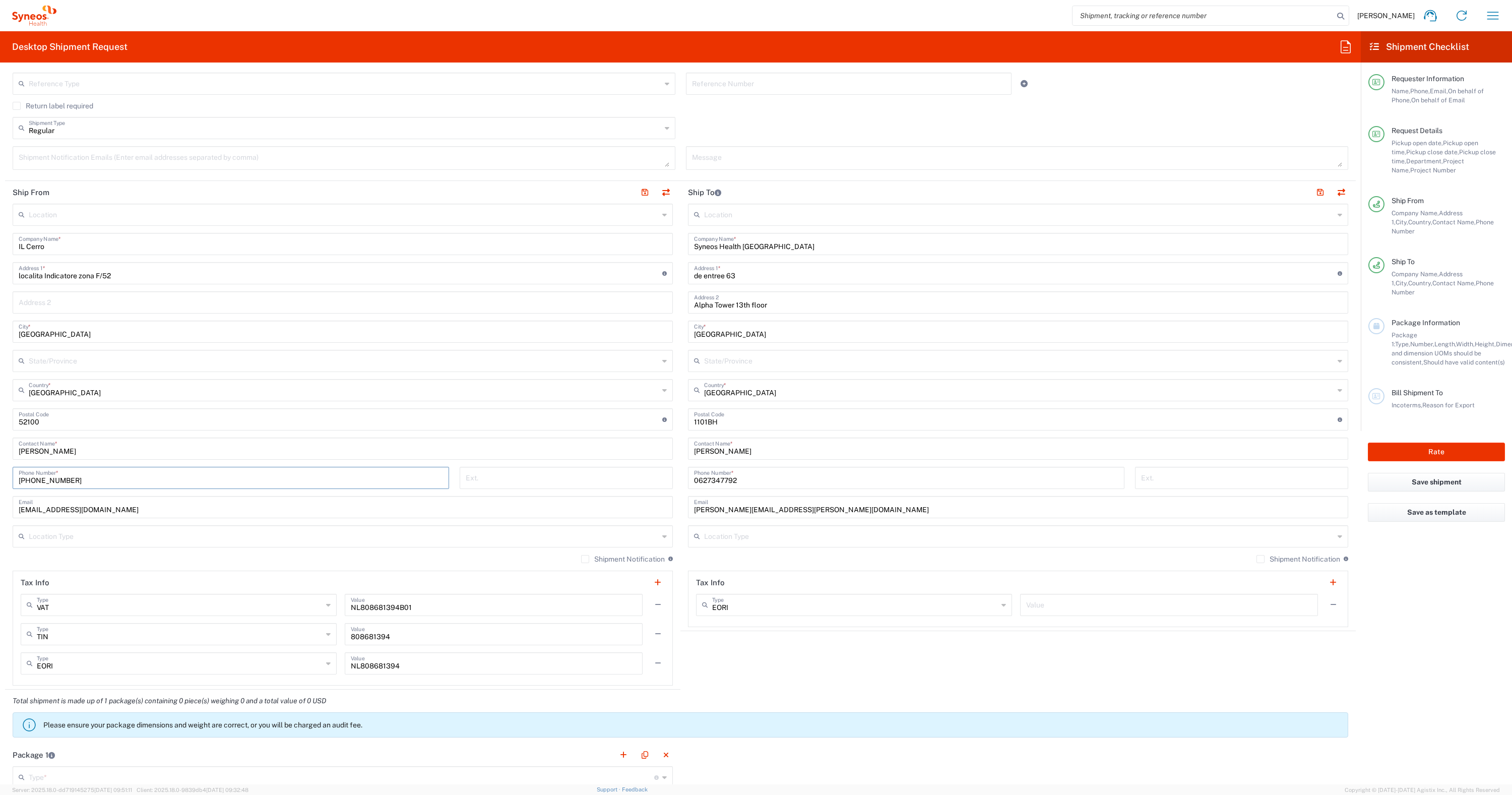
type input "+393341886903"
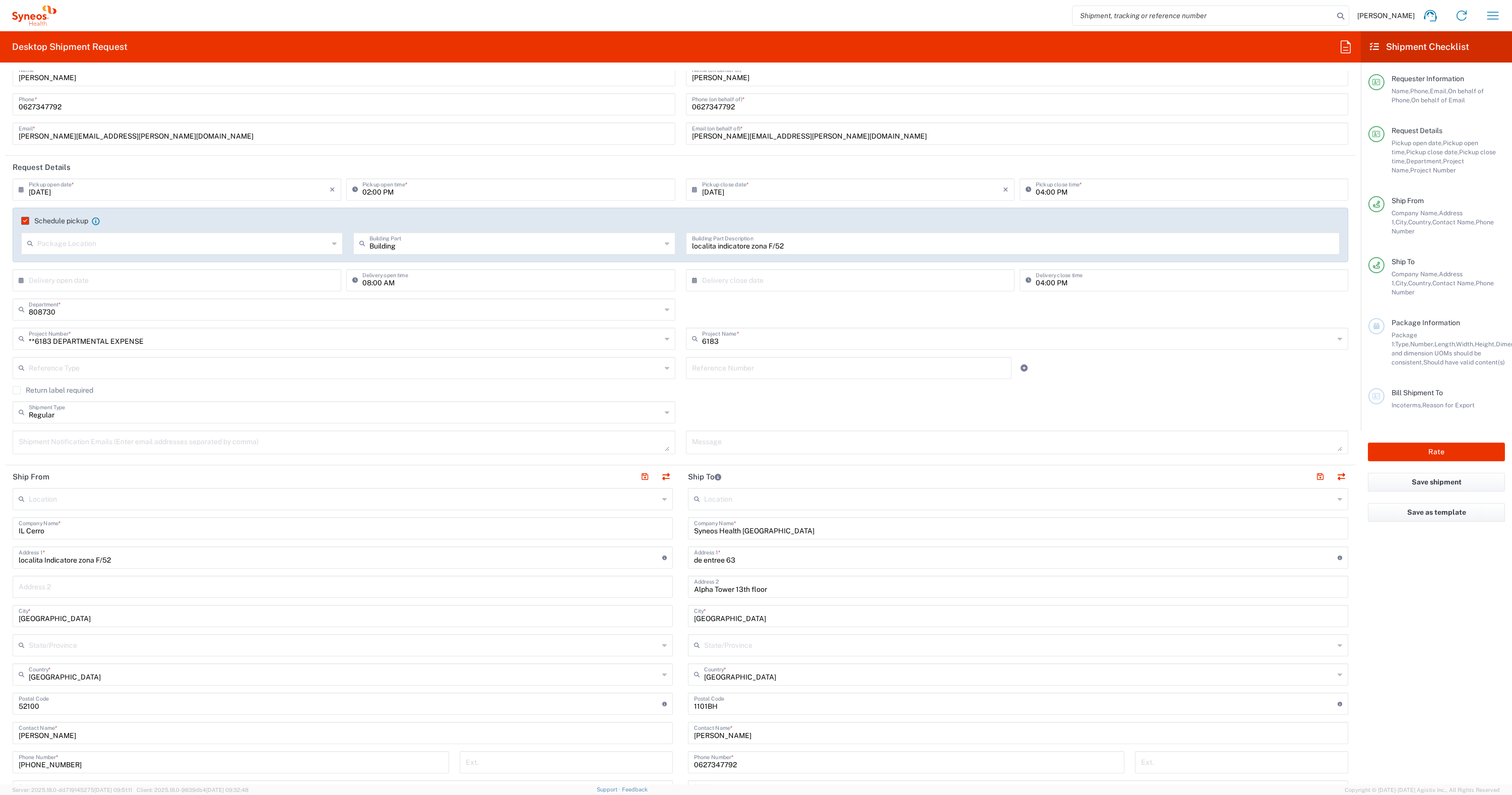
scroll to position [25, 0]
click at [748, 194] on input "04:00 PM" at bounding box center [1189, 192] width 307 height 17
drag, startPoint x: 1140, startPoint y: 196, endPoint x: 1126, endPoint y: 222, distance: 29.5
click at [748, 196] on input "20:00 PM" at bounding box center [1189, 192] width 307 height 17
drag, startPoint x: 1100, startPoint y: 198, endPoint x: 1048, endPoint y: 200, distance: 52.0
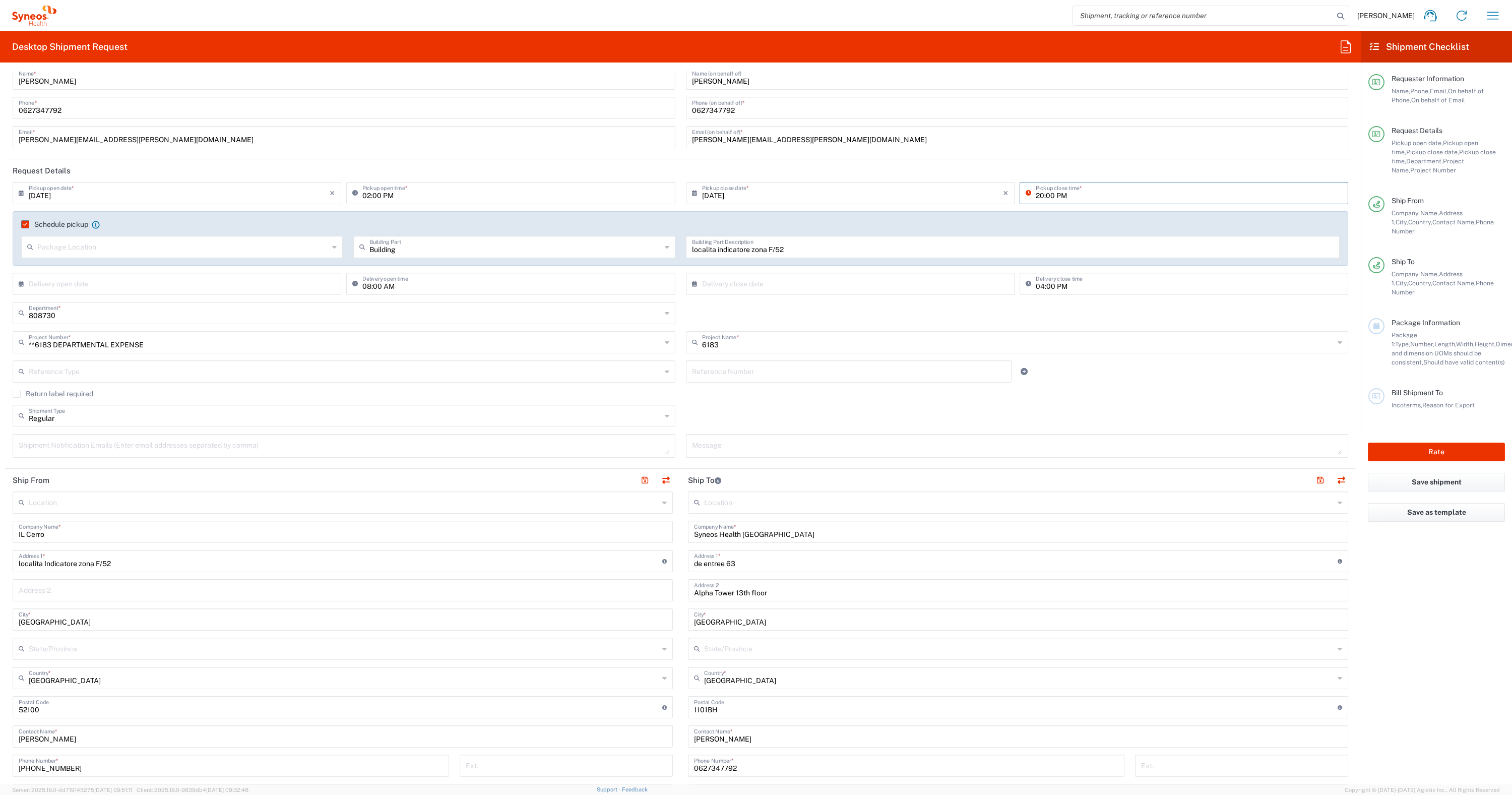
click at [748, 199] on input "20:00 PM" at bounding box center [1189, 192] width 307 height 17
click at [748, 196] on input "20:00 PM" at bounding box center [1189, 192] width 307 height 17
drag, startPoint x: 1037, startPoint y: 194, endPoint x: 1032, endPoint y: 212, distance: 18.7
click at [748, 194] on input "20:00 PM" at bounding box center [1189, 192] width 307 height 17
click at [748, 196] on input "08:00 PM" at bounding box center [1189, 192] width 307 height 17
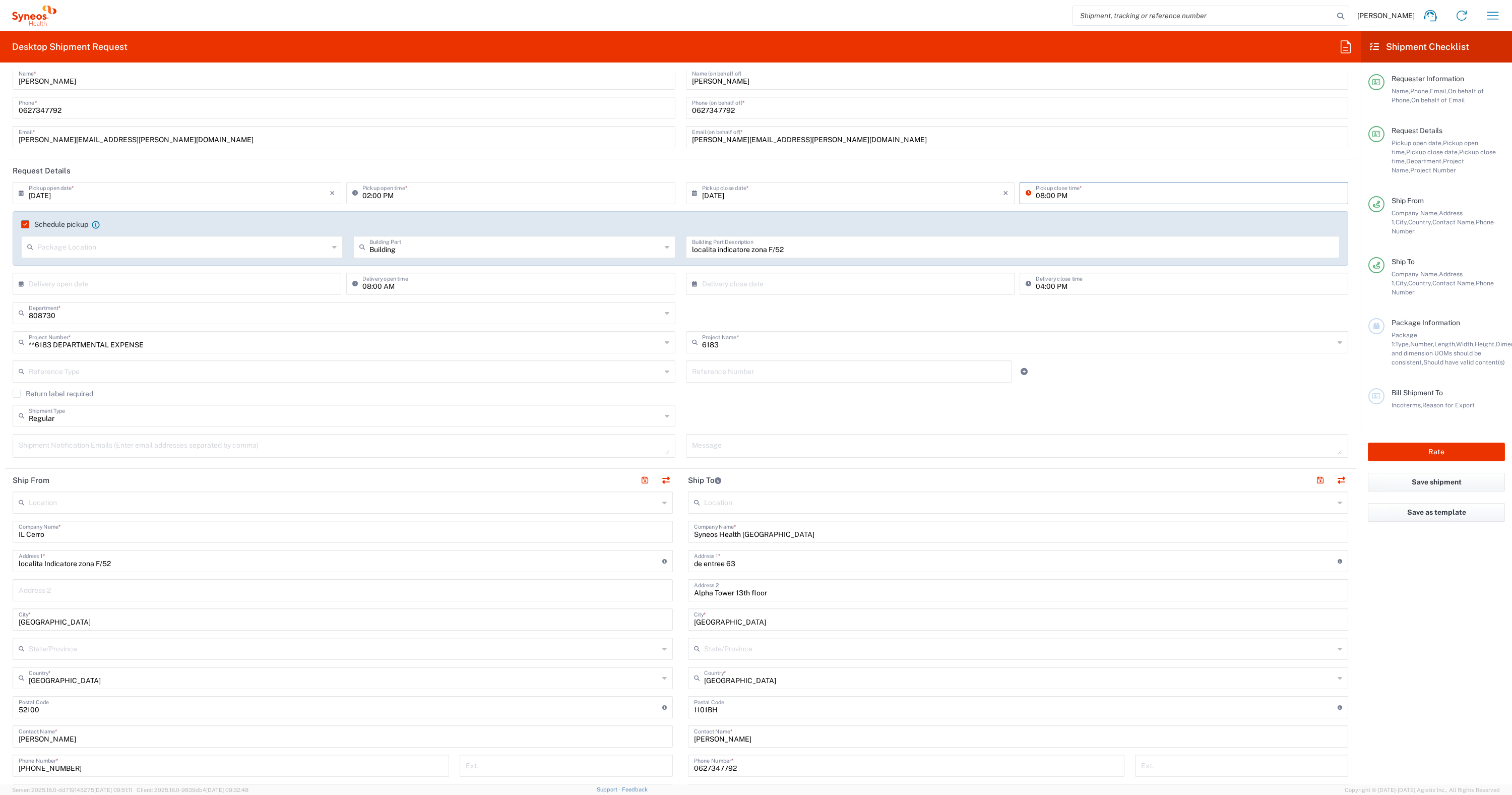
drag, startPoint x: 1037, startPoint y: 195, endPoint x: 1037, endPoint y: 209, distance: 14.0
click at [748, 195] on input "08:00 PM" at bounding box center [1189, 192] width 307 height 17
type input "18:00 PM"
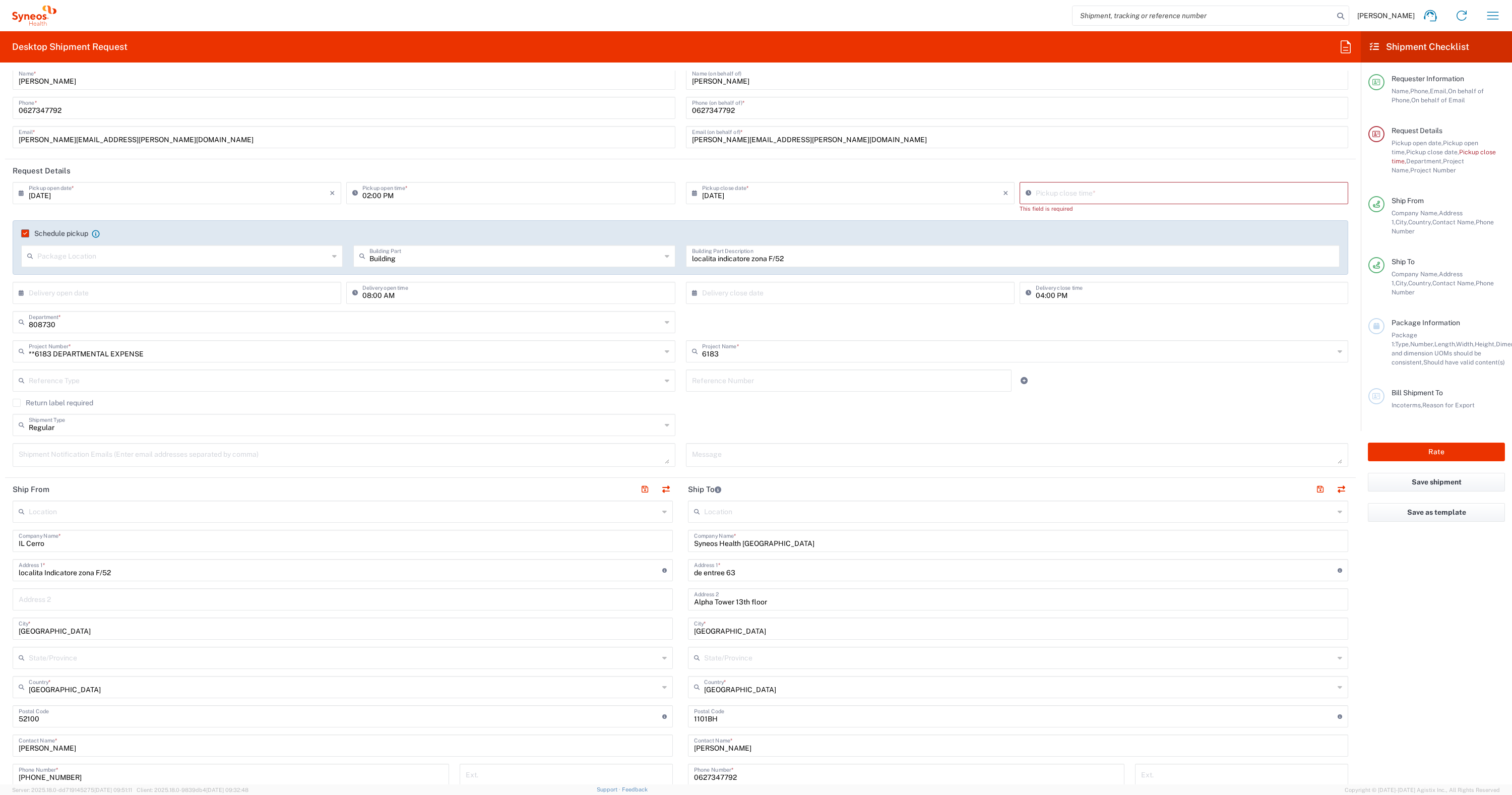
click at [748, 217] on div "09/12/2025 × Pickup open date * Cancel Apply 02:00 PM Pickup open time * 09/12/…" at bounding box center [681, 246] width 1346 height 129
click at [748, 195] on input "01:49 PM" at bounding box center [1189, 192] width 307 height 17
type input "10:49 PM"
click at [748, 236] on div "Schedule pickup When scheduling a pickup please be sure to meet the following c…" at bounding box center [680, 247] width 1336 height 54
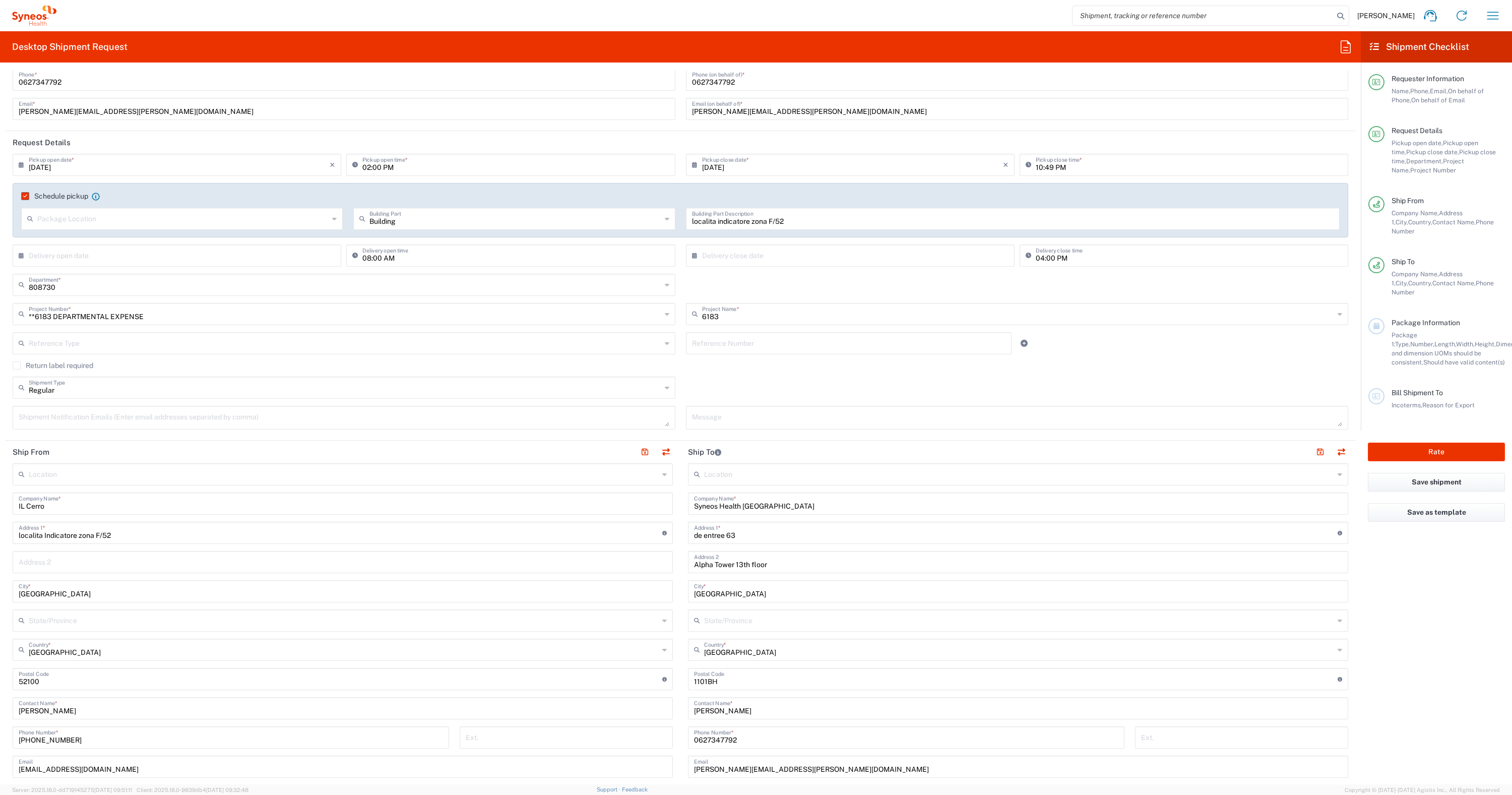
scroll to position [53, 0]
click at [25, 198] on label "Schedule pickup" at bounding box center [55, 196] width 67 height 8
click at [23, 196] on input "Schedule pickup" at bounding box center [23, 196] width 0 height 0
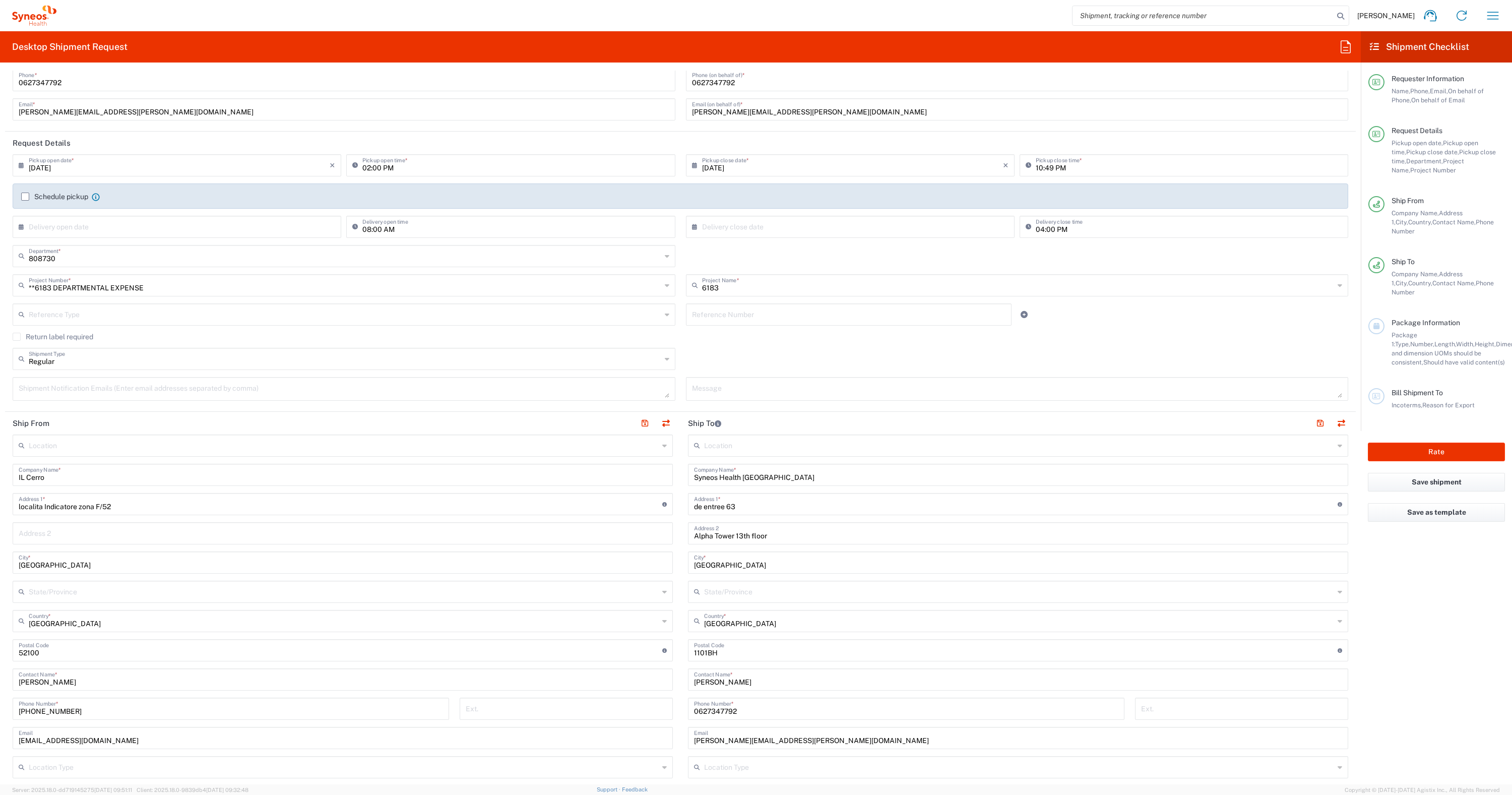
click at [25, 195] on label "Schedule pickup" at bounding box center [55, 196] width 67 height 8
click at [25, 196] on input "Schedule pickup" at bounding box center [25, 196] width 0 height 0
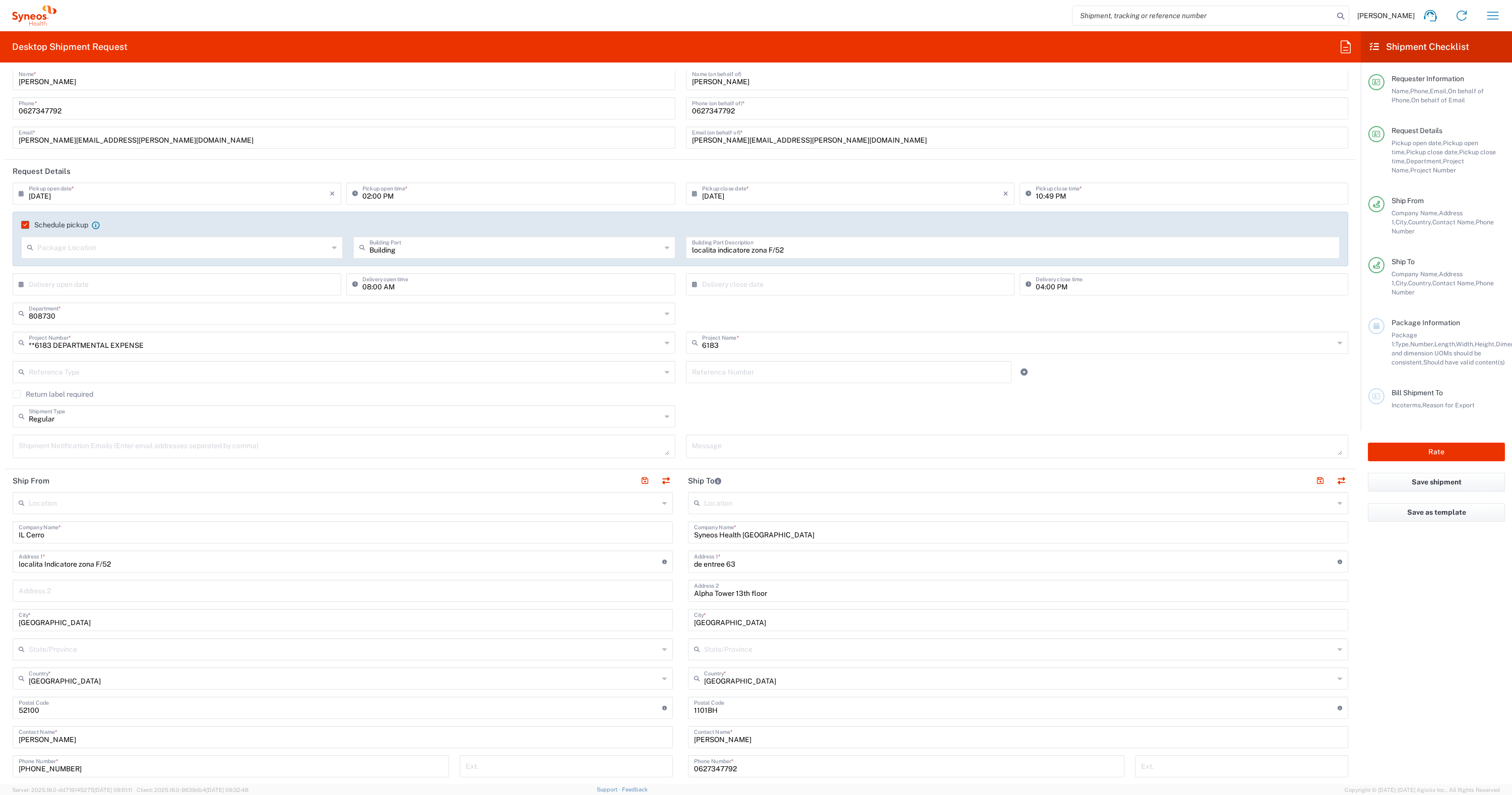
scroll to position [23, 0]
drag, startPoint x: 785, startPoint y: 252, endPoint x: 891, endPoint y: 279, distance: 109.4
click at [686, 251] on div "localita indicatore zona F/52 Building Part Description" at bounding box center [1012, 250] width 654 height 22
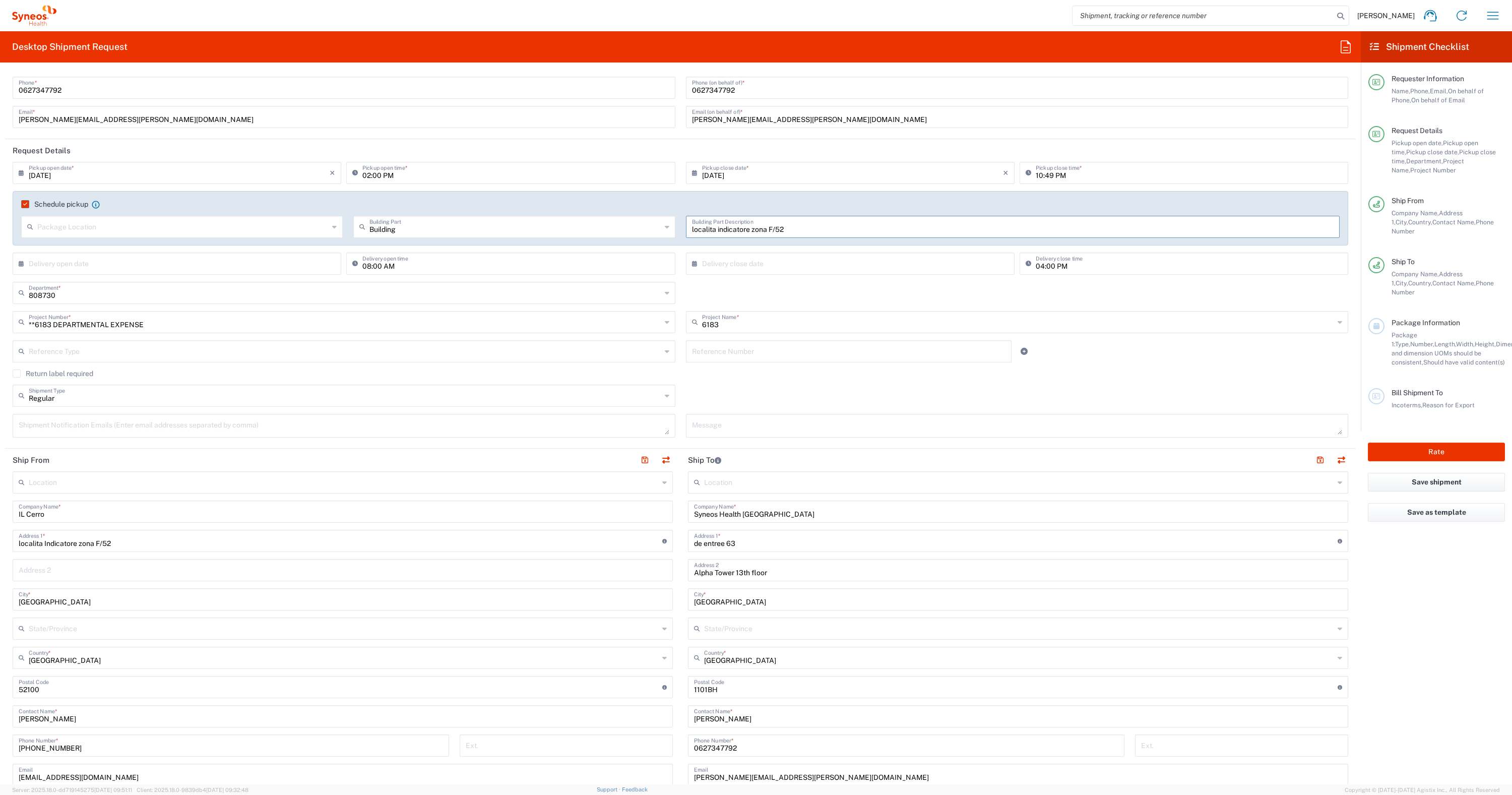
scroll to position [45, 0]
drag, startPoint x: 406, startPoint y: 231, endPoint x: 333, endPoint y: 226, distance: 73.2
click at [332, 225] on div "Package Location Front None Rear Side Building Part Building Apartment Departme…" at bounding box center [680, 231] width 1328 height 29
click at [748, 224] on input "text" at bounding box center [1013, 227] width 642 height 17
type input "Building"
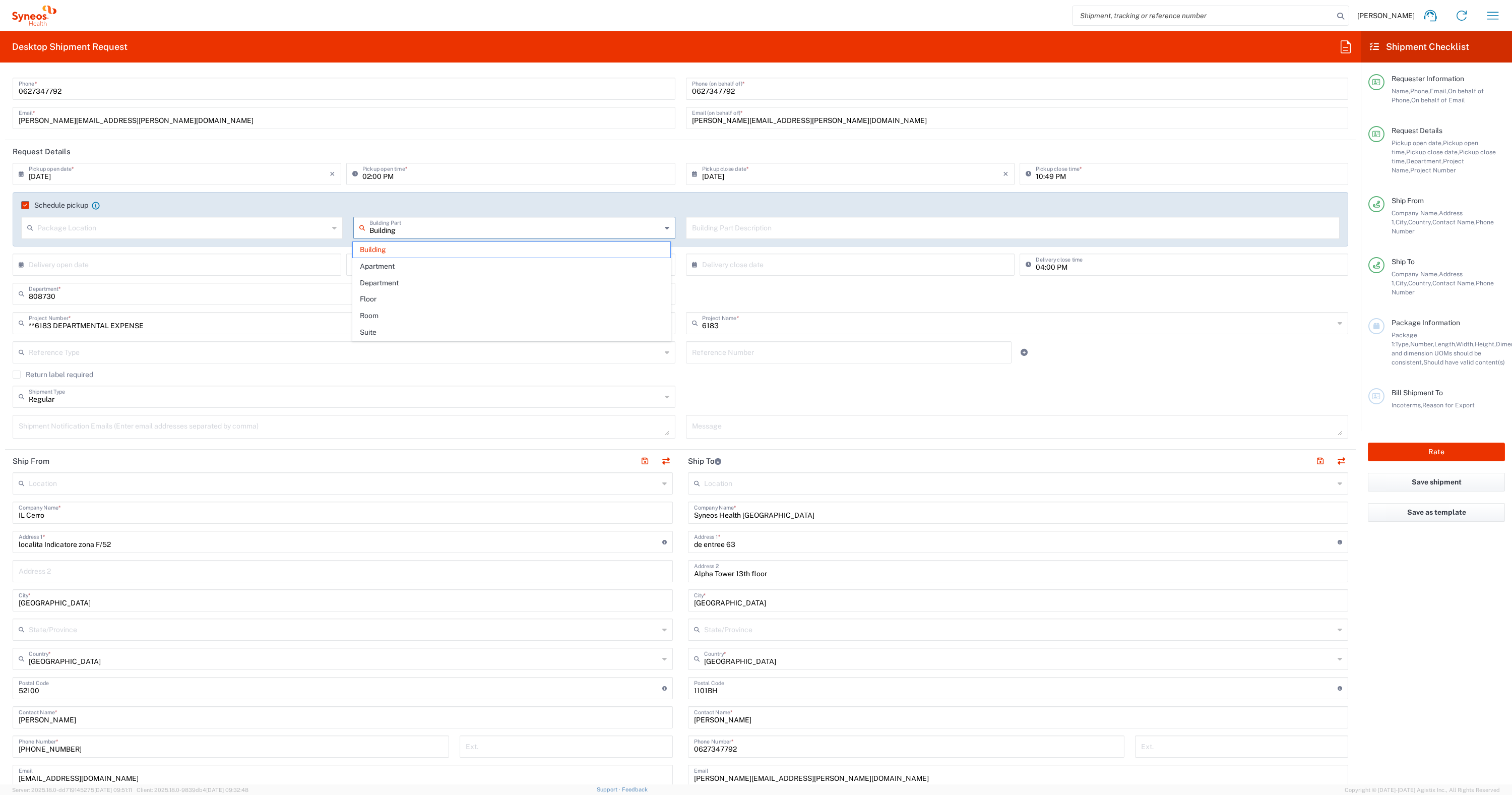
click at [401, 229] on input "Building" at bounding box center [515, 227] width 292 height 17
click at [373, 249] on span "Building" at bounding box center [512, 250] width 318 height 16
click at [501, 231] on input "text" at bounding box center [515, 227] width 292 height 17
click at [238, 260] on input "text" at bounding box center [179, 264] width 301 height 17
type input "Regular"
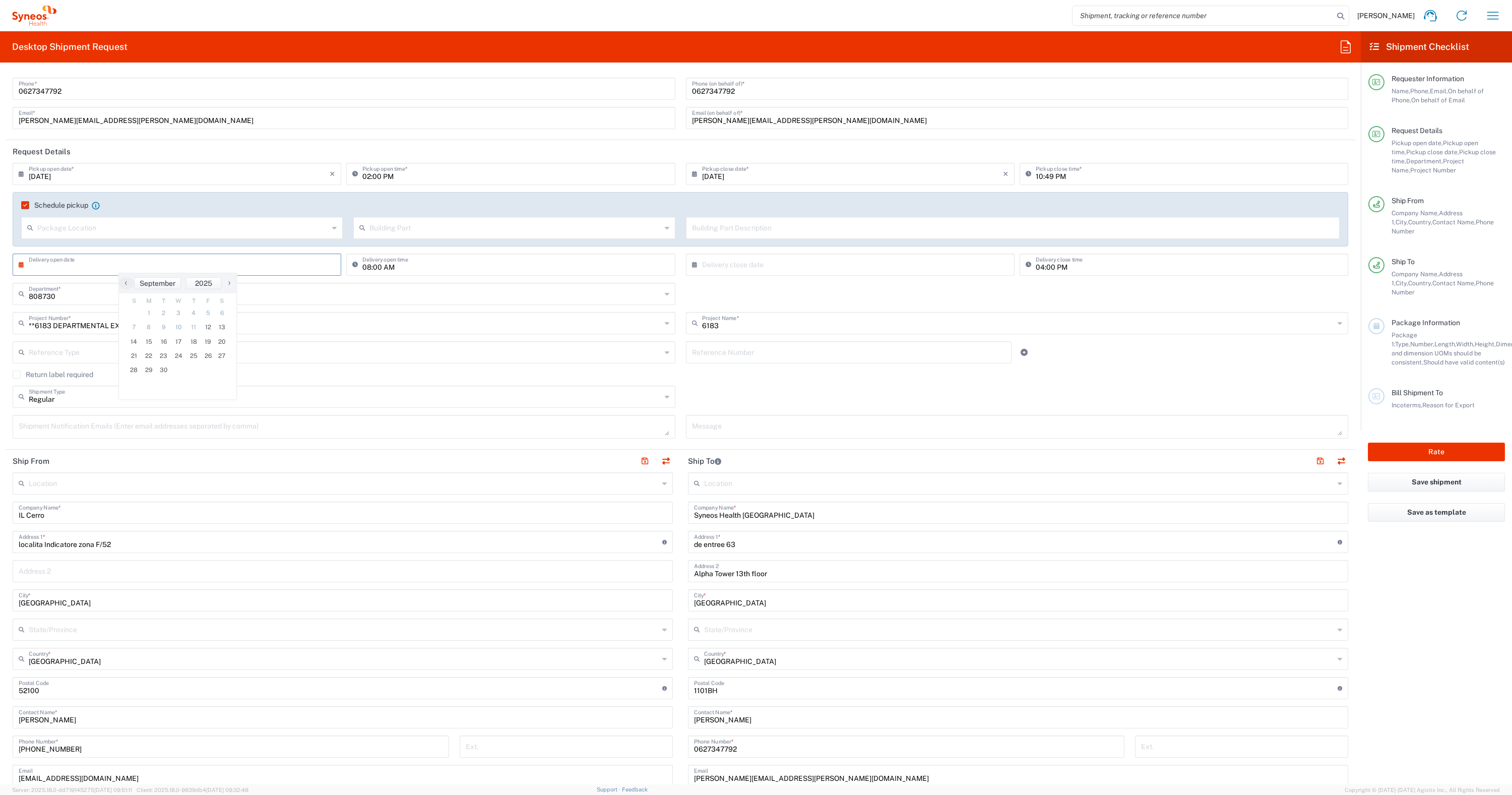
drag, startPoint x: 342, startPoint y: 399, endPoint x: 327, endPoint y: 365, distance: 37.2
click at [340, 395] on input "Regular" at bounding box center [345, 396] width 632 height 17
click at [127, 266] on input "text" at bounding box center [179, 264] width 301 height 17
click at [292, 432] on textarea at bounding box center [343, 427] width 651 height 17
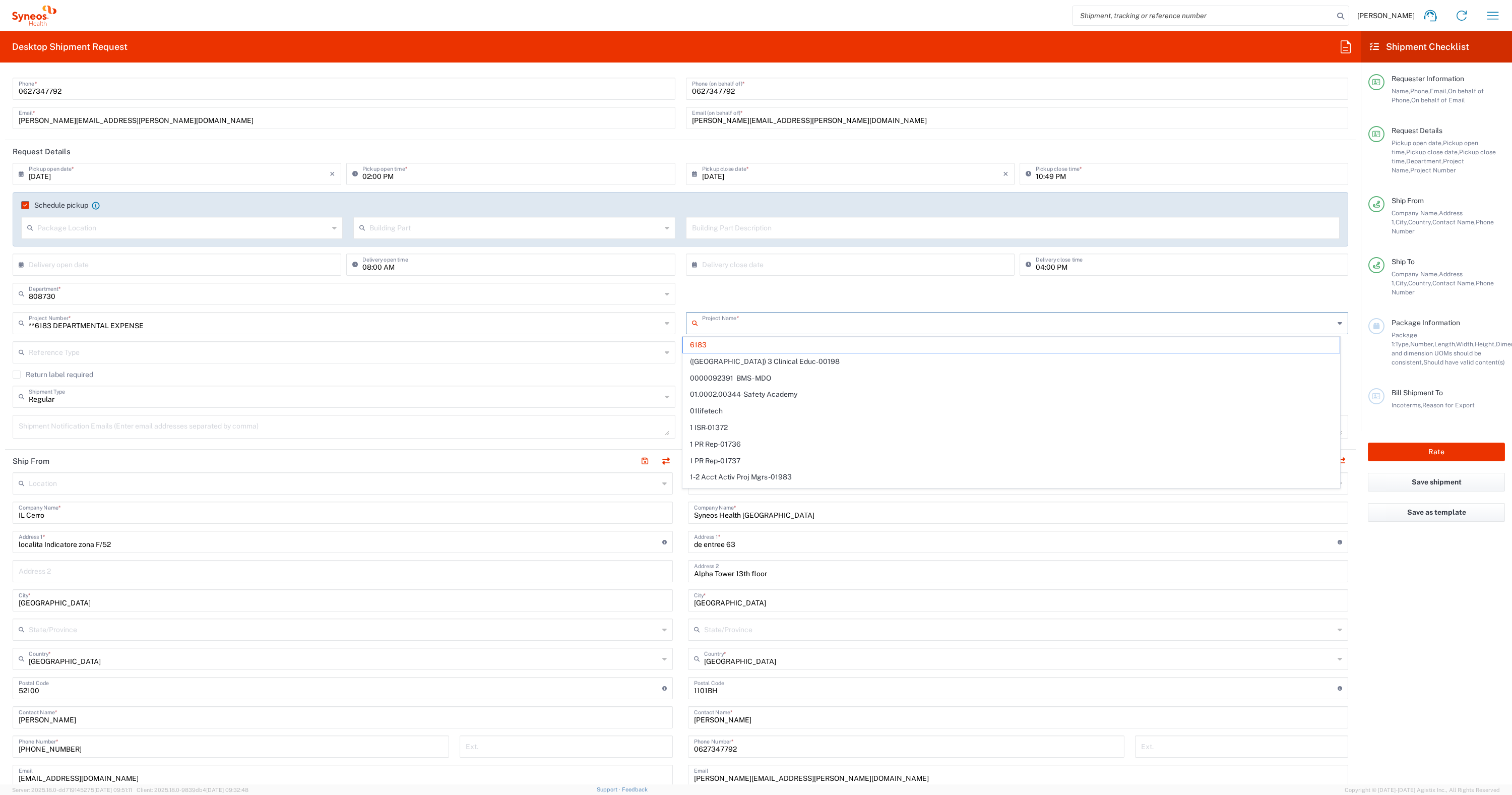
drag, startPoint x: 743, startPoint y: 328, endPoint x: 695, endPoint y: 326, distance: 48.0
click at [680, 326] on div "Project Name * 6183 (Canada) 3 Clinical Educ-00198 0000092391 BMS - MDO 01.0002…" at bounding box center [1016, 327] width 673 height 29
click at [720, 326] on input "6183" at bounding box center [1018, 322] width 632 height 17
type input "6"
type input "priv"
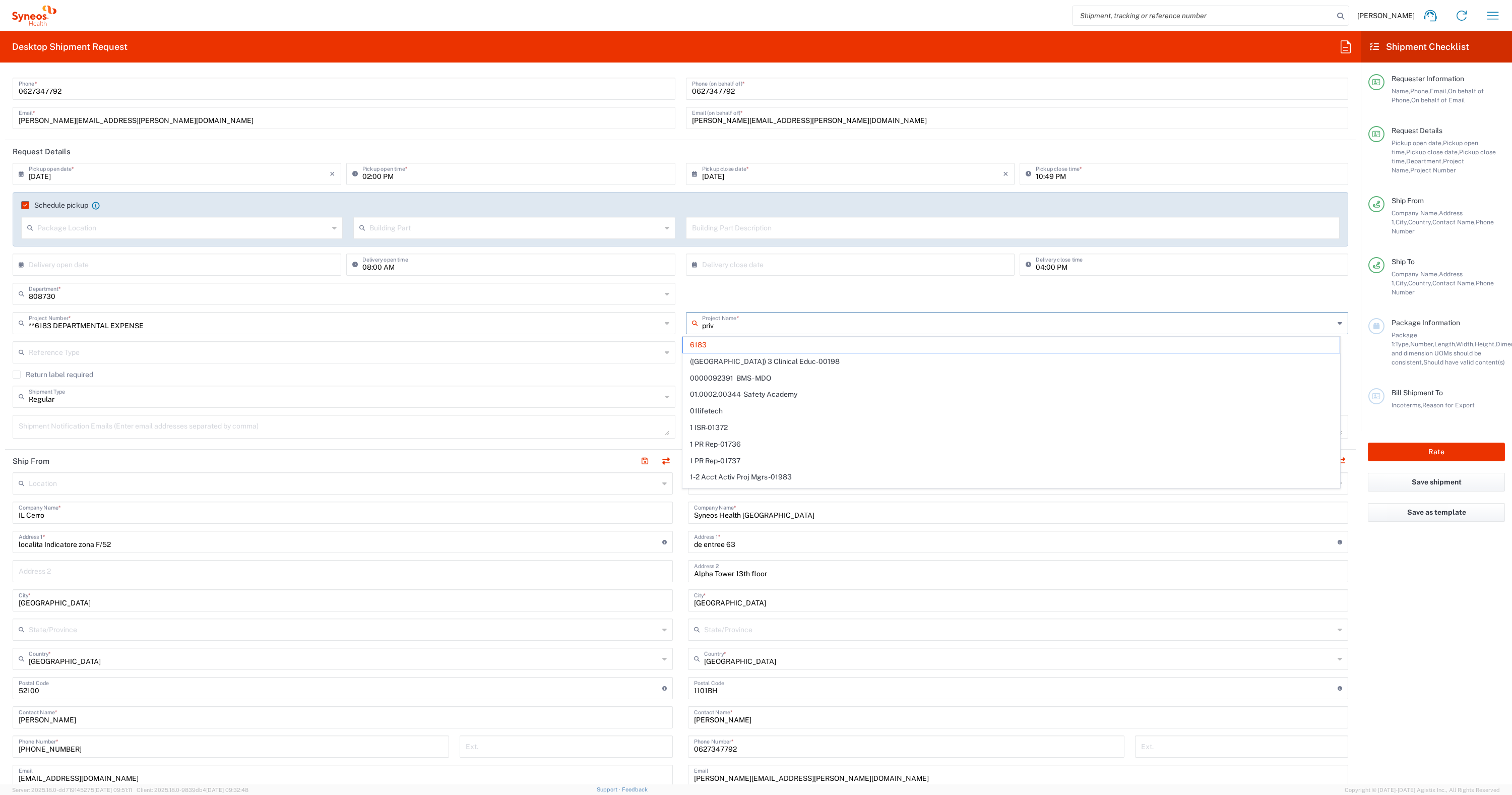
type input "**6183 DEPARTMENTAL EXPENSE"
type input "p"
click at [713, 324] on input "dep" at bounding box center [1018, 322] width 632 height 17
type input "d"
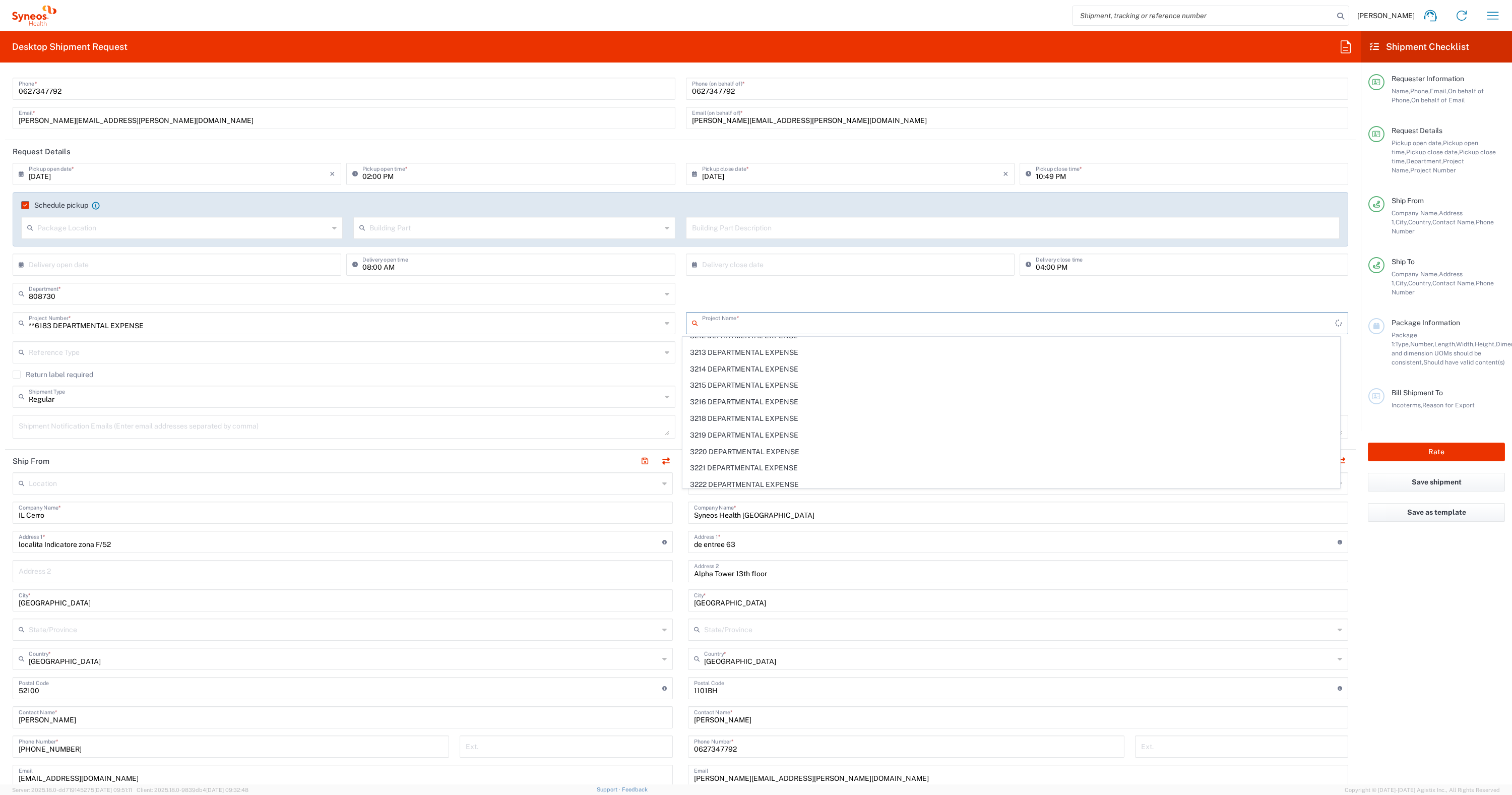
type input "9"
type input "8"
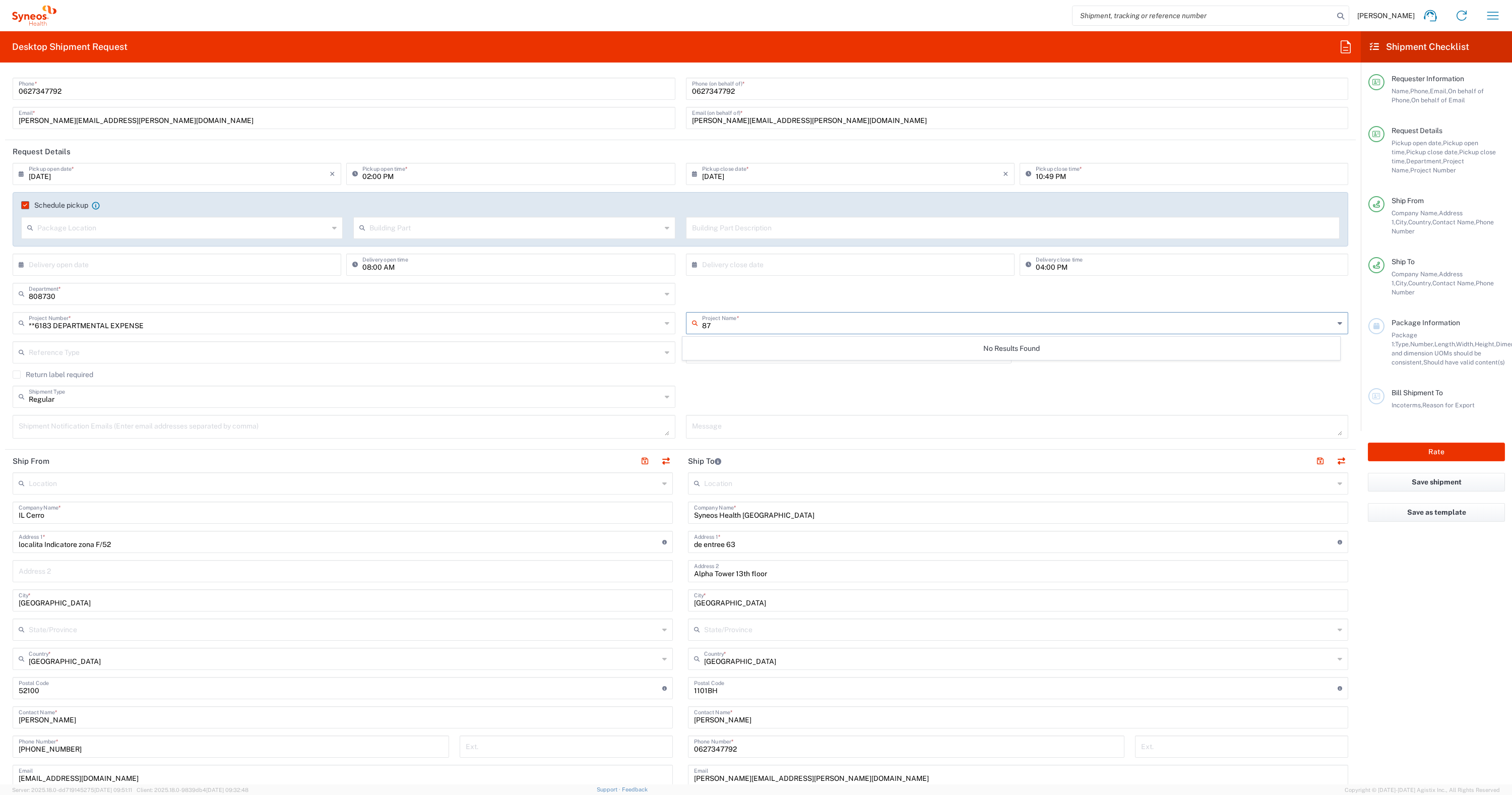
type input "8"
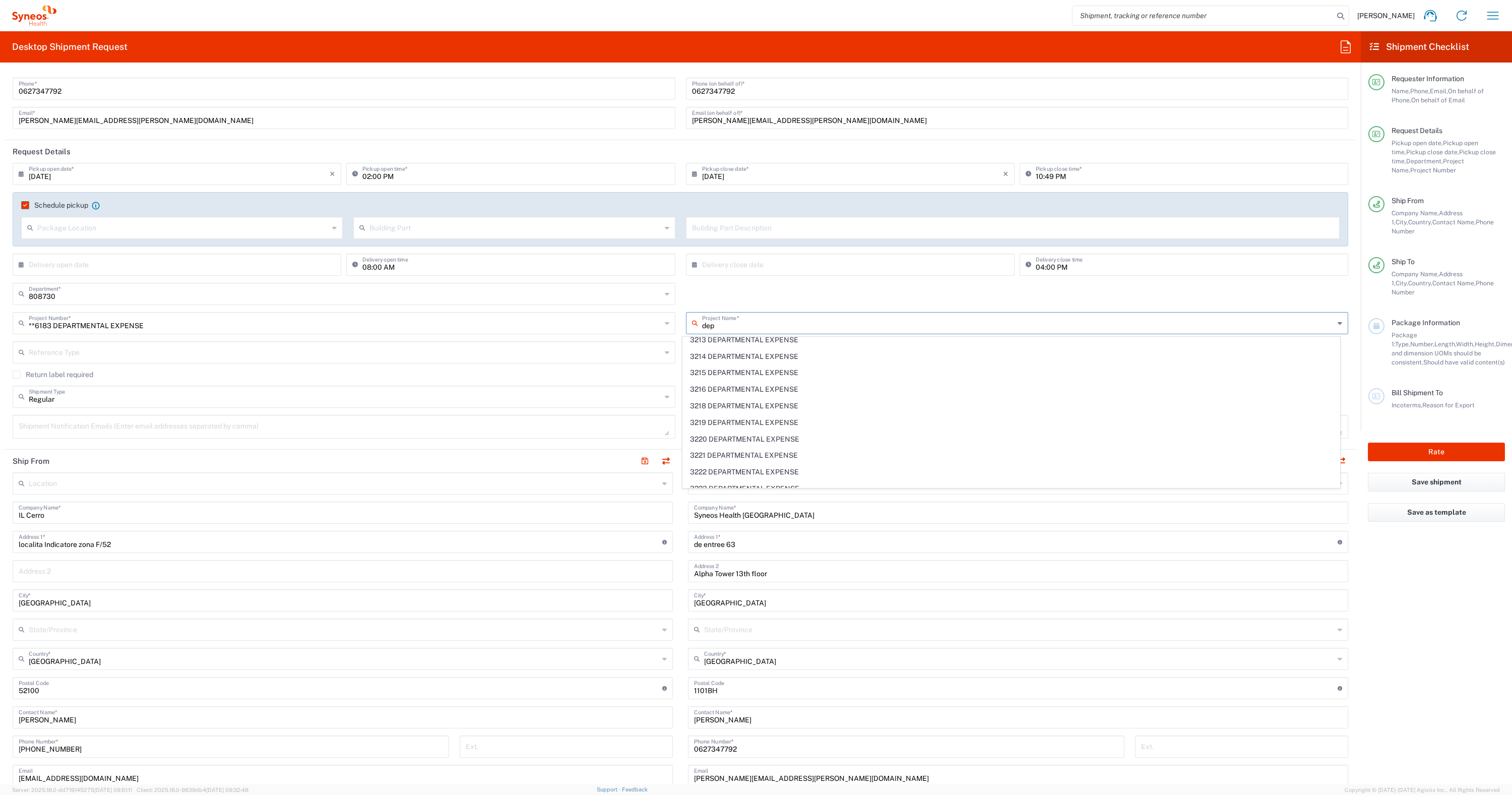
scroll to position [676, 0]
type input "d"
type input "6183"
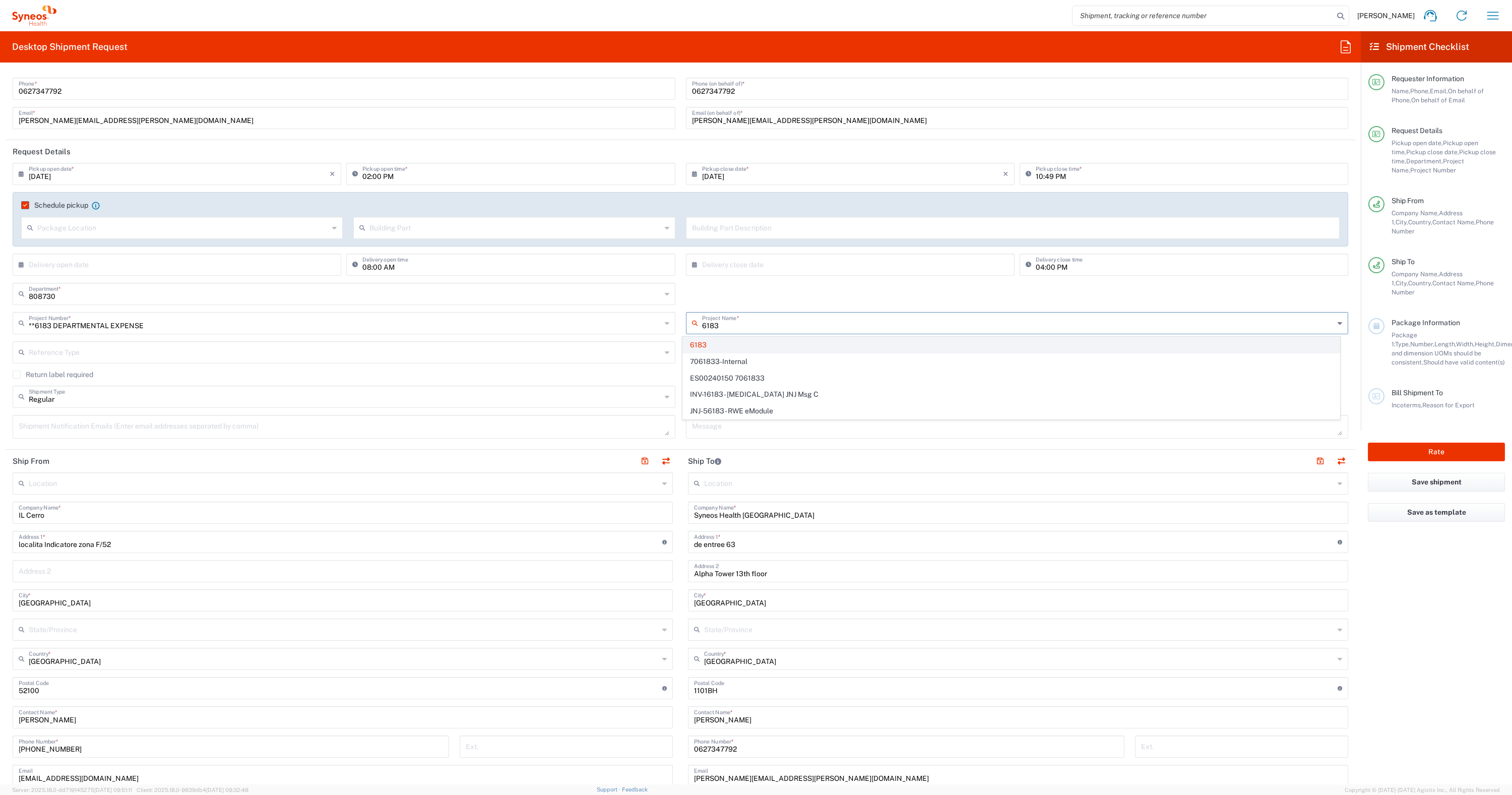
click at [717, 343] on span "6183" at bounding box center [1011, 345] width 656 height 16
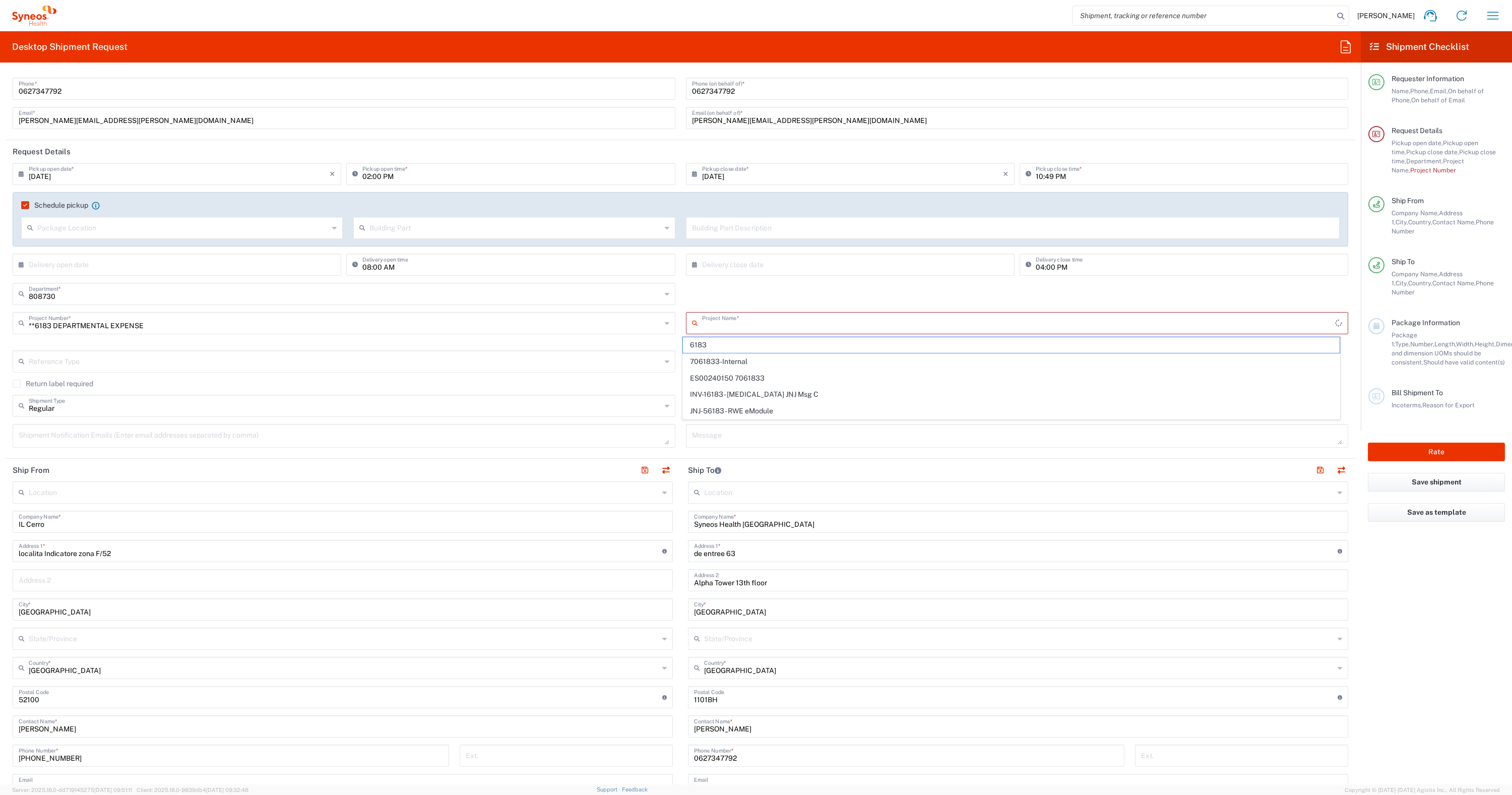
click at [724, 327] on input "text" at bounding box center [1018, 322] width 633 height 17
click at [701, 362] on span "6183" at bounding box center [1011, 362] width 656 height 16
type input "6183"
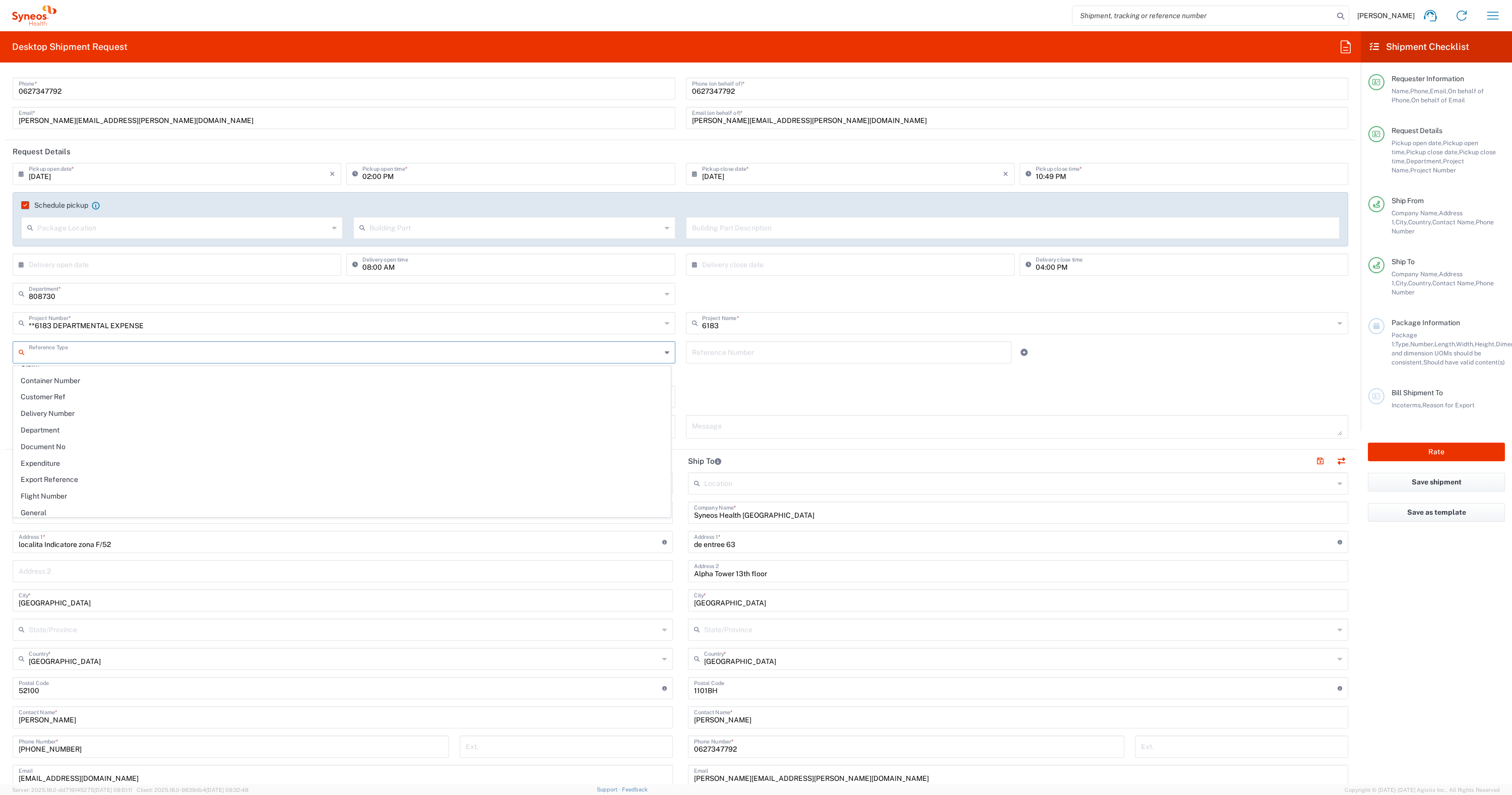
click at [112, 352] on input "text" at bounding box center [345, 351] width 632 height 17
click at [748, 392] on div "Regular Shipment Type Regular Batch" at bounding box center [681, 400] width 1346 height 29
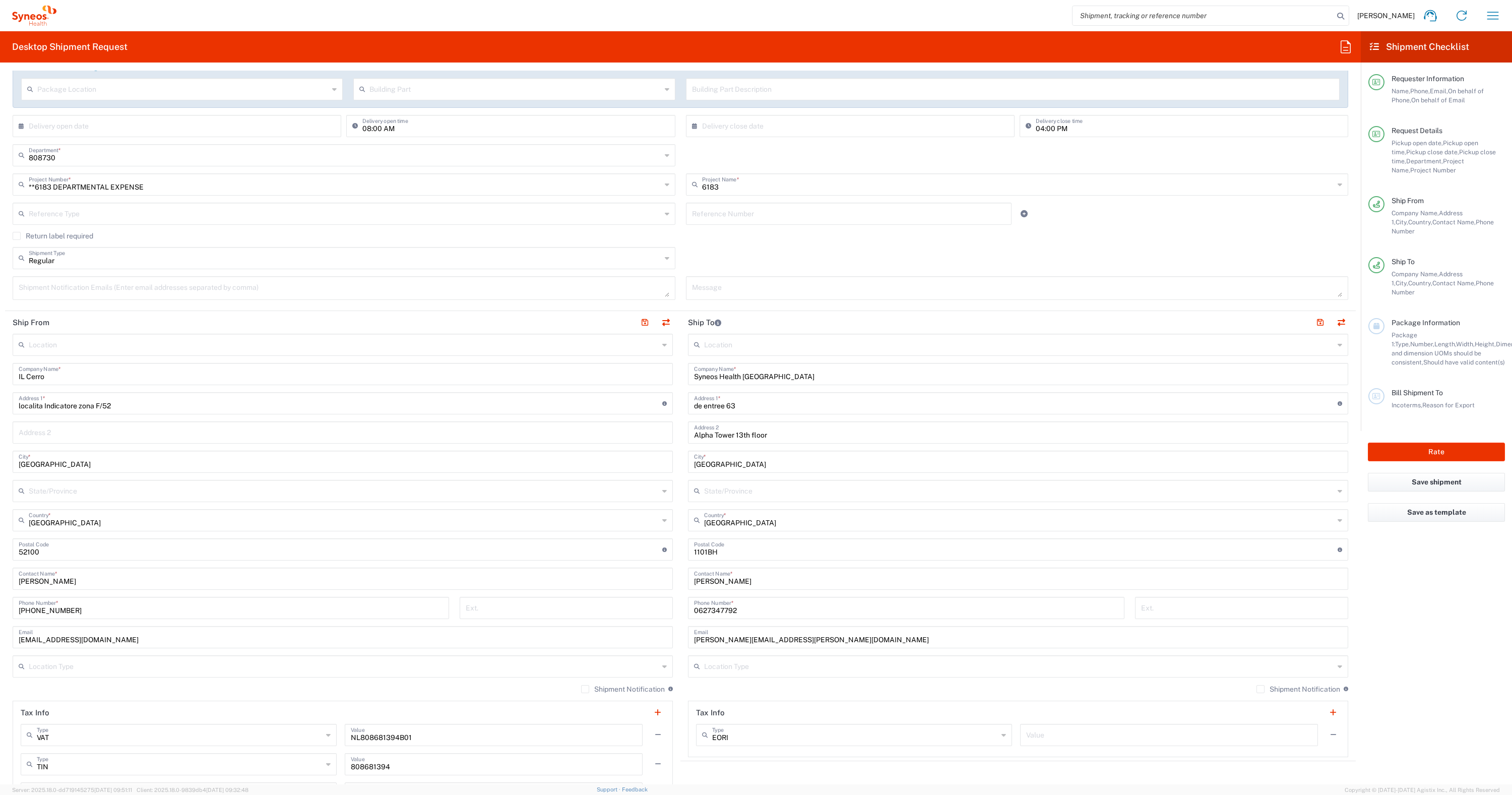
scroll to position [211, 0]
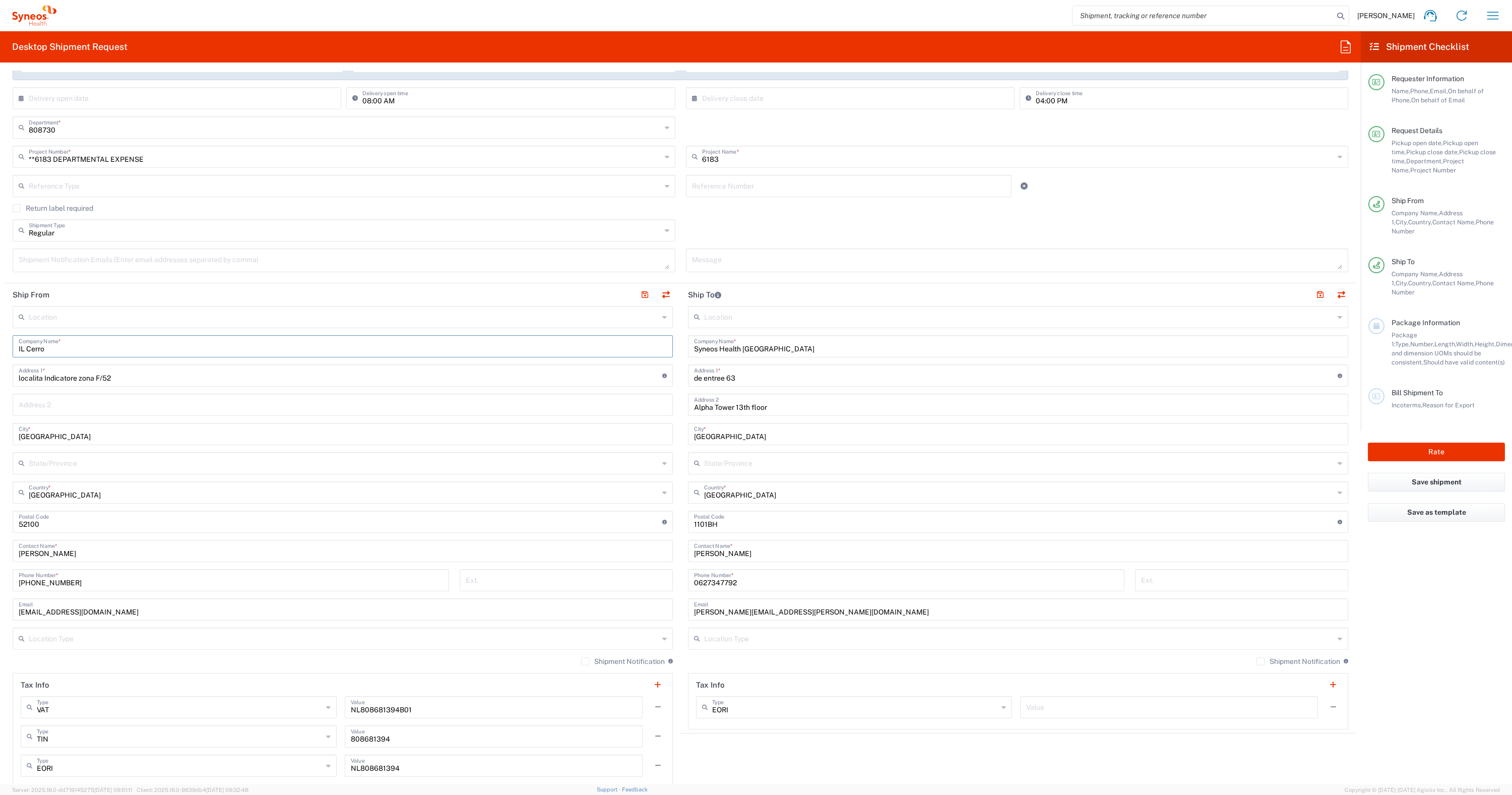
click at [60, 351] on input "IL Cerro" at bounding box center [342, 346] width 648 height 17
type input "I"
type input "Alessio Ricci"
click at [195, 383] on input "localita Indicatore zona F/52" at bounding box center [340, 374] width 644 height 17
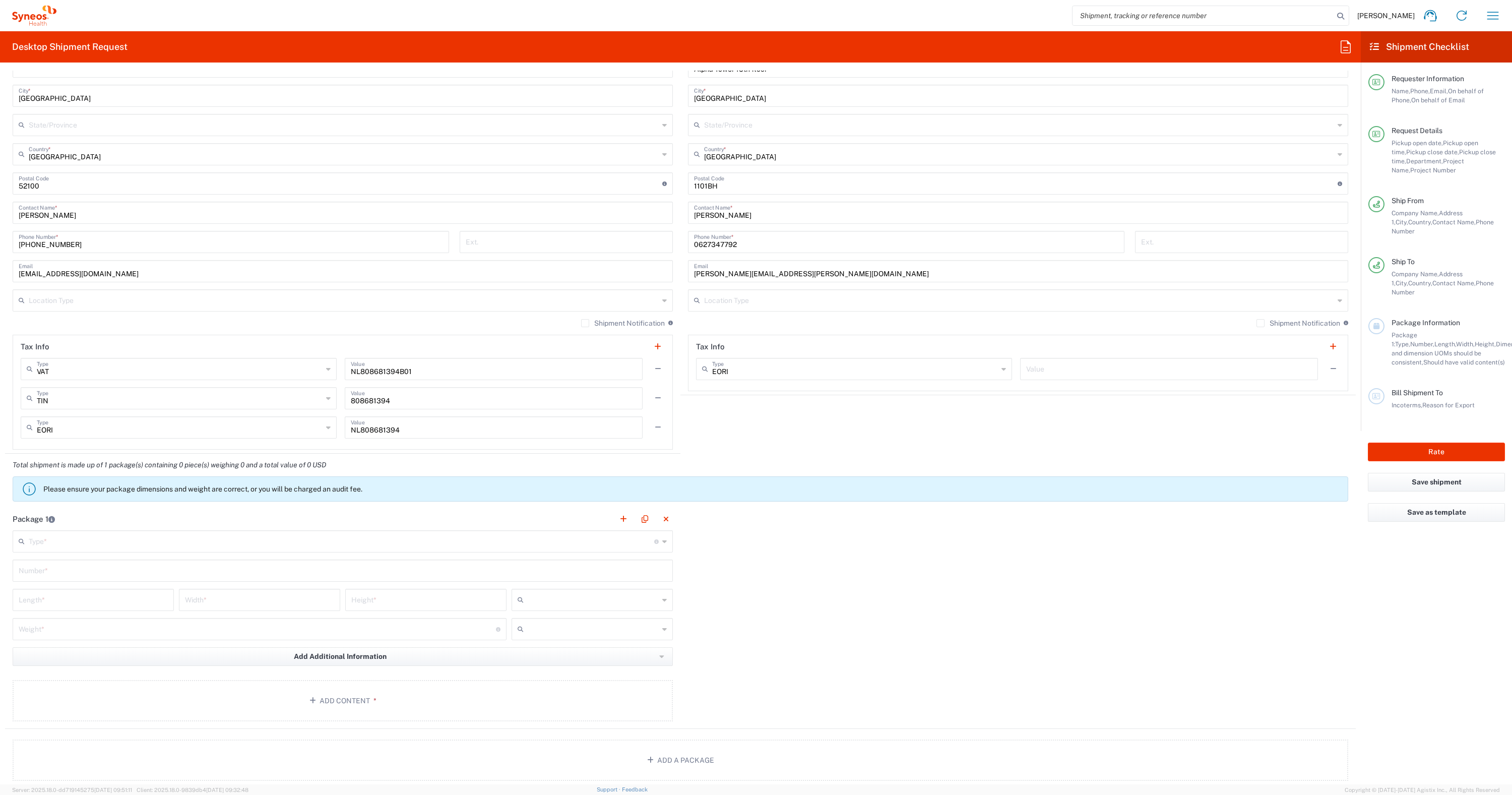
scroll to position [556, 0]
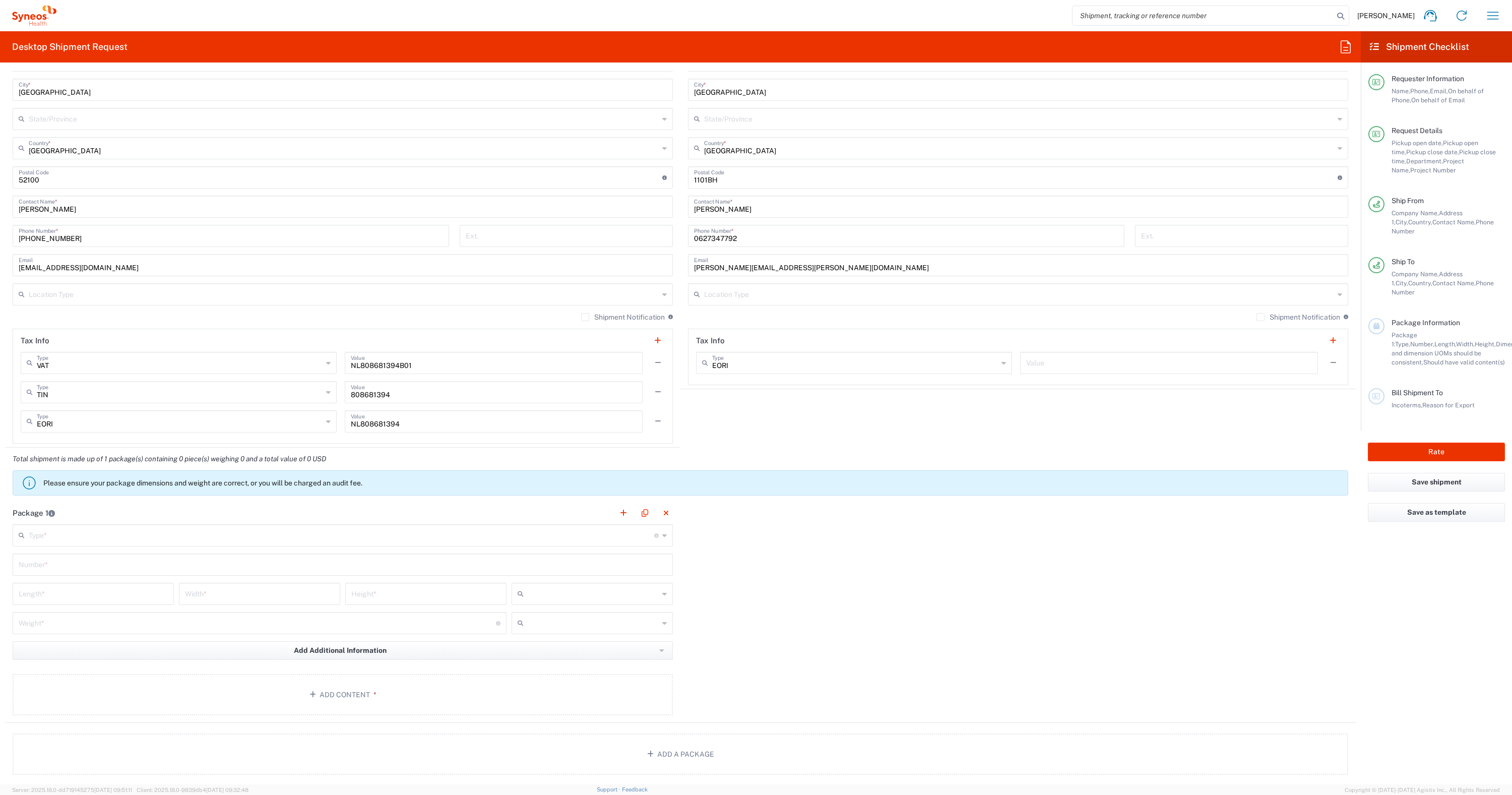
click at [334, 533] on input "text" at bounding box center [341, 534] width 625 height 17
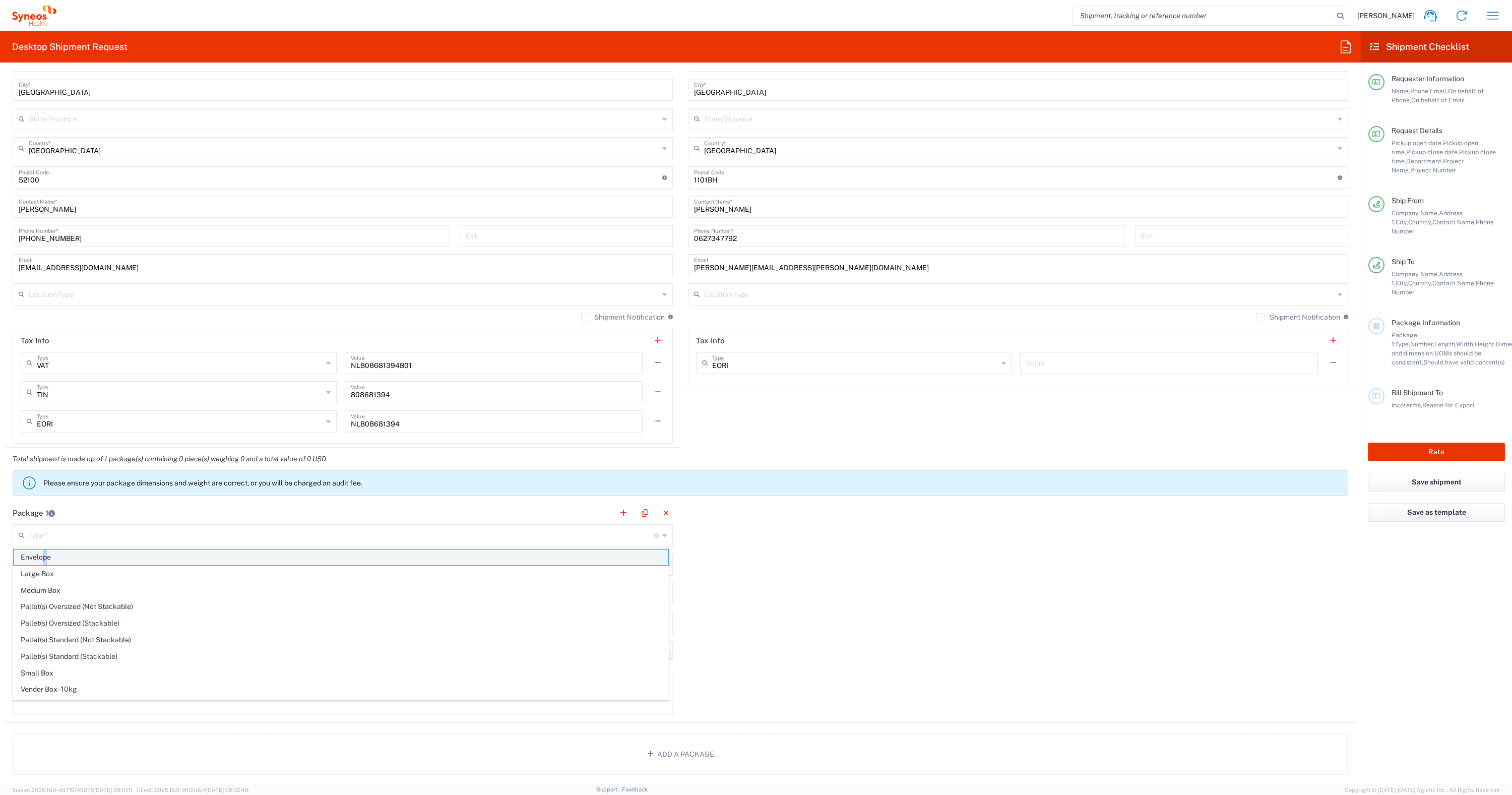
click at [44, 556] on span "Envelope" at bounding box center [341, 557] width 655 height 16
type input "Envelope"
type input "1"
type input "9.5"
type input "12.5"
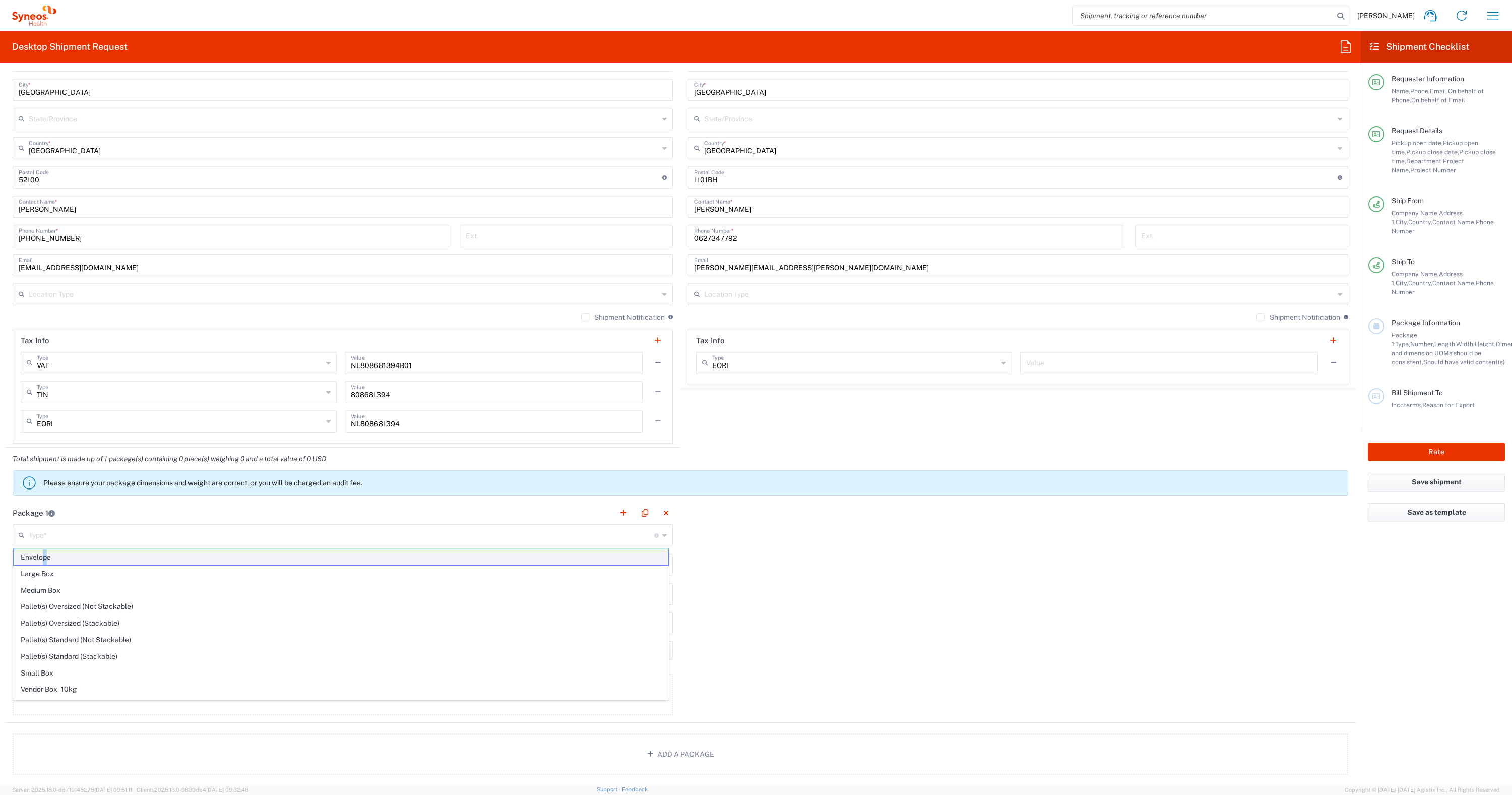
type input "0.25"
type input "in"
type input "0.45"
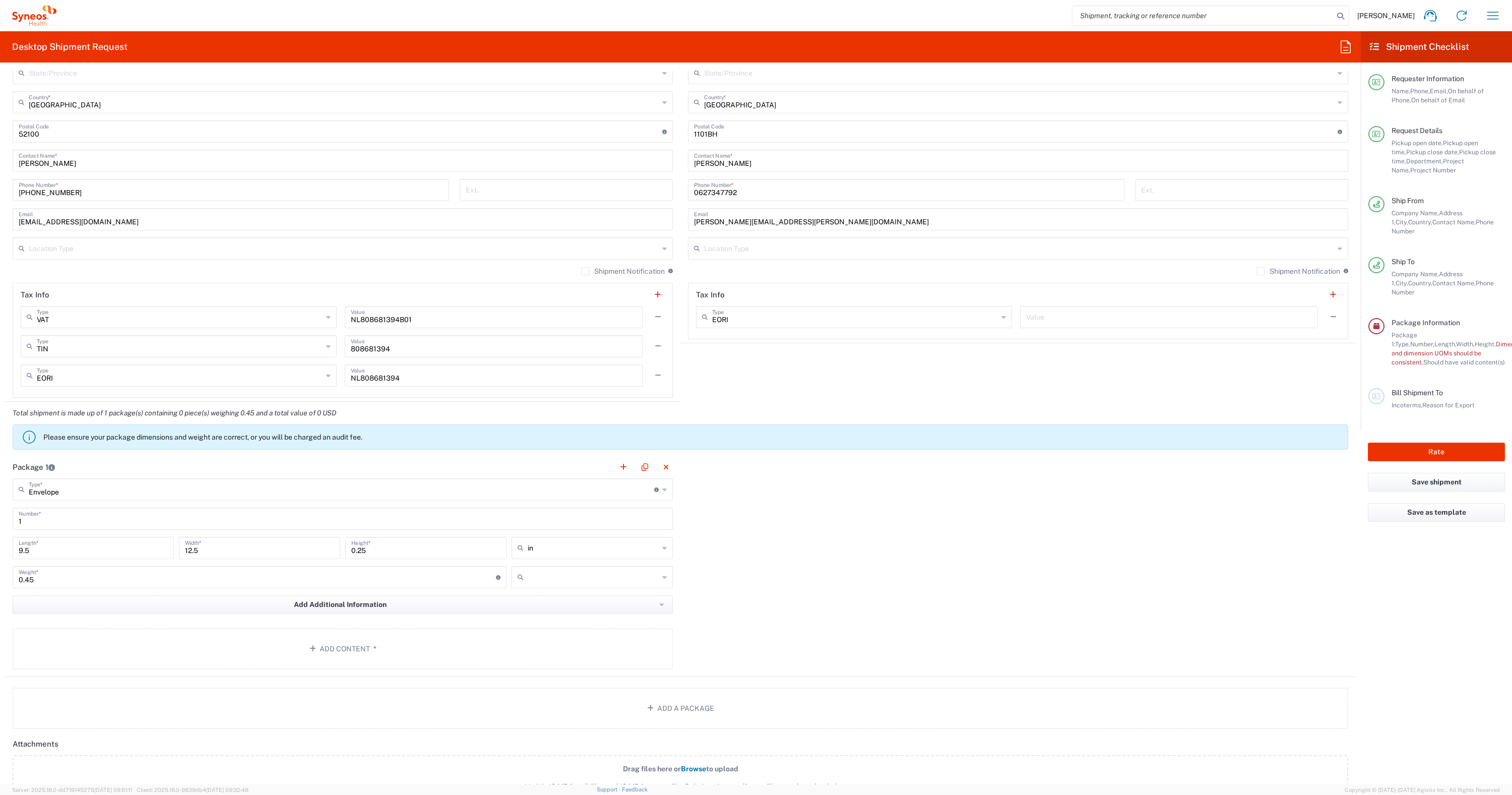
scroll to position [607, 0]
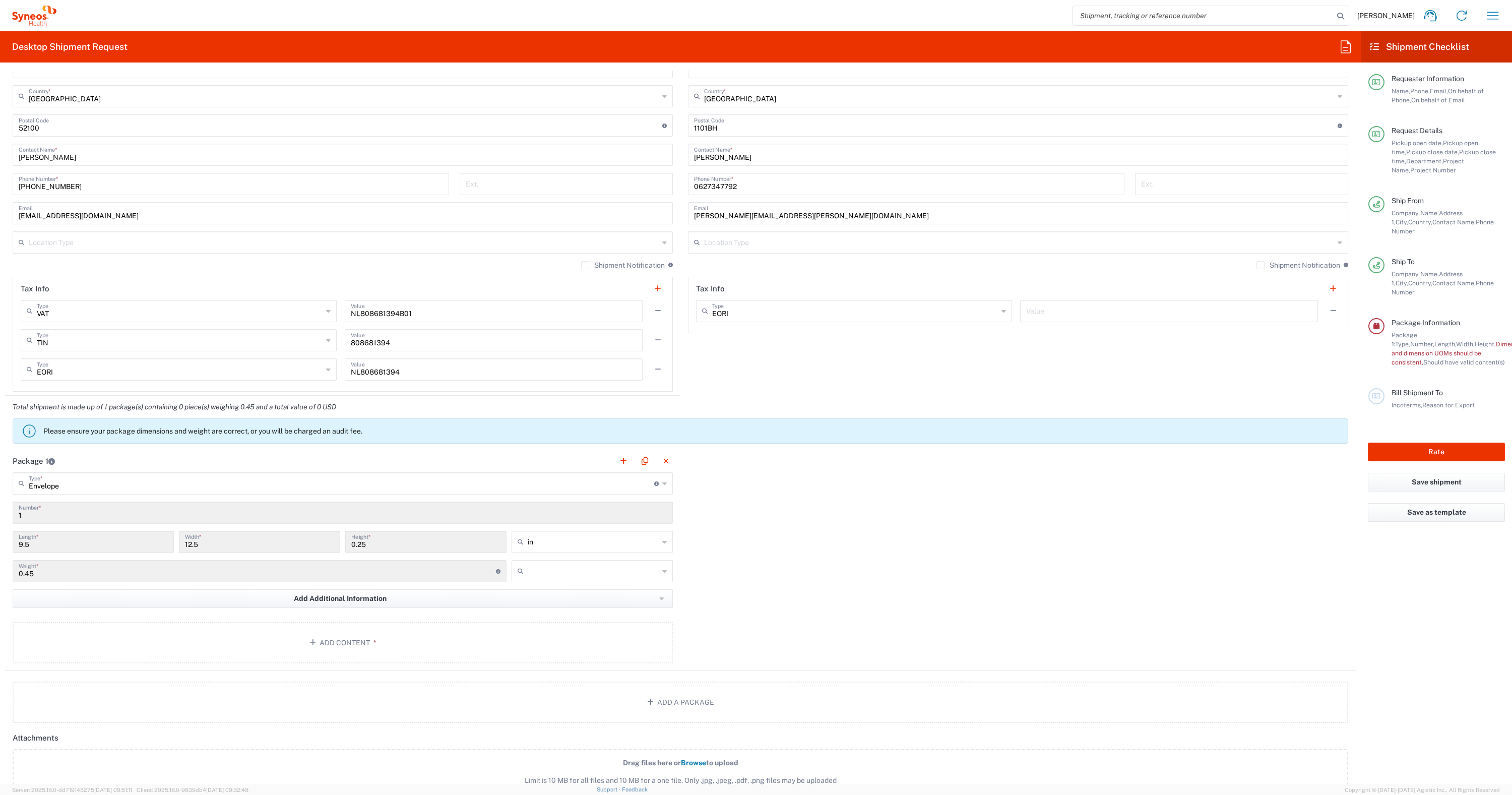
click at [662, 541] on icon at bounding box center [664, 542] width 5 height 16
click at [539, 584] on span "cm" at bounding box center [588, 580] width 158 height 16
type input "24.13"
type input "31.75"
type input "0.64"
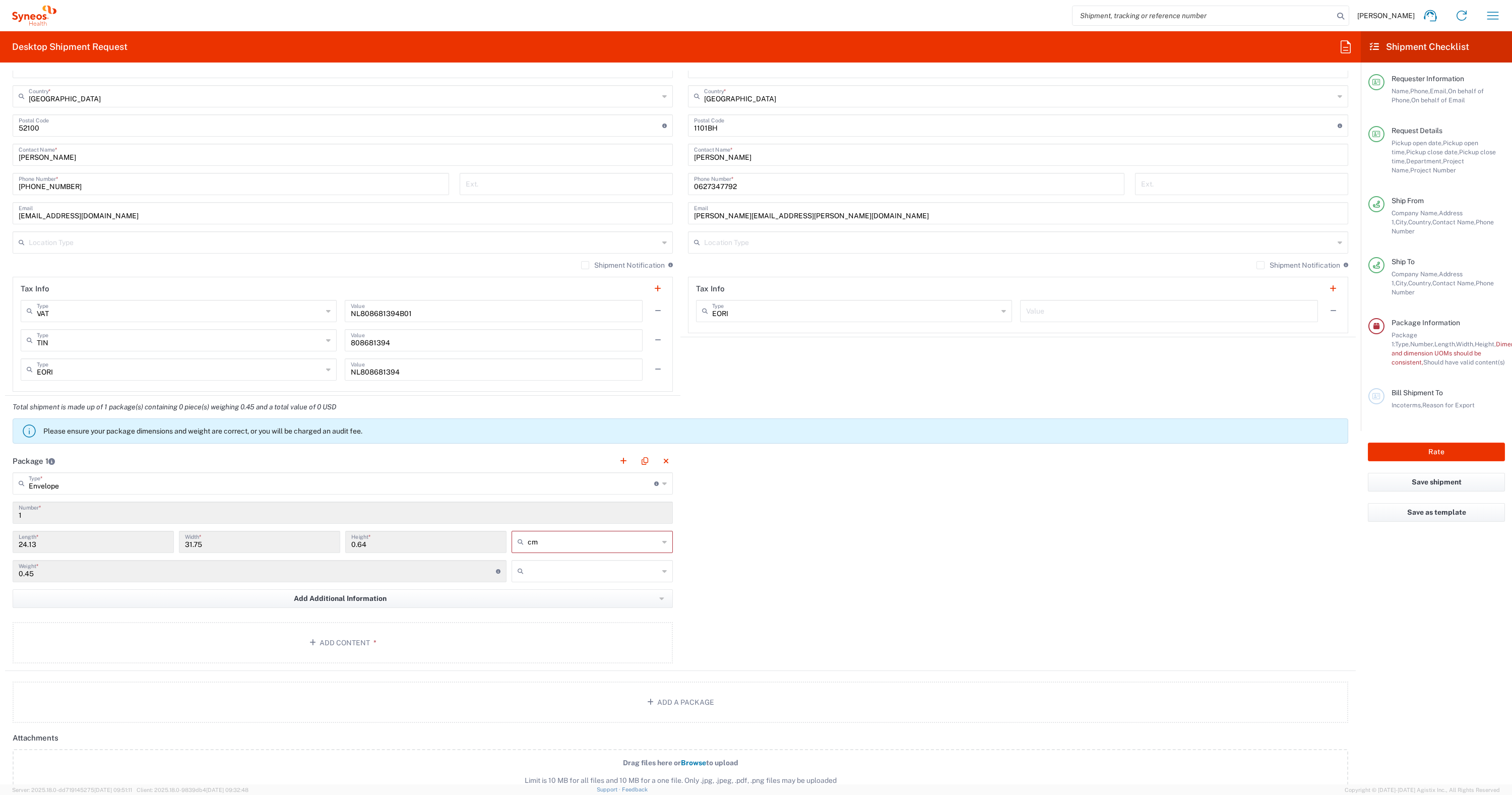
click at [748, 575] on div "Package 1 Envelope Type * Material used to package goods Envelope Large Box Med…" at bounding box center [680, 560] width 1351 height 221
click at [126, 574] on input "0.45" at bounding box center [257, 570] width 478 height 17
click at [748, 552] on div "Package 1 Envelope Type * Material used to package goods Envelope Large Box Med…" at bounding box center [680, 560] width 1351 height 221
click at [662, 544] on icon at bounding box center [664, 542] width 5 height 16
type input "cm"
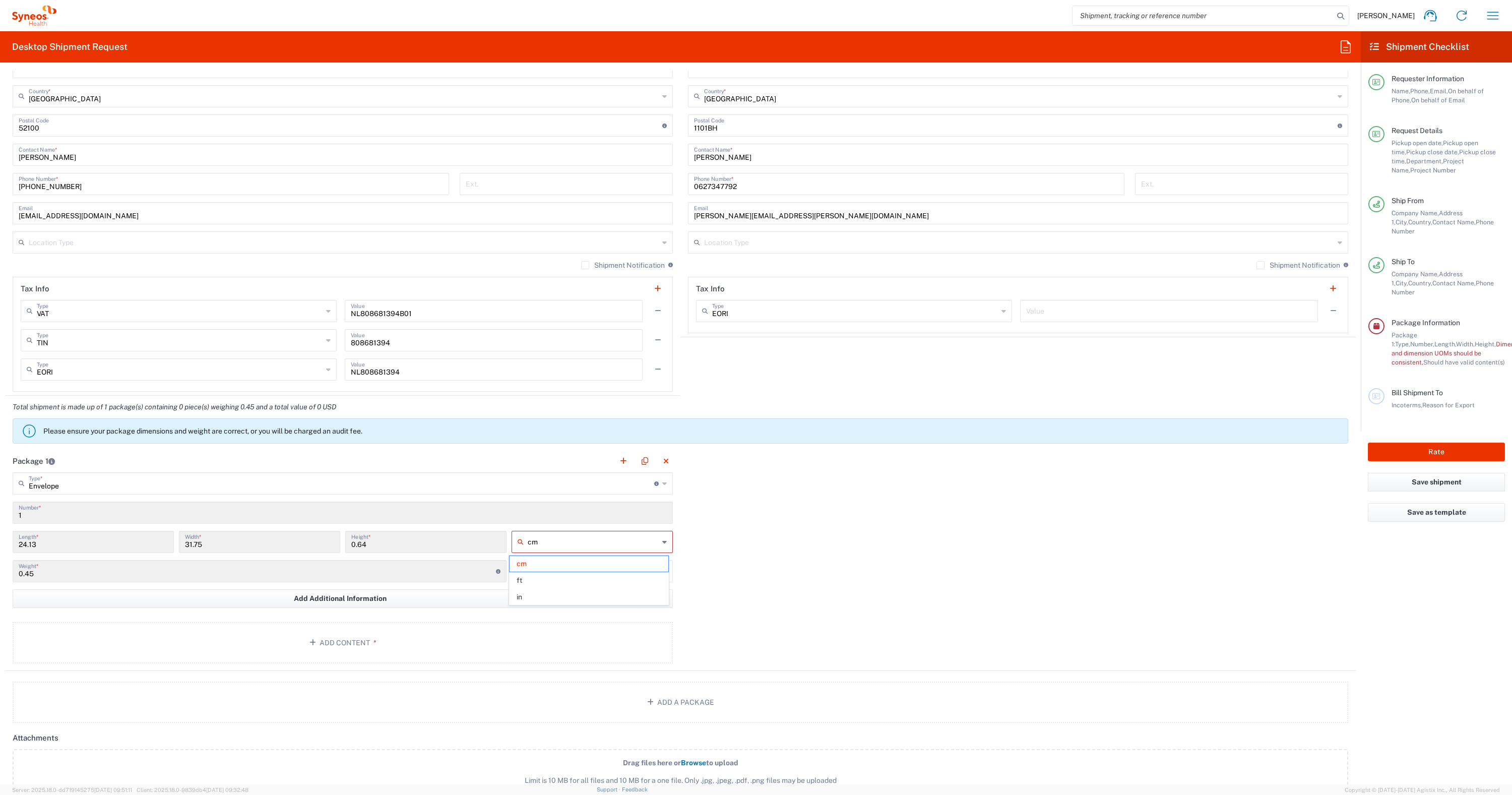
drag, startPoint x: 572, startPoint y: 565, endPoint x: 761, endPoint y: 560, distance: 189.1
click at [572, 564] on span "cm" at bounding box center [588, 564] width 158 height 16
click at [748, 560] on div "Package 1 Envelope Type * Material used to package goods Envelope Large Box Med…" at bounding box center [680, 560] width 1351 height 221
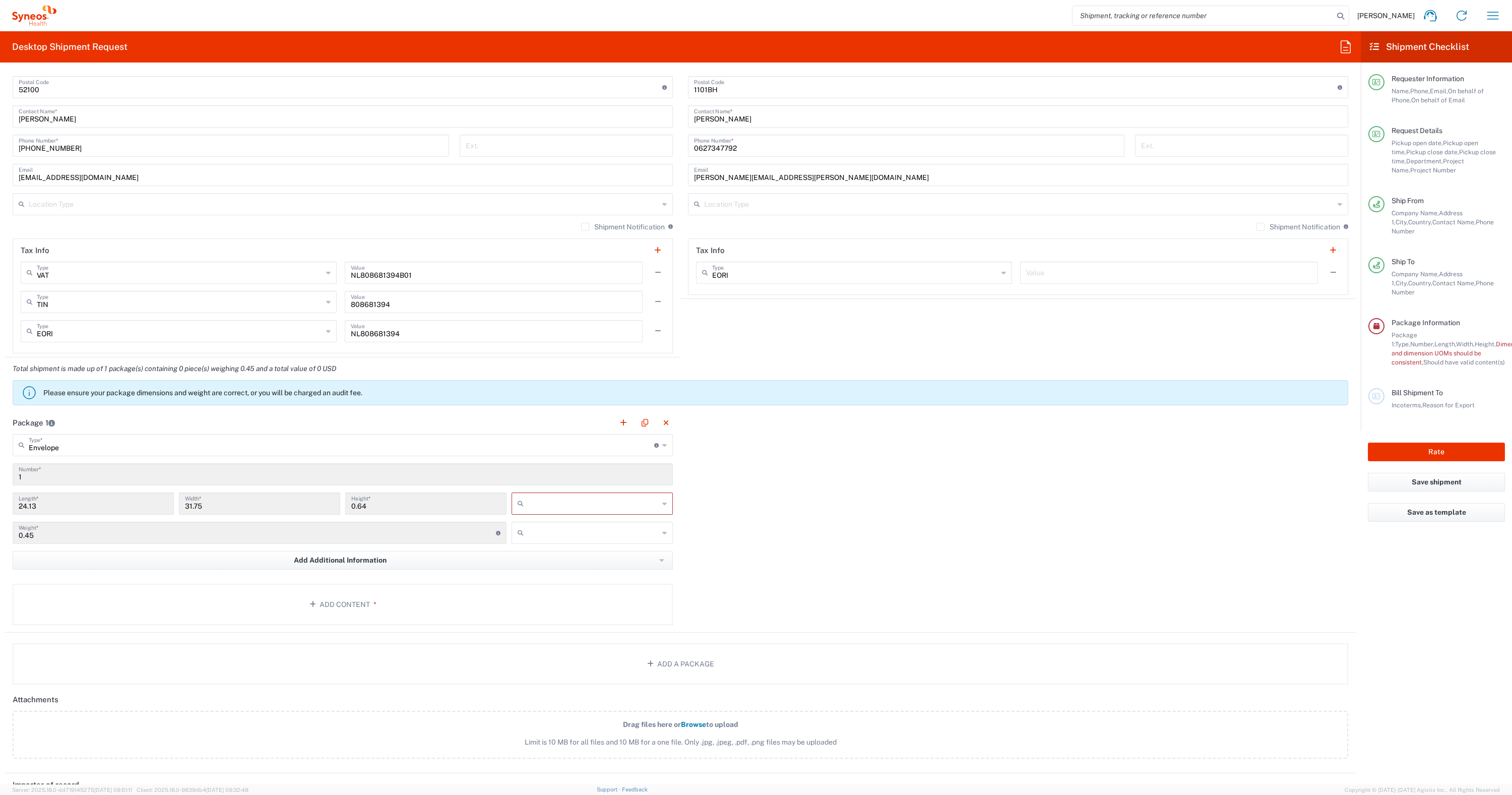
scroll to position [649, 0]
click at [452, 529] on input "0.45" at bounding box center [257, 529] width 478 height 17
click at [30, 533] on input "0.45" at bounding box center [257, 529] width 478 height 17
click at [37, 533] on input "0.45" at bounding box center [257, 529] width 478 height 17
click at [32, 533] on input "0.45" at bounding box center [257, 529] width 478 height 17
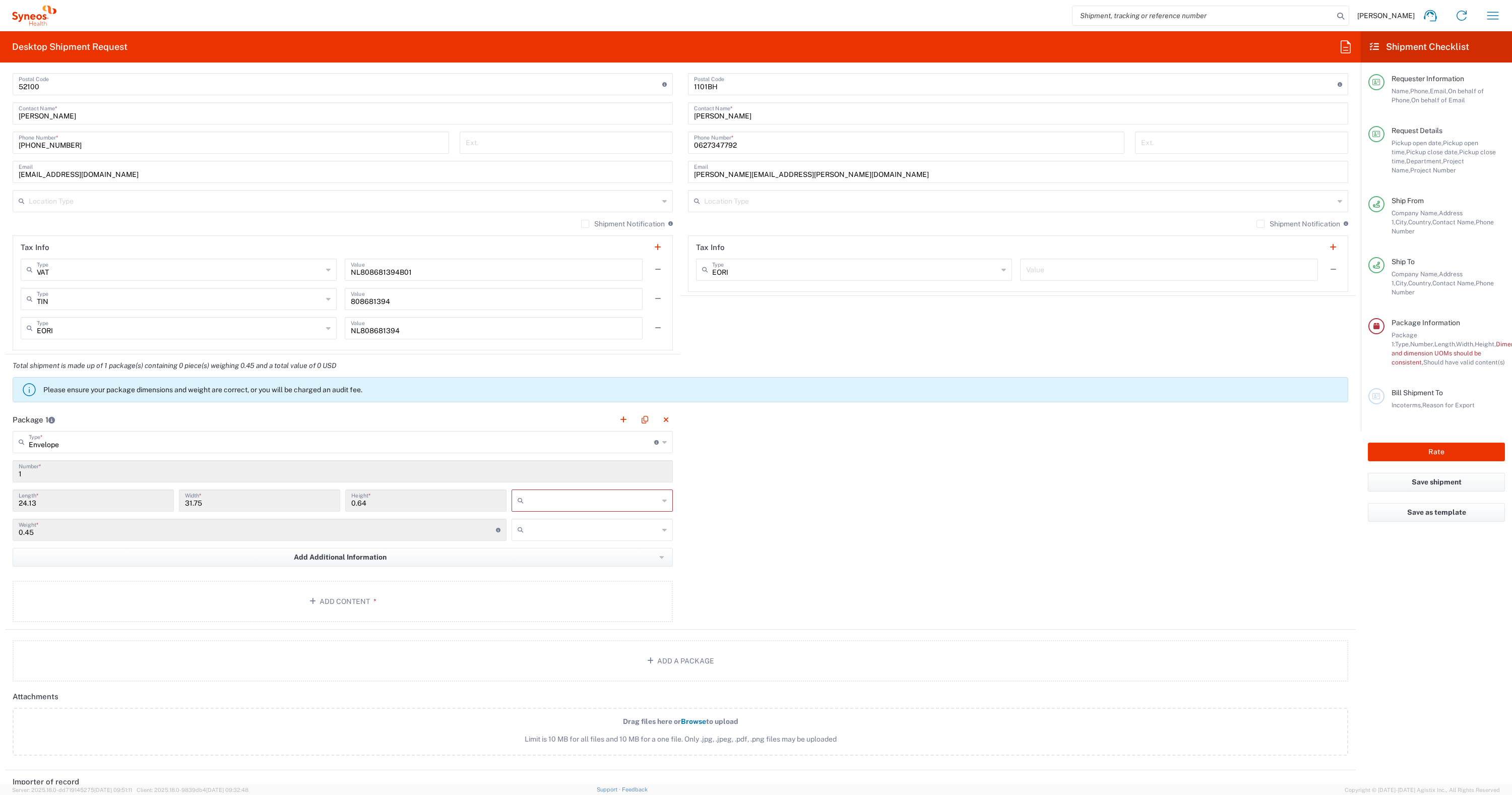
click at [663, 530] on div at bounding box center [592, 530] width 161 height 22
click at [525, 552] on span "kgs" at bounding box center [588, 552] width 158 height 16
type input "kgs"
click at [662, 498] on icon at bounding box center [664, 501] width 5 height 16
drag, startPoint x: 546, startPoint y: 525, endPoint x: 557, endPoint y: 525, distance: 11.0
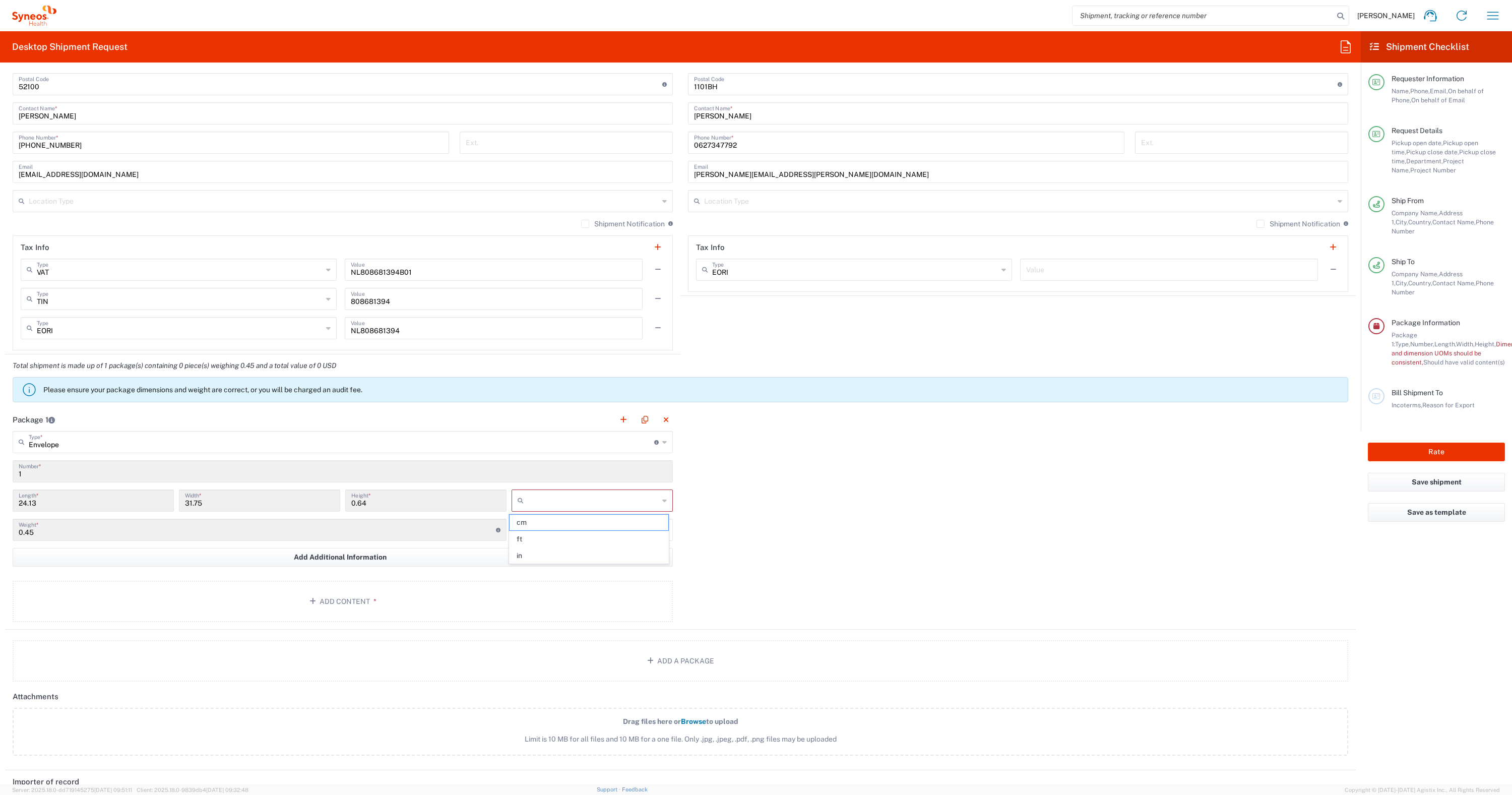
click at [546, 526] on span "cm" at bounding box center [588, 523] width 158 height 16
type input "cm"
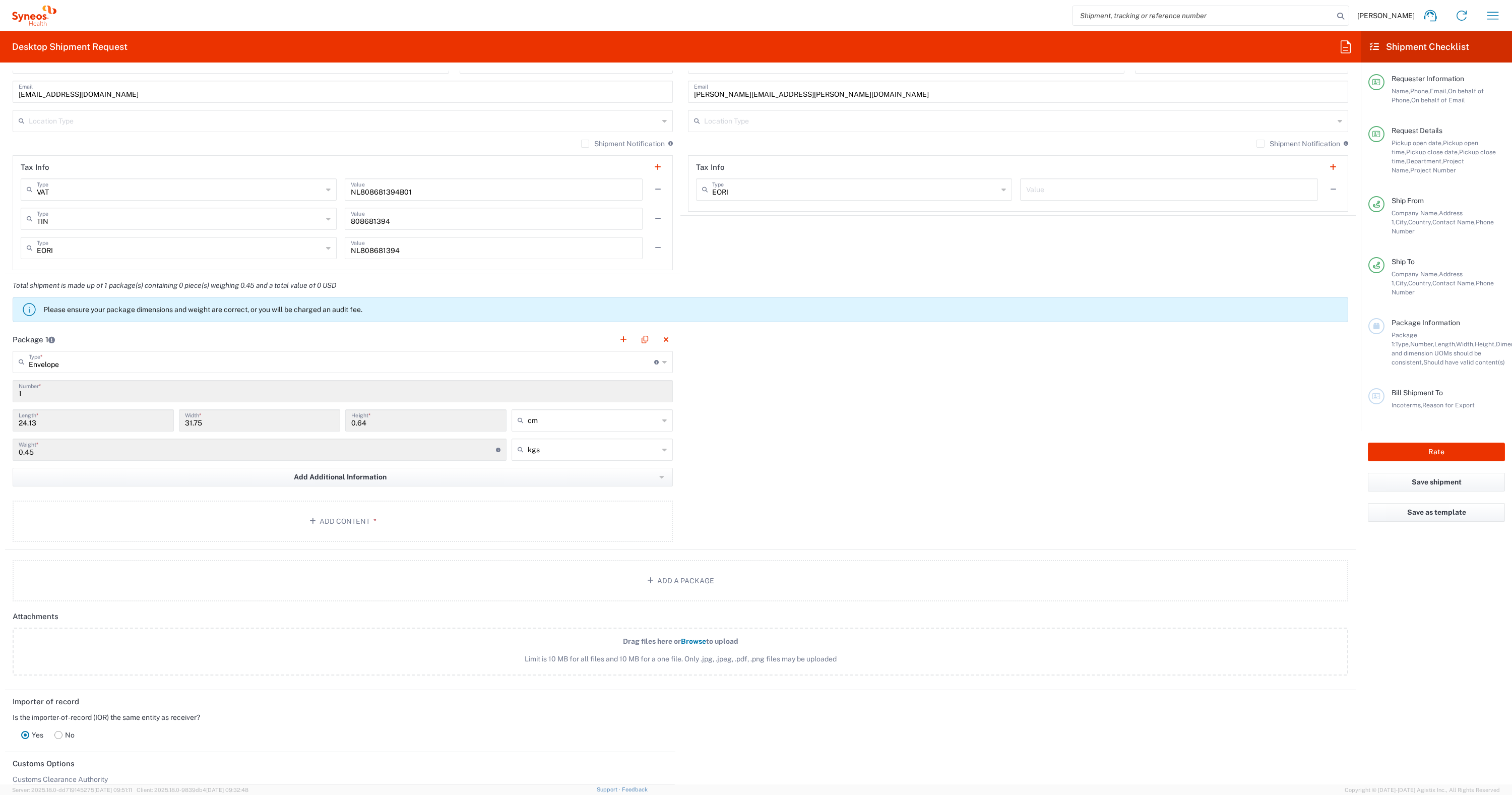
scroll to position [732, 0]
click at [326, 520] on button "Add Content *" at bounding box center [342, 518] width 660 height 41
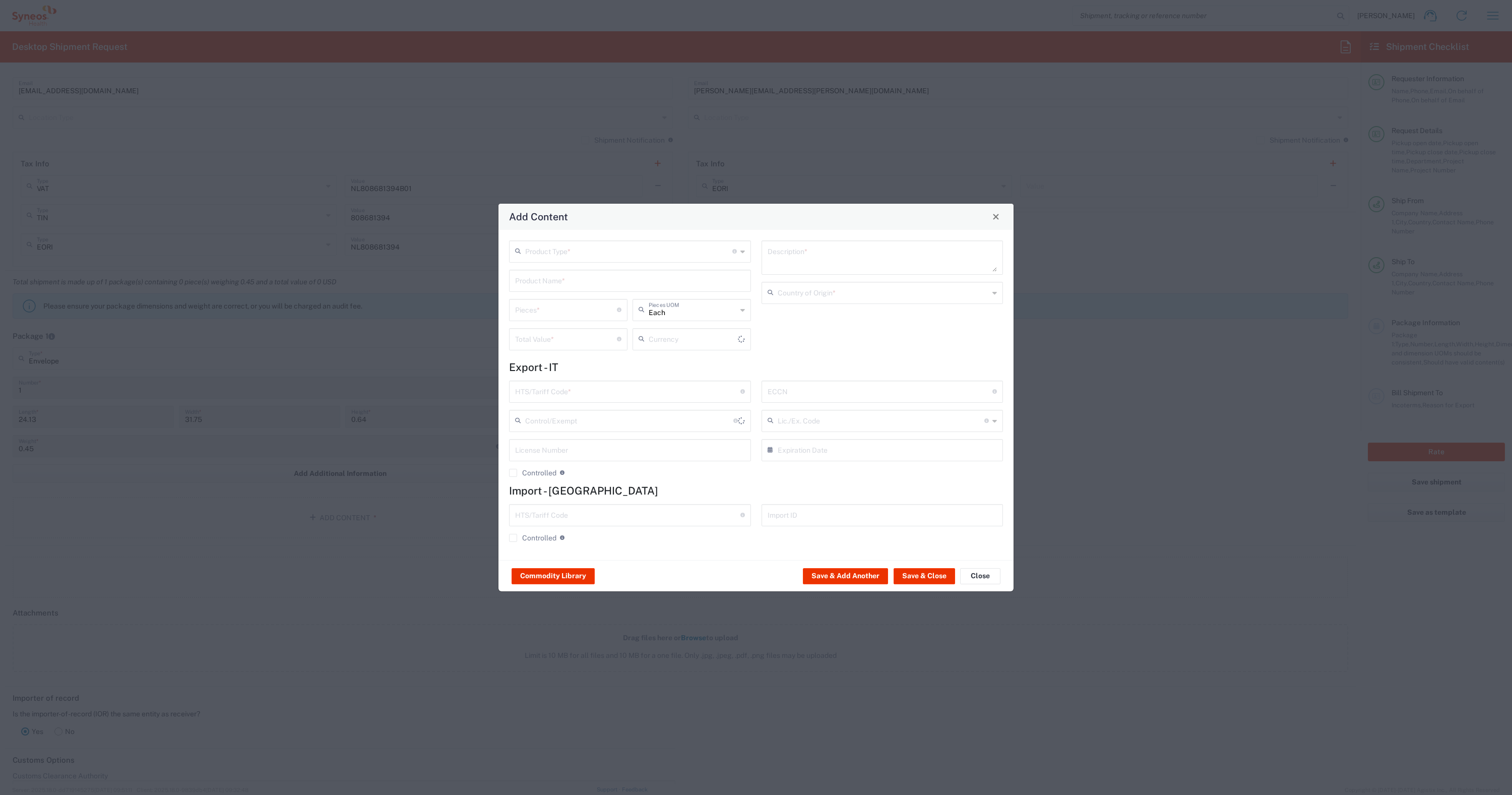
type input "US Dollar"
click at [744, 251] on icon at bounding box center [743, 251] width 5 height 16
click at [525, 271] on span "Documents" at bounding box center [630, 273] width 240 height 16
type input "Documents"
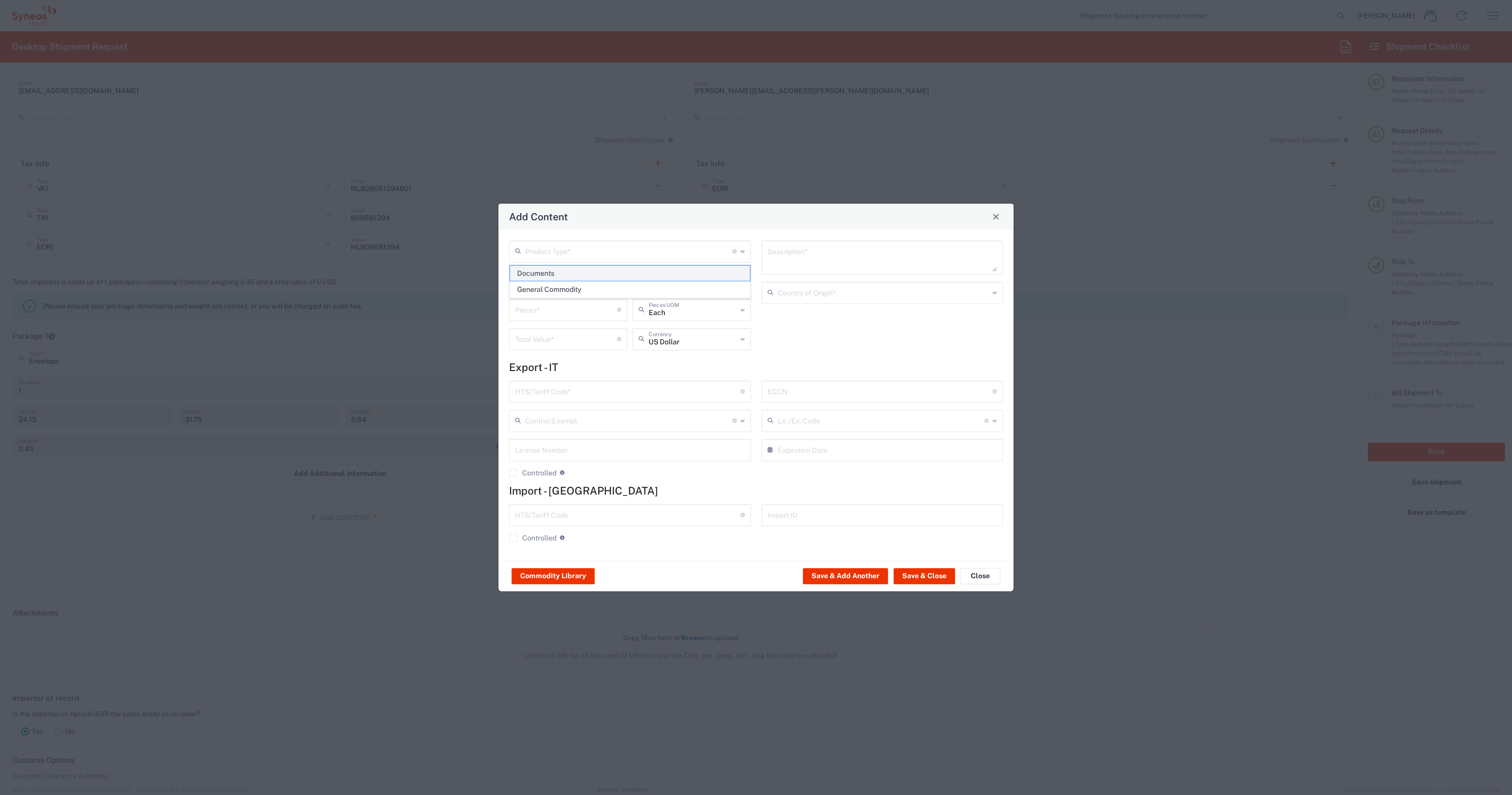
type input "1"
type textarea "Documents"
type input "Italy"
type input "0000.00.0000"
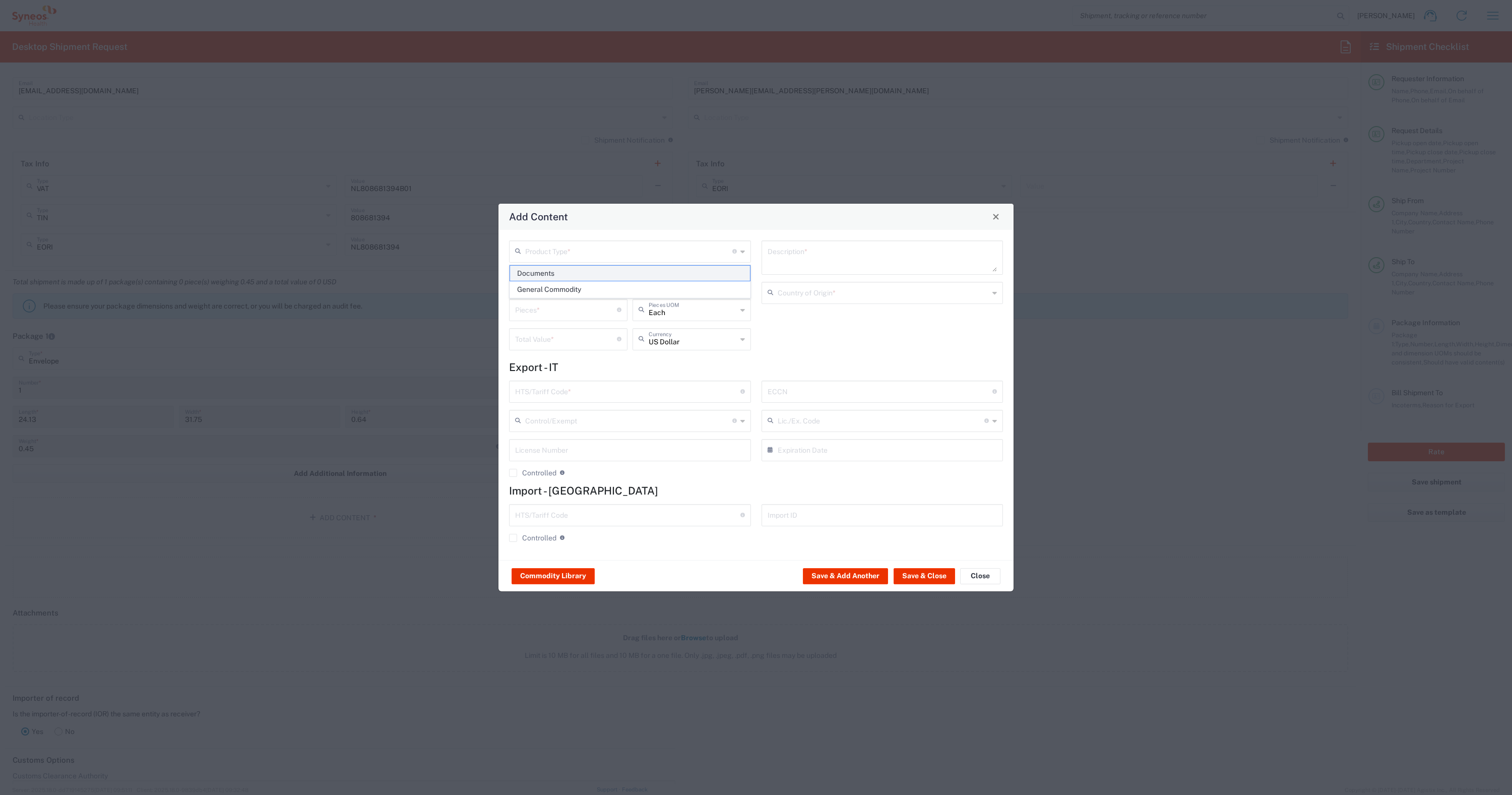
type input "0000.00.0000"
click at [741, 337] on icon at bounding box center [743, 339] width 5 height 16
click at [654, 360] on span "Euro" at bounding box center [691, 362] width 117 height 16
type input "Euro"
click at [748, 578] on button "Save & Close" at bounding box center [923, 576] width 61 height 16
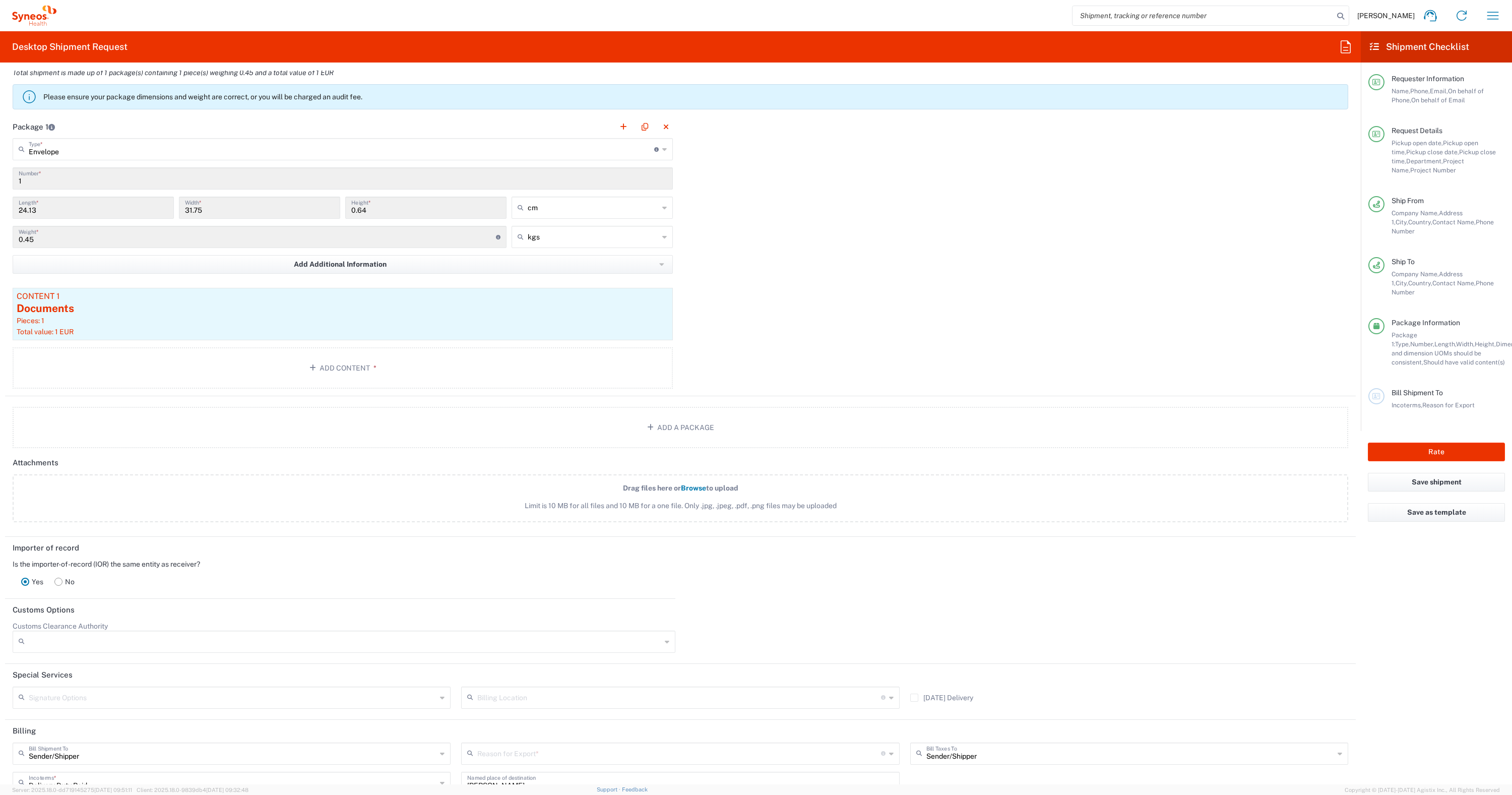
scroll to position [1028, 0]
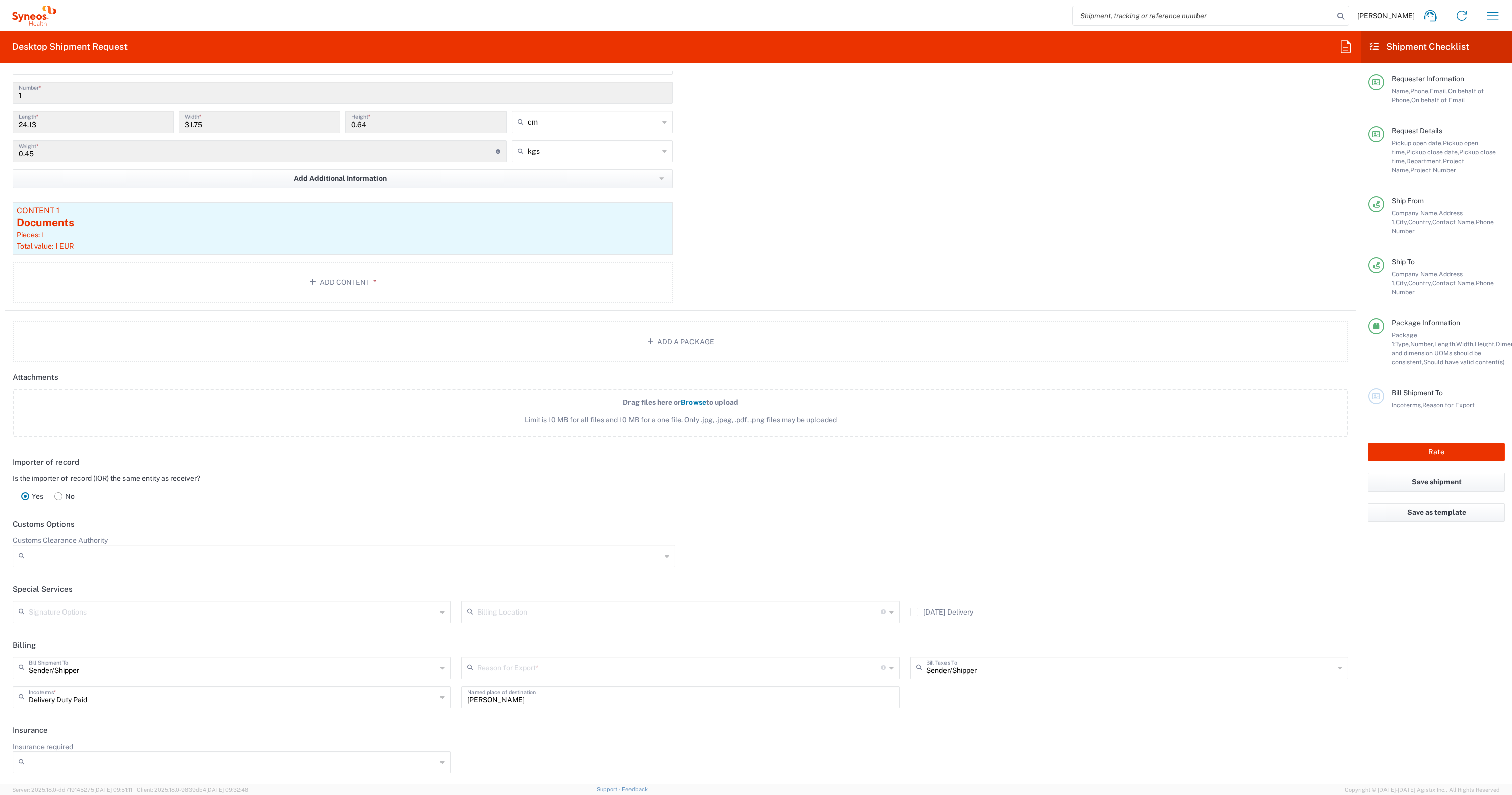
click at [493, 666] on input "text" at bounding box center [679, 667] width 403 height 17
click at [502, 722] on span "Personal Effects" at bounding box center [675, 723] width 433 height 16
type input "Personal Effects"
click at [748, 443] on button "Rate" at bounding box center [1436, 452] width 137 height 18
type input "6183"
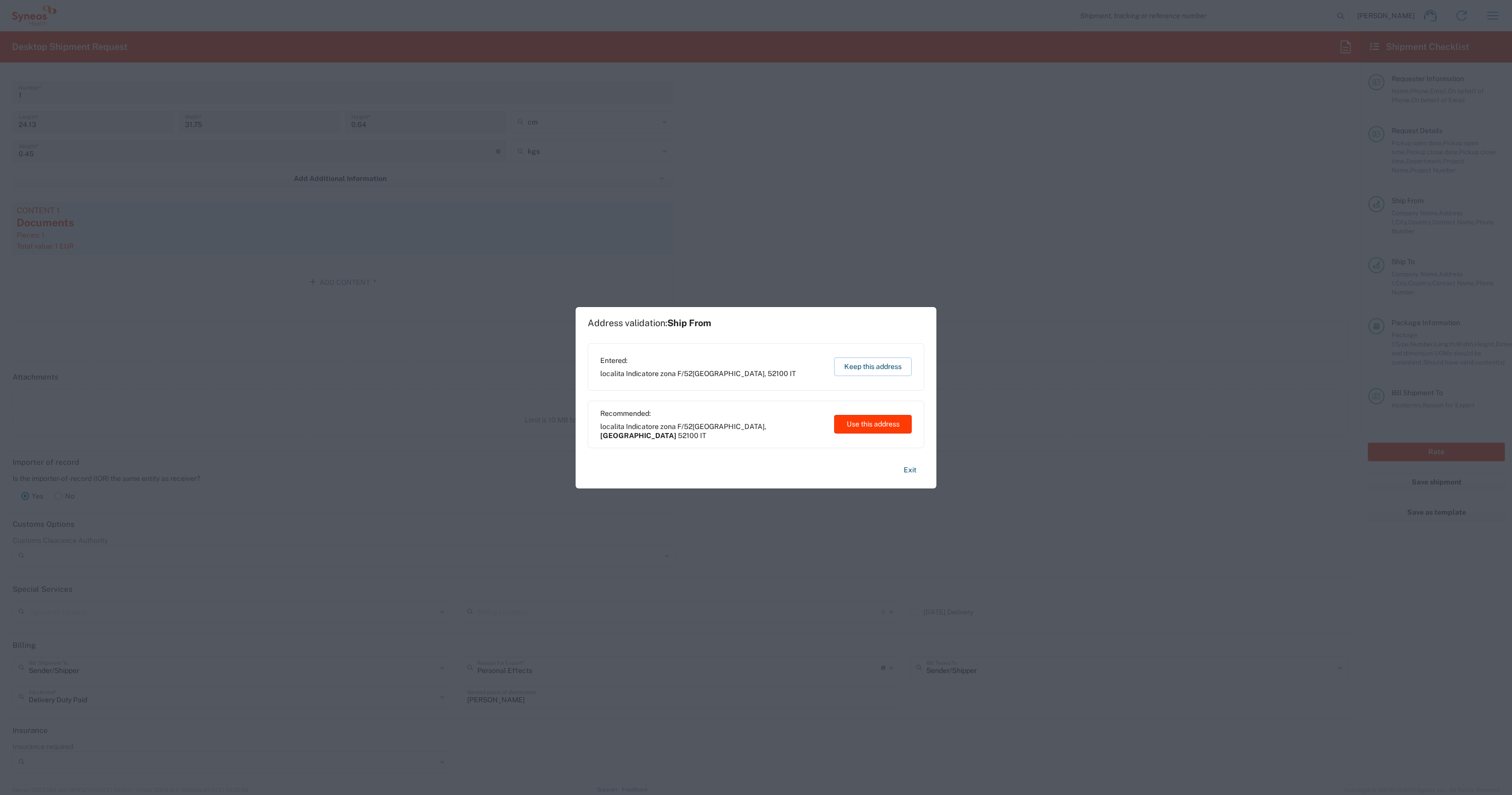
click at [748, 430] on button "Use this address" at bounding box center [873, 424] width 78 height 18
type input "Toscana"
type input "Italy"
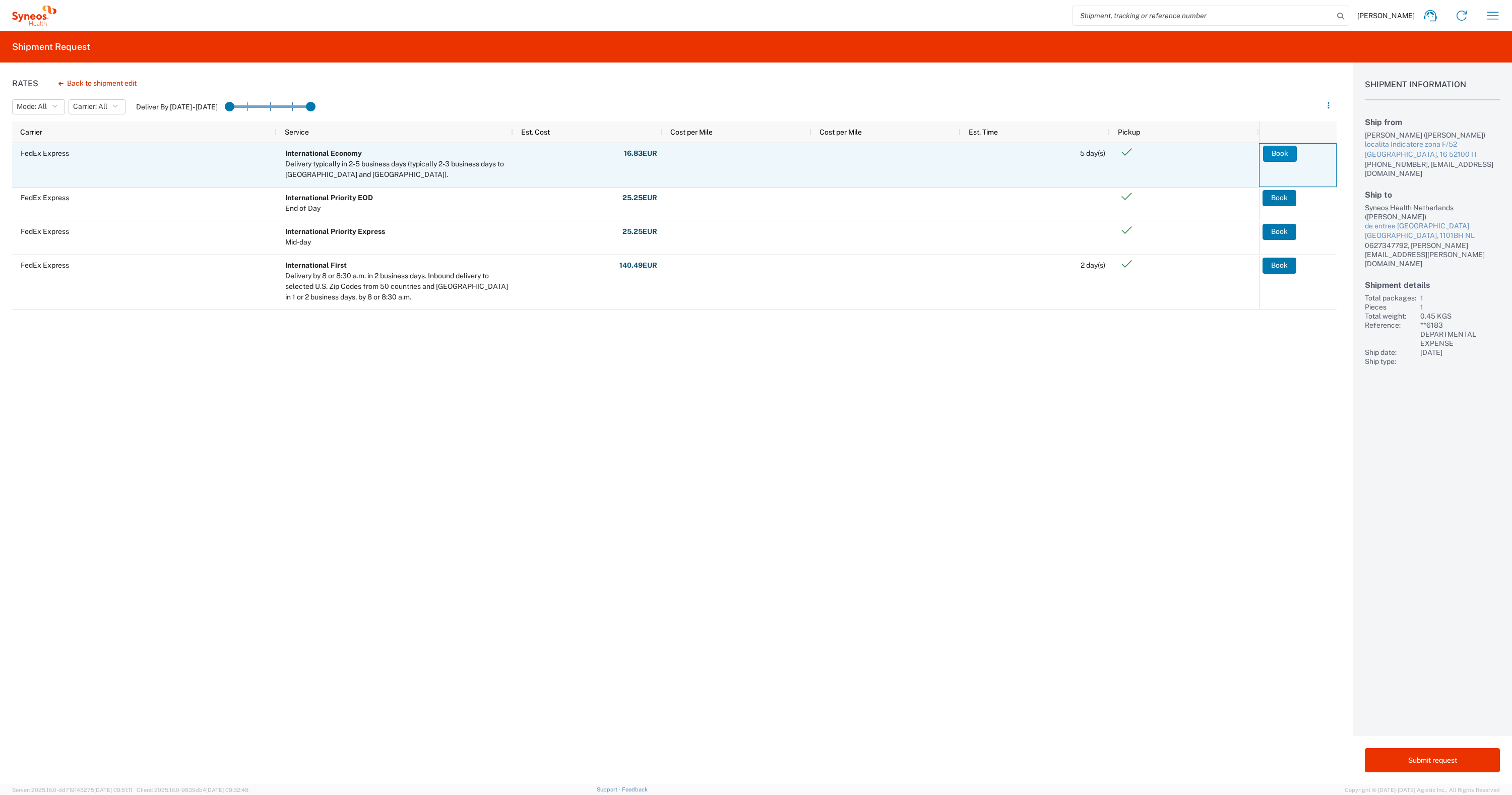
click at [748, 153] on button "Book" at bounding box center [1279, 153] width 33 height 16
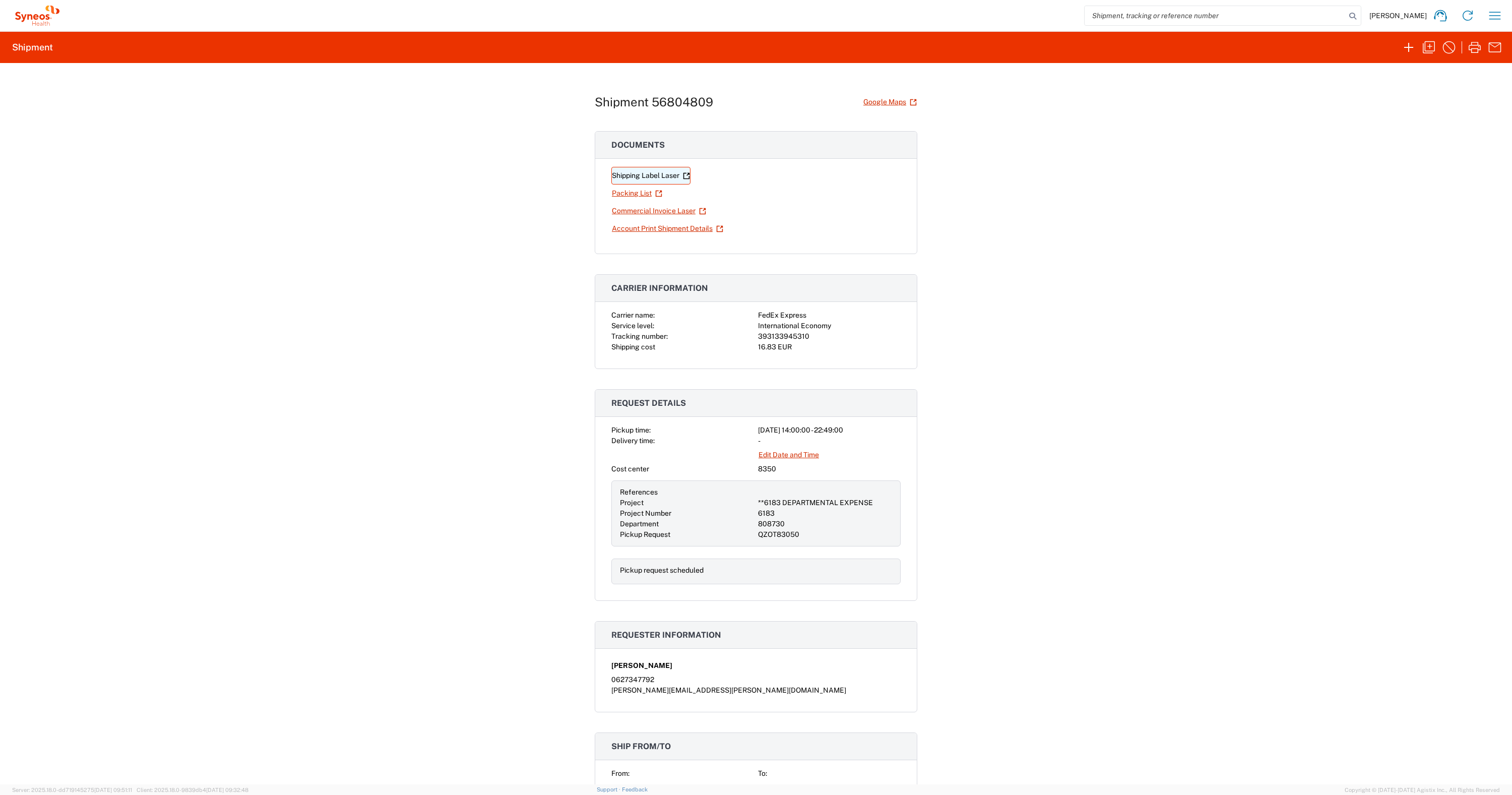
click at [649, 176] on link "Shipping Label Laser" at bounding box center [651, 176] width 79 height 17
